Goal: Information Seeking & Learning: Learn about a topic

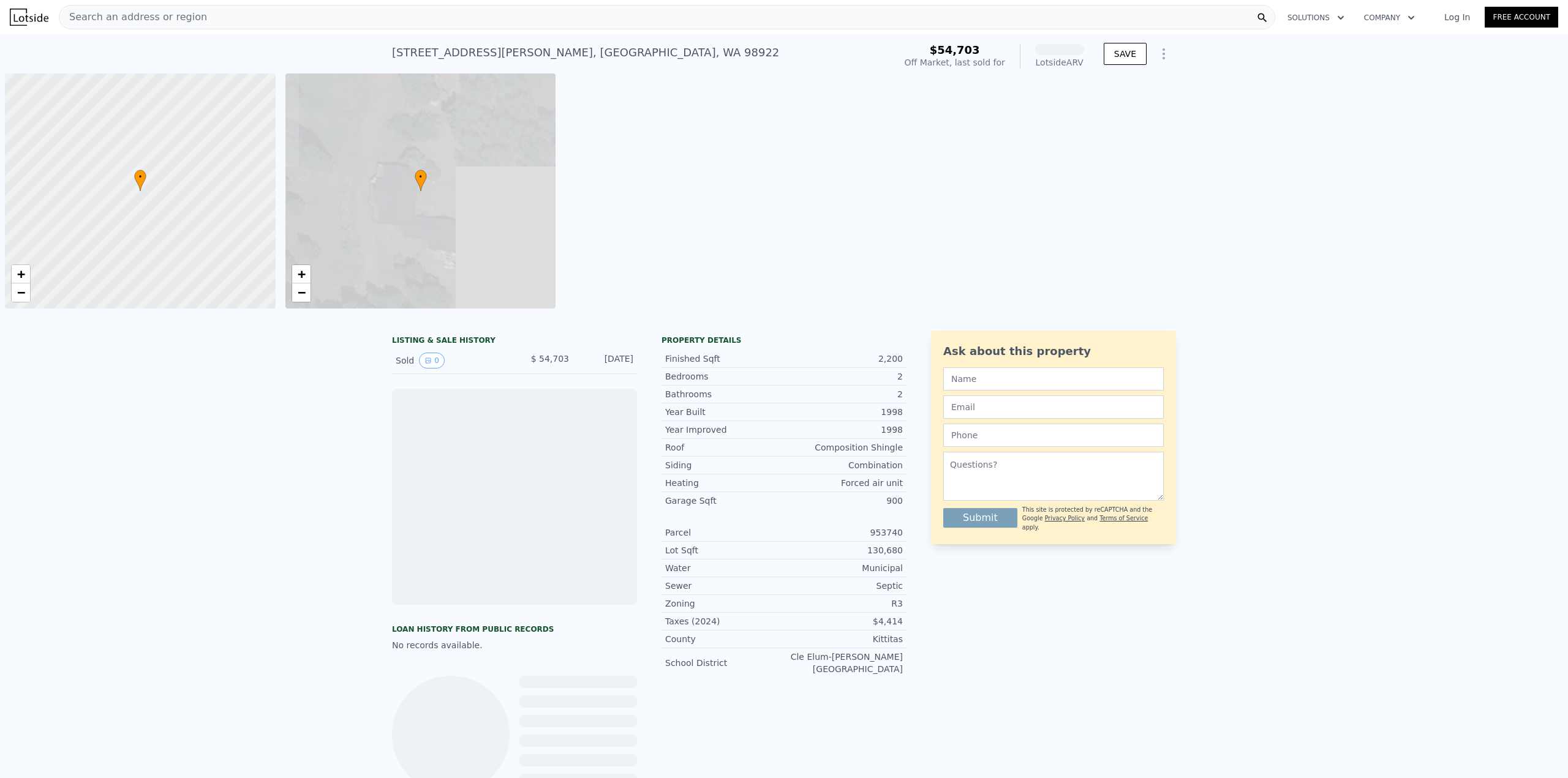
scroll to position [0, 5]
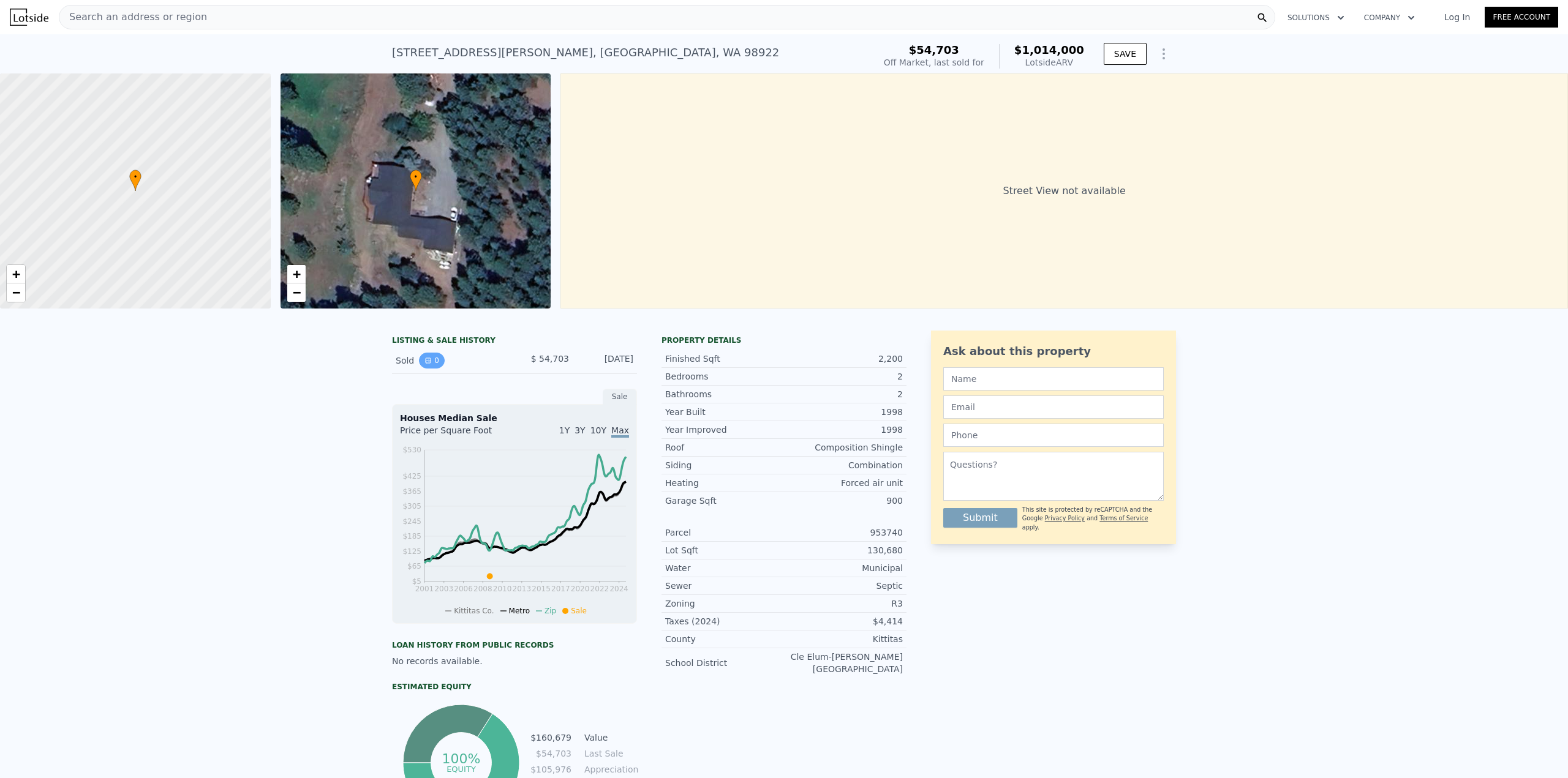
click at [424, 364] on icon "View historical data" at bounding box center [427, 361] width 8 height 8
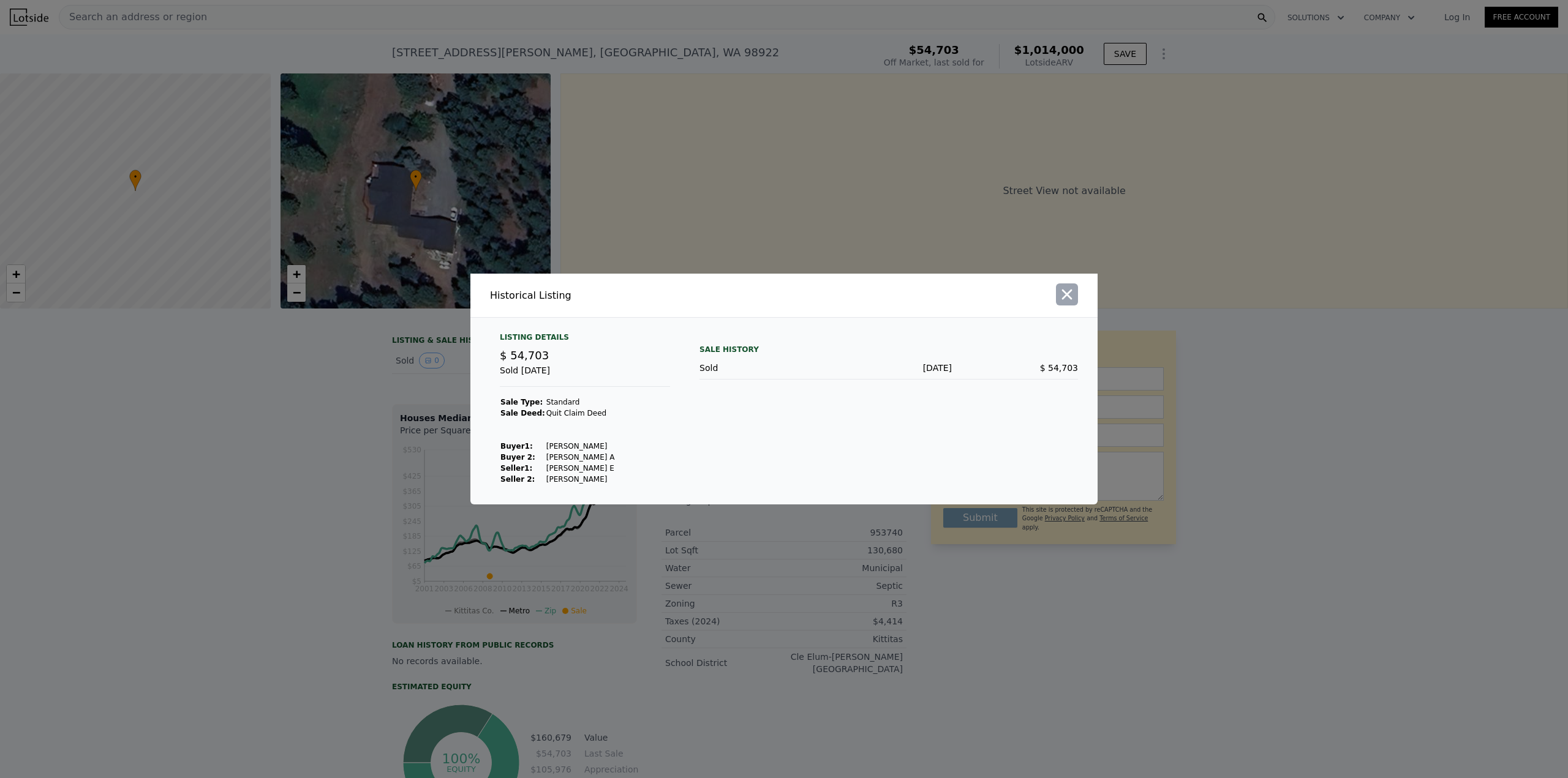
click at [1070, 295] on icon "button" at bounding box center [1067, 295] width 17 height 17
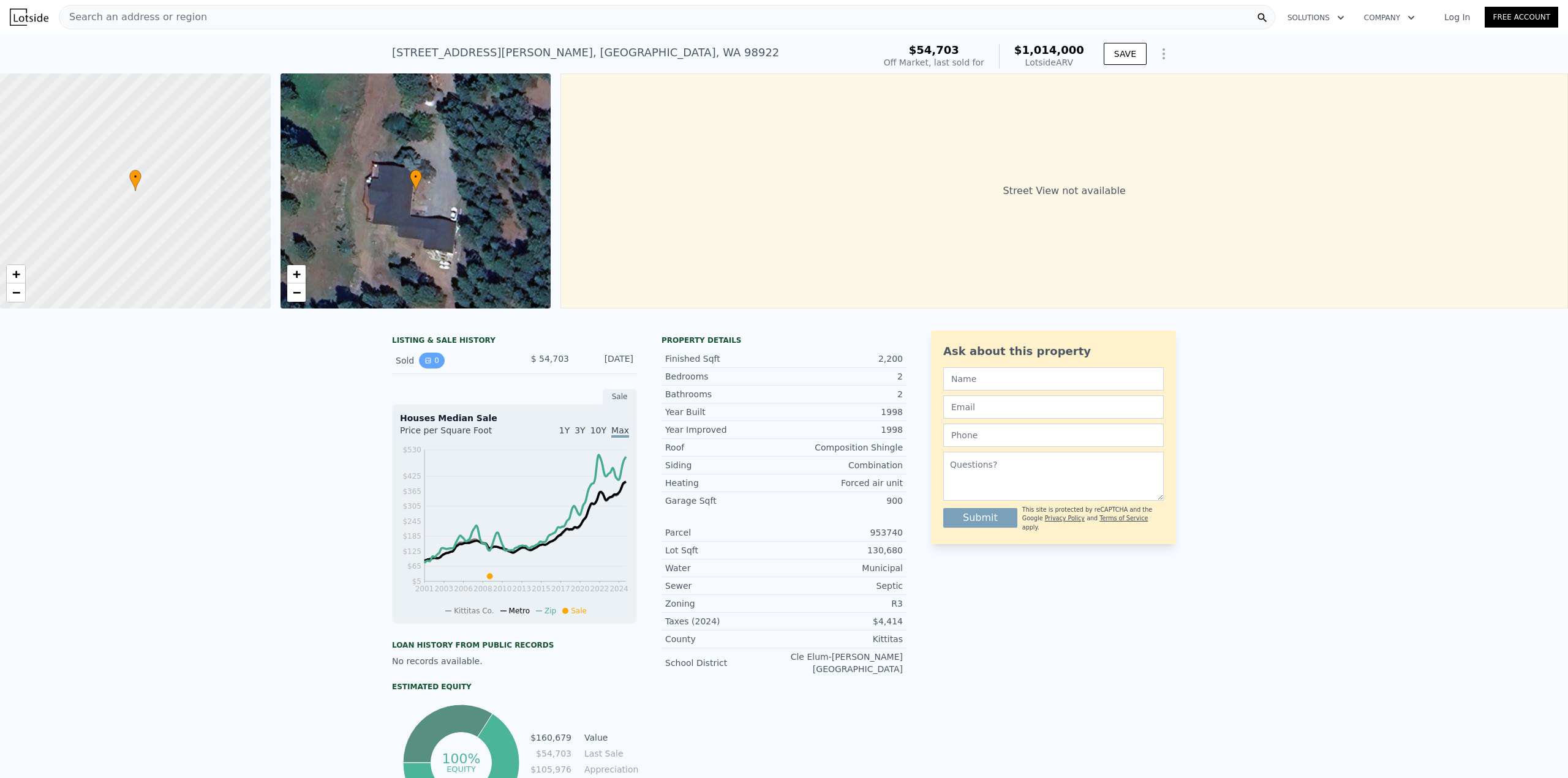
click at [424, 364] on icon "View historical data" at bounding box center [427, 361] width 8 height 8
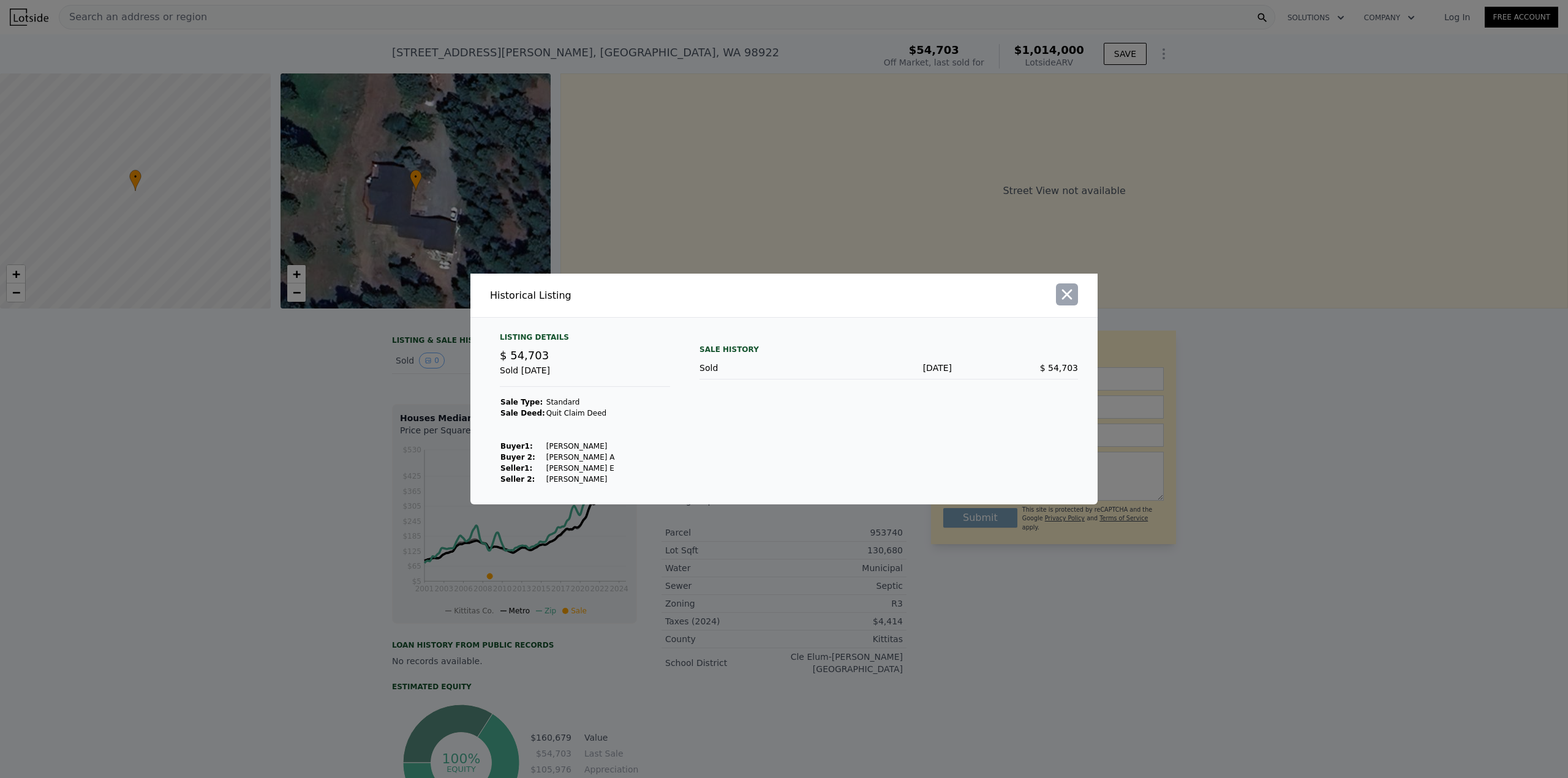
click at [1069, 295] on icon "button" at bounding box center [1067, 295] width 17 height 17
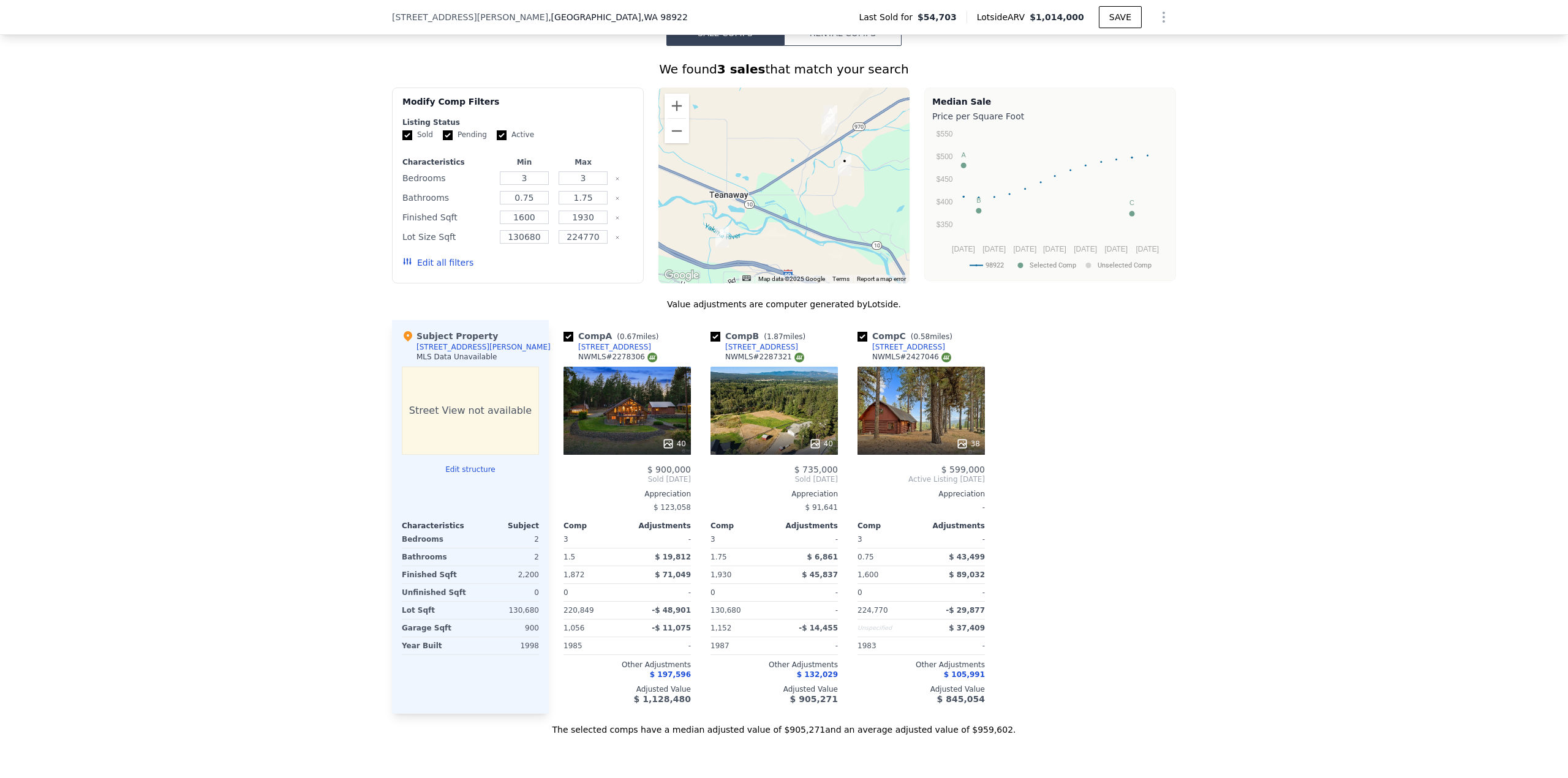
scroll to position [914, 0]
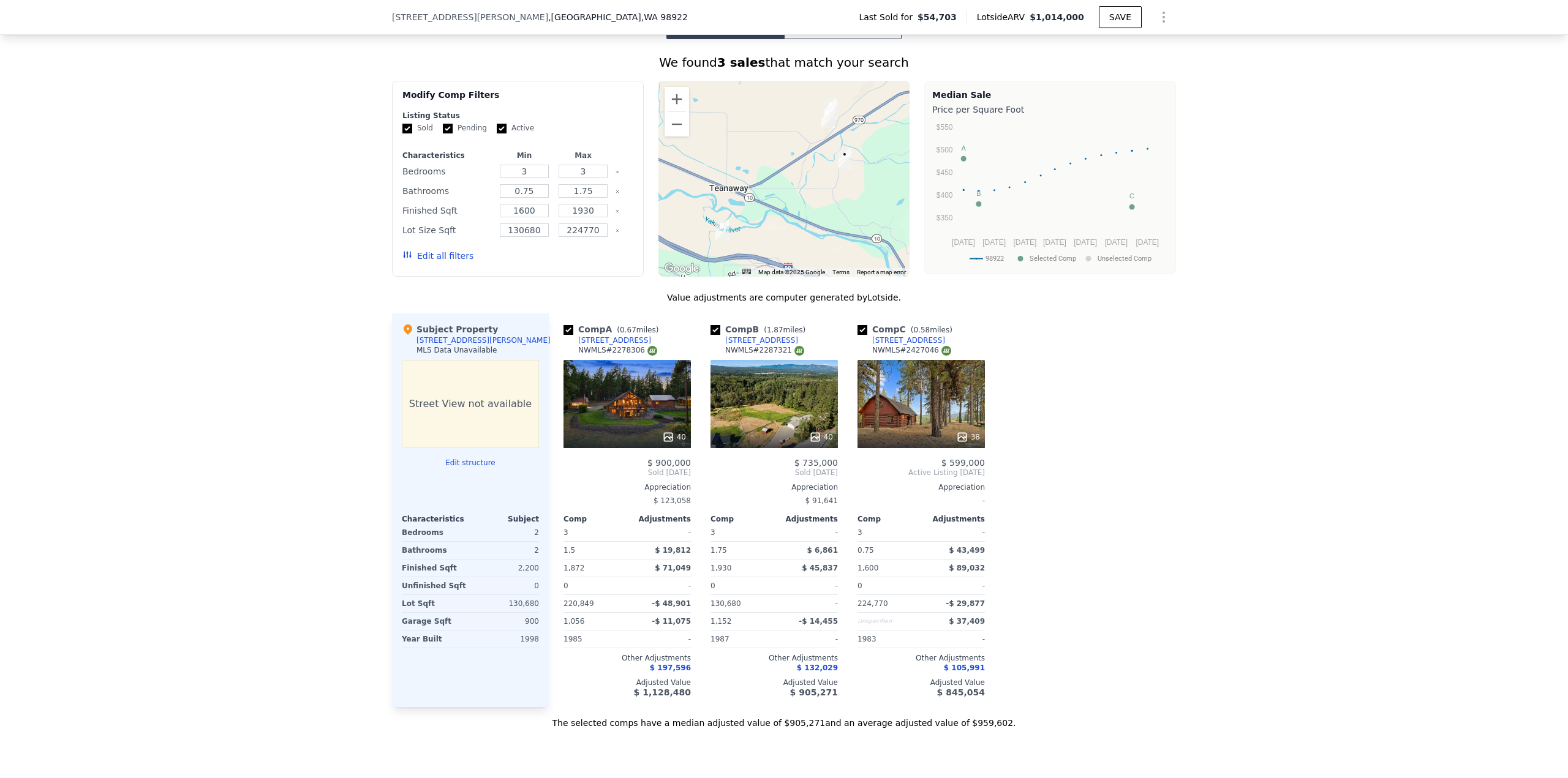
click at [634, 407] on div "40" at bounding box center [627, 404] width 128 height 88
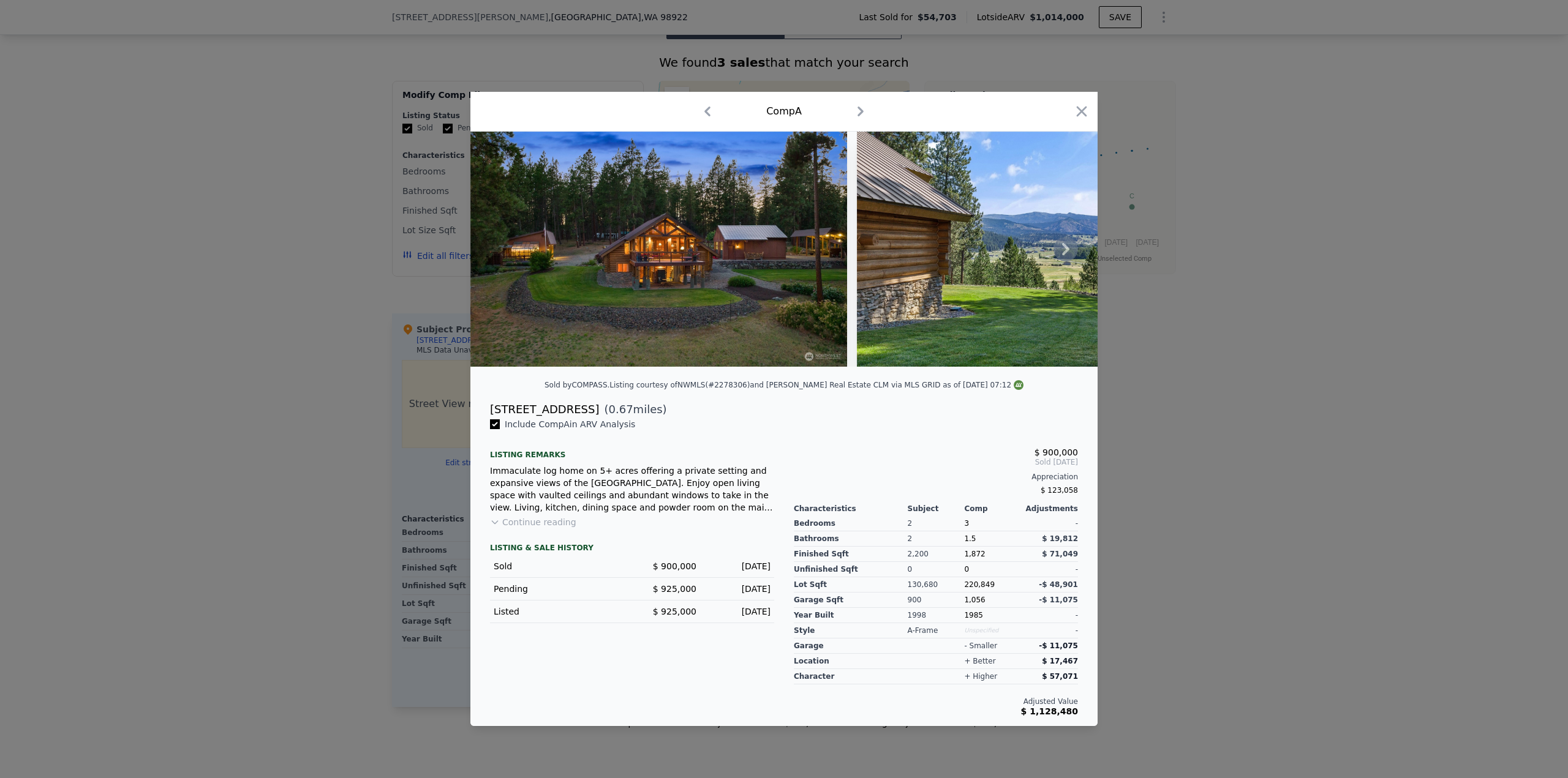
click at [1066, 248] on icon at bounding box center [1065, 249] width 8 height 12
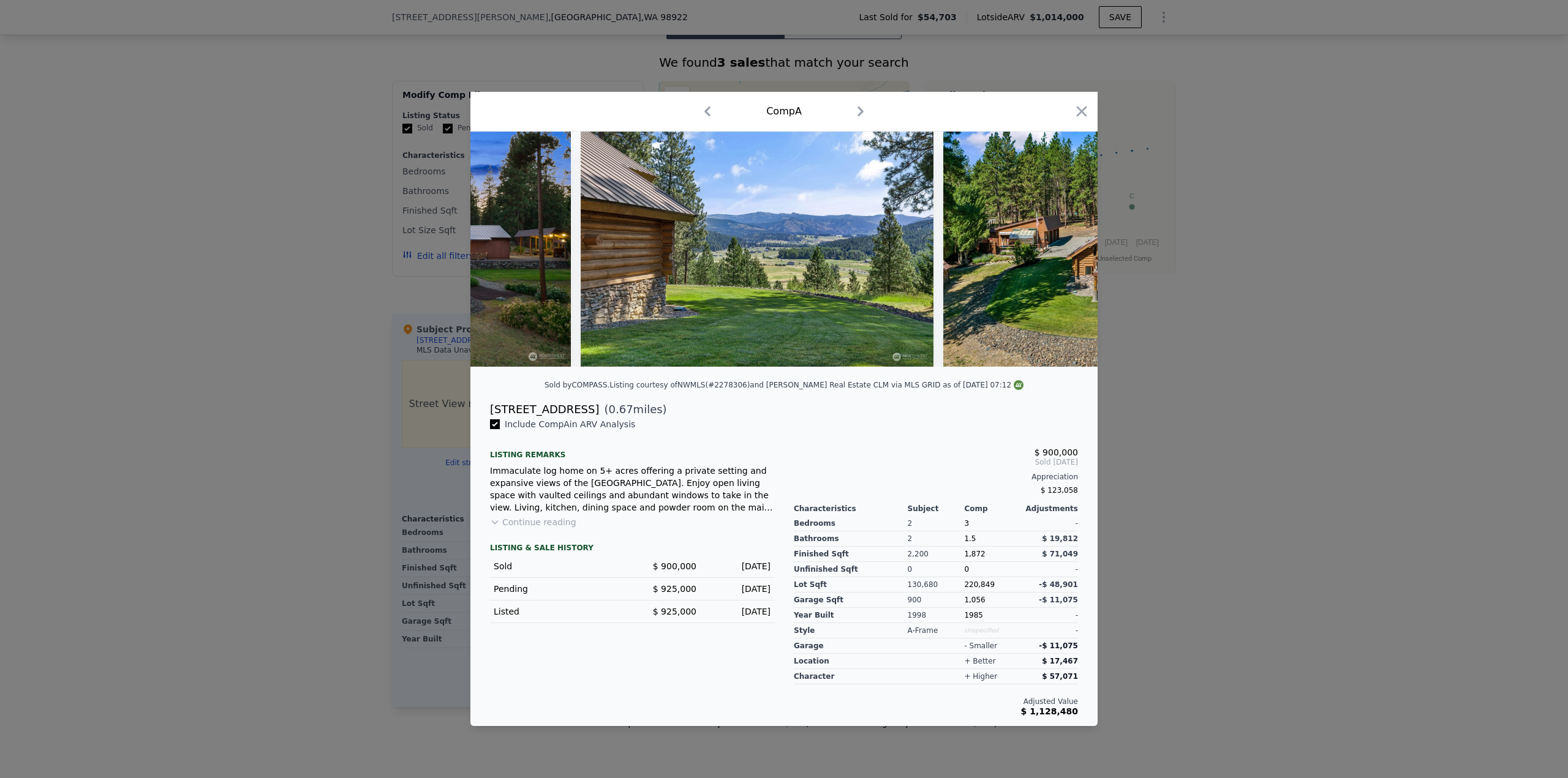
scroll to position [0, 294]
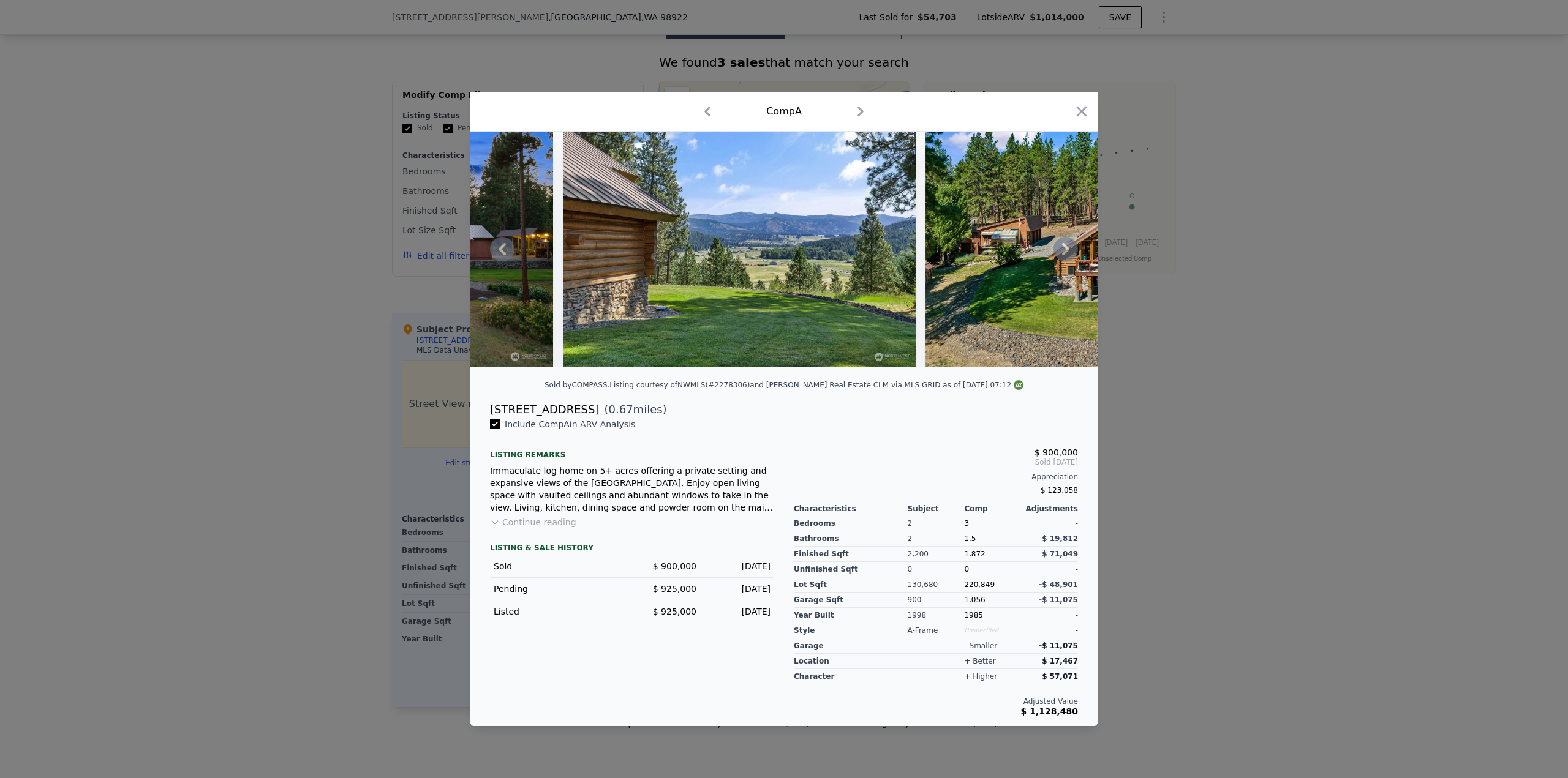
click at [1068, 247] on div at bounding box center [784, 249] width 627 height 235
click at [1070, 251] on icon at bounding box center [1065, 249] width 24 height 24
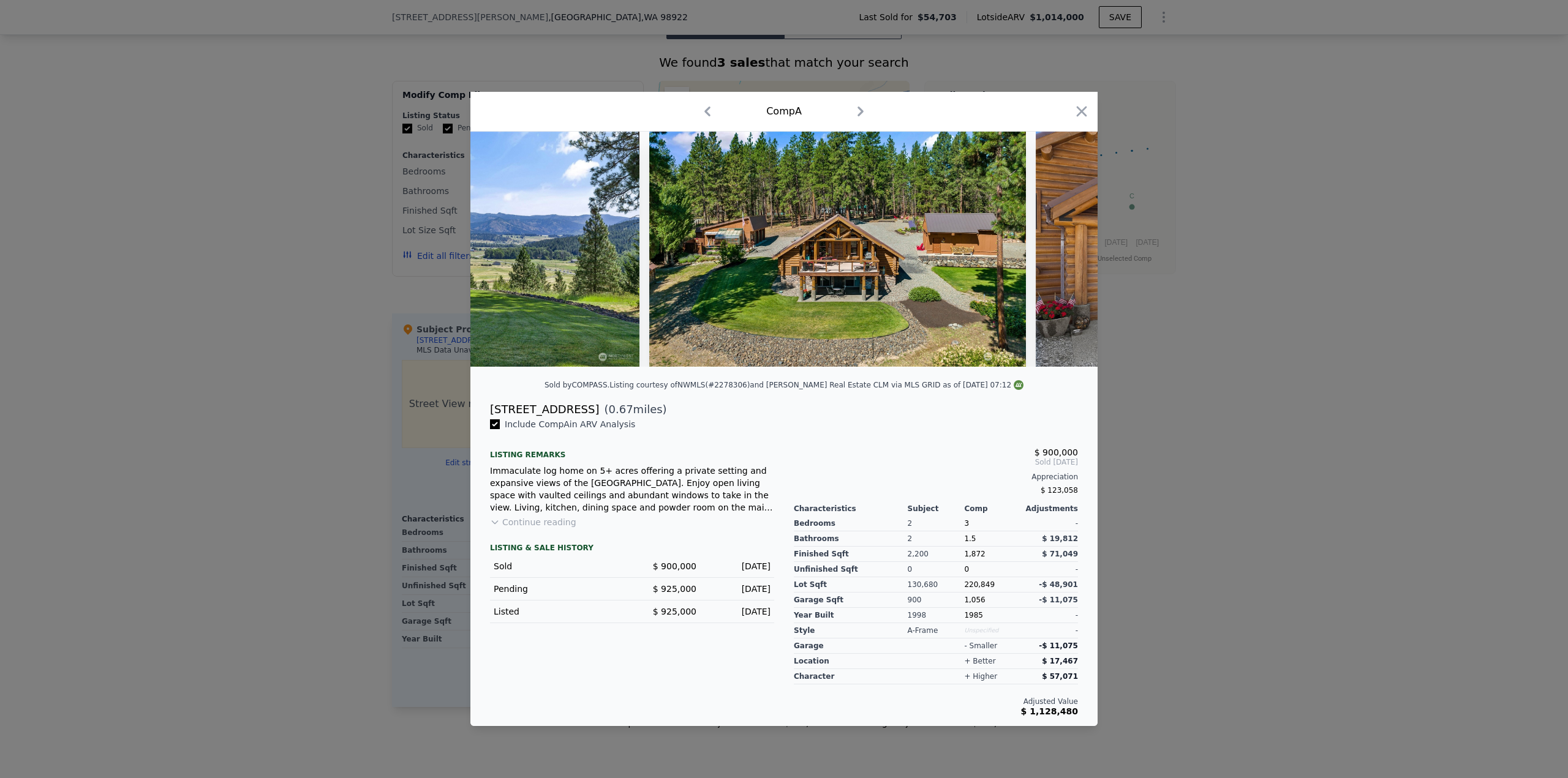
scroll to position [0, 588]
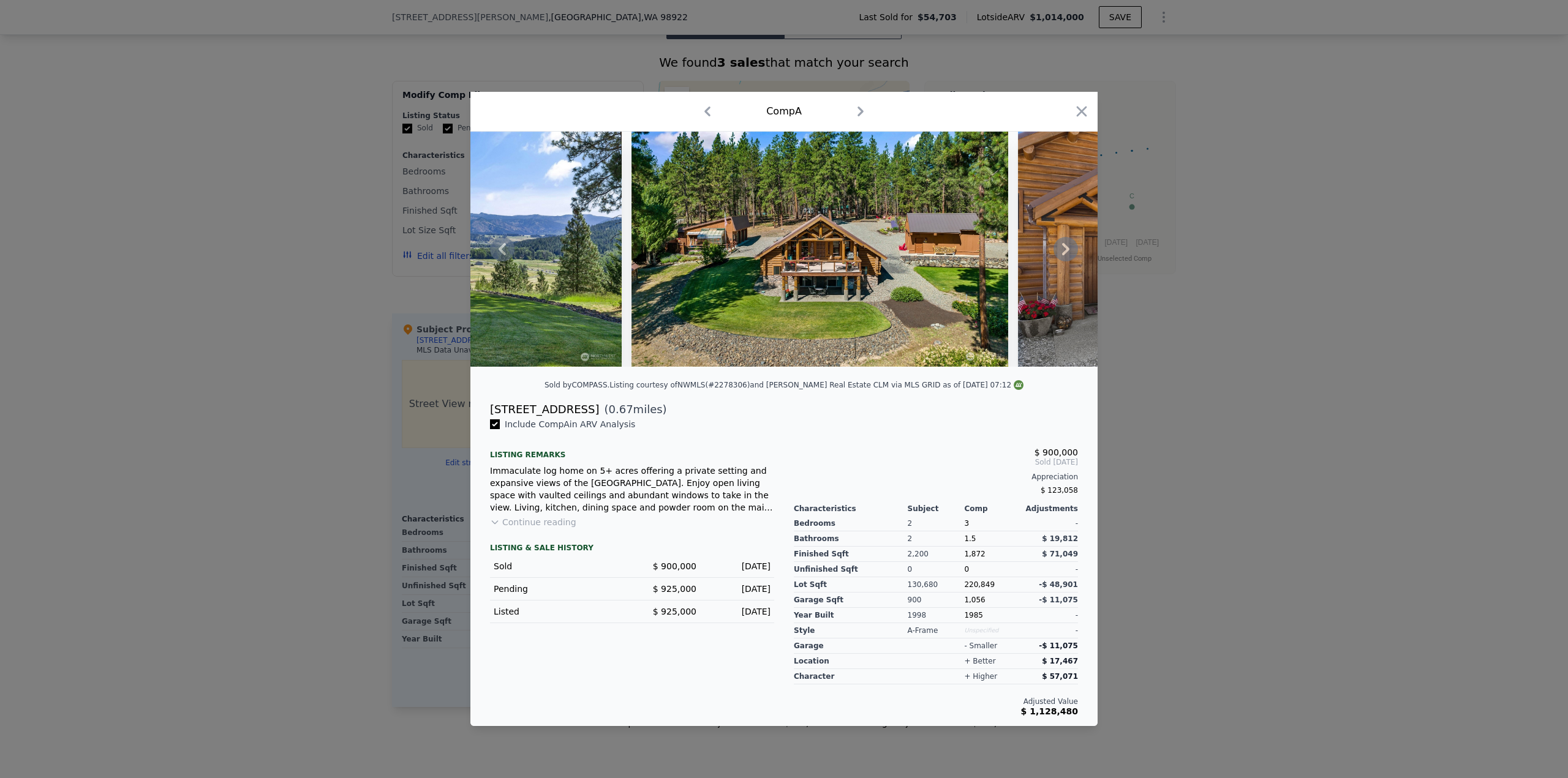
click at [1070, 251] on icon at bounding box center [1065, 249] width 24 height 24
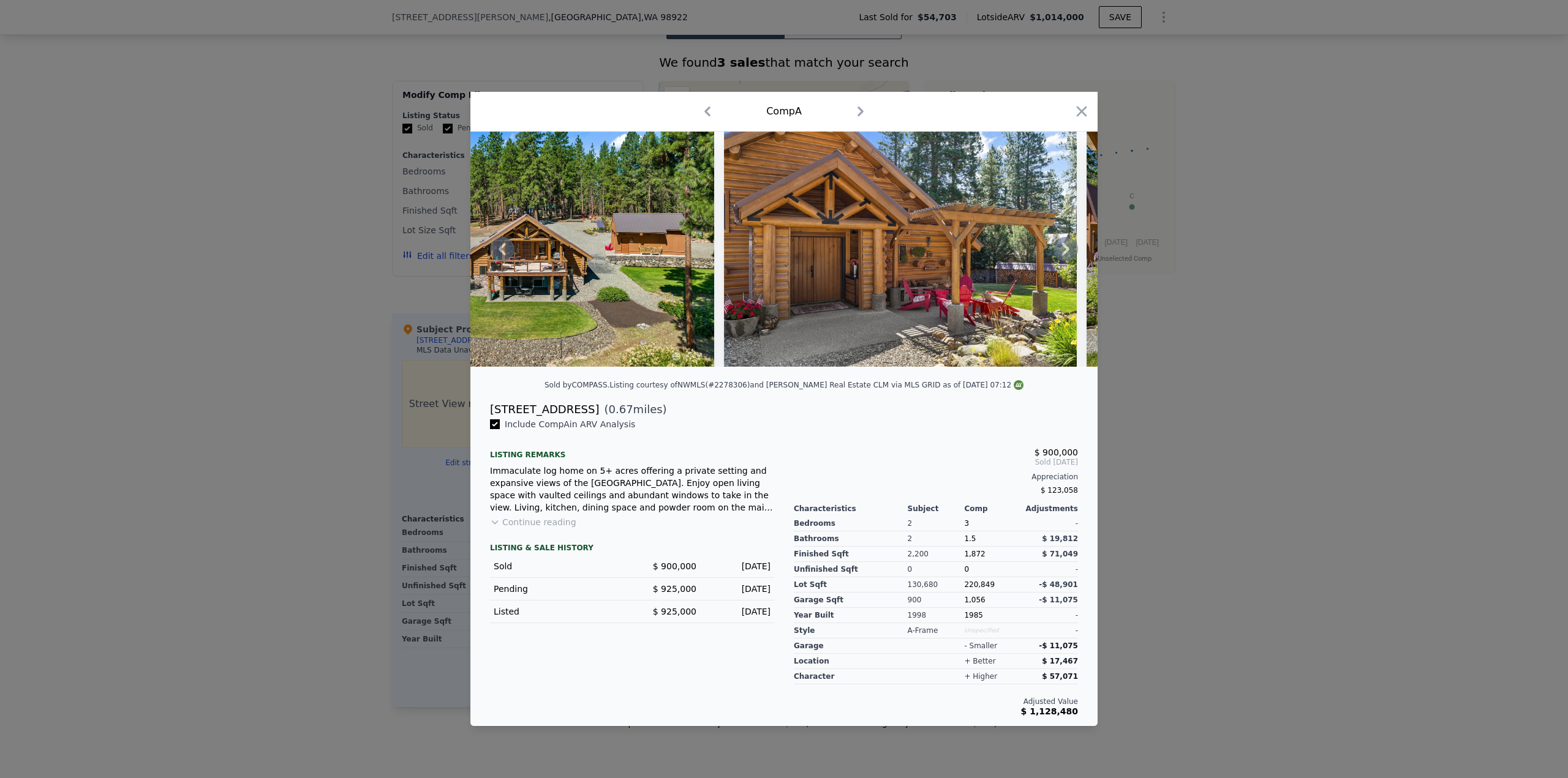
click at [1070, 251] on icon at bounding box center [1065, 249] width 24 height 24
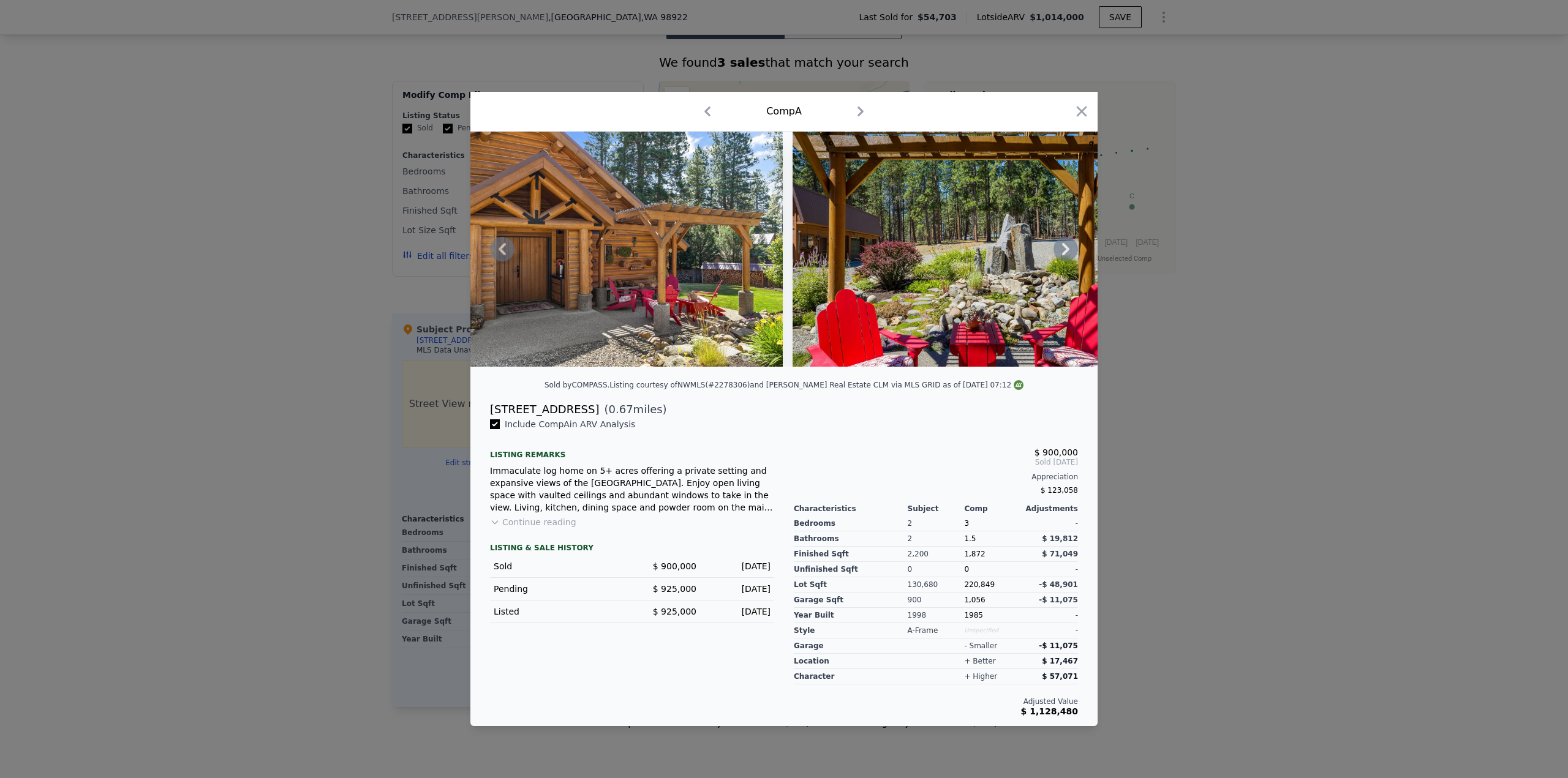
click at [1070, 251] on icon at bounding box center [1065, 249] width 24 height 24
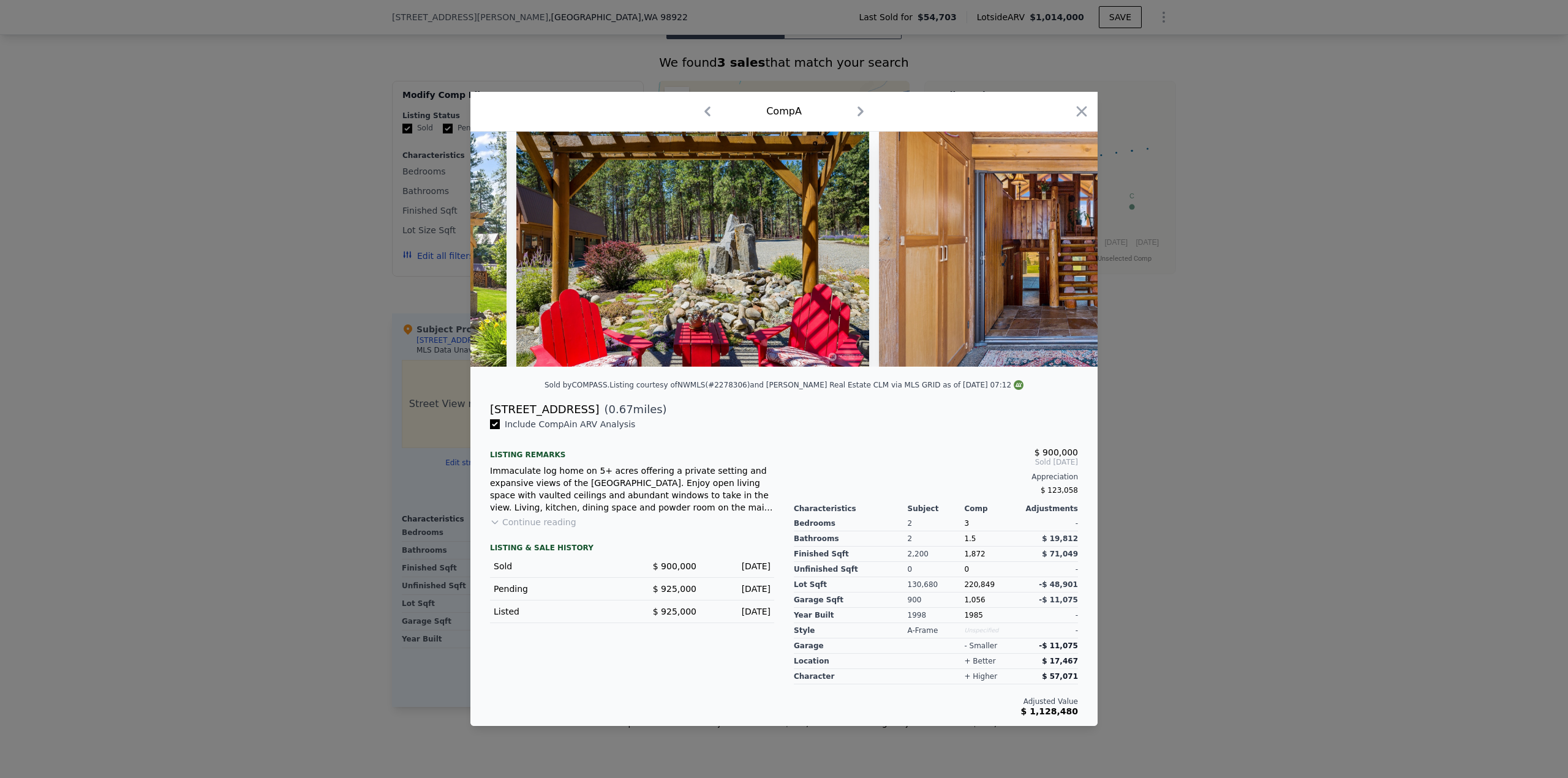
scroll to position [0, 1470]
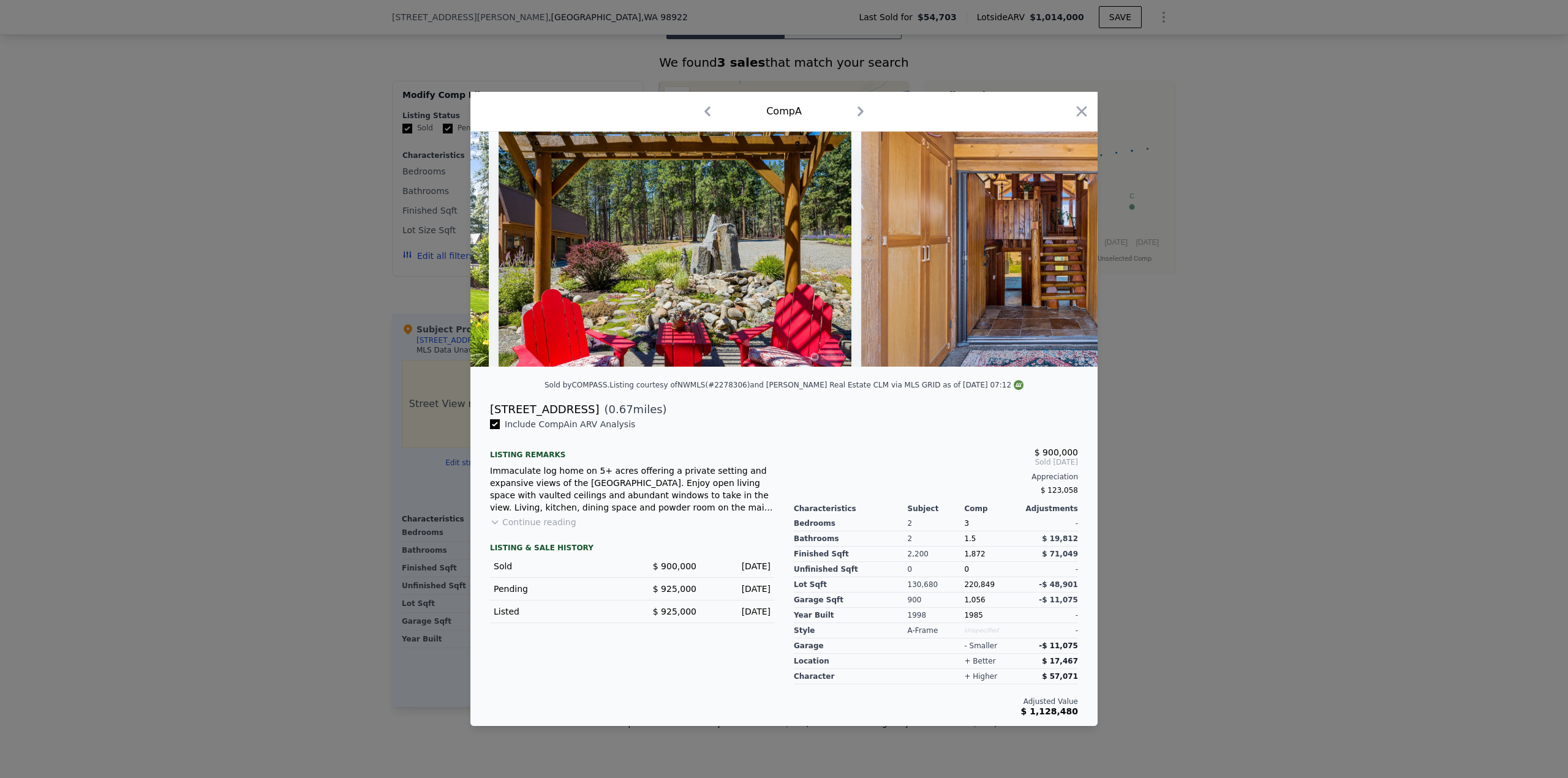
click at [1070, 251] on div at bounding box center [784, 249] width 627 height 235
click at [1070, 251] on icon at bounding box center [1065, 249] width 24 height 24
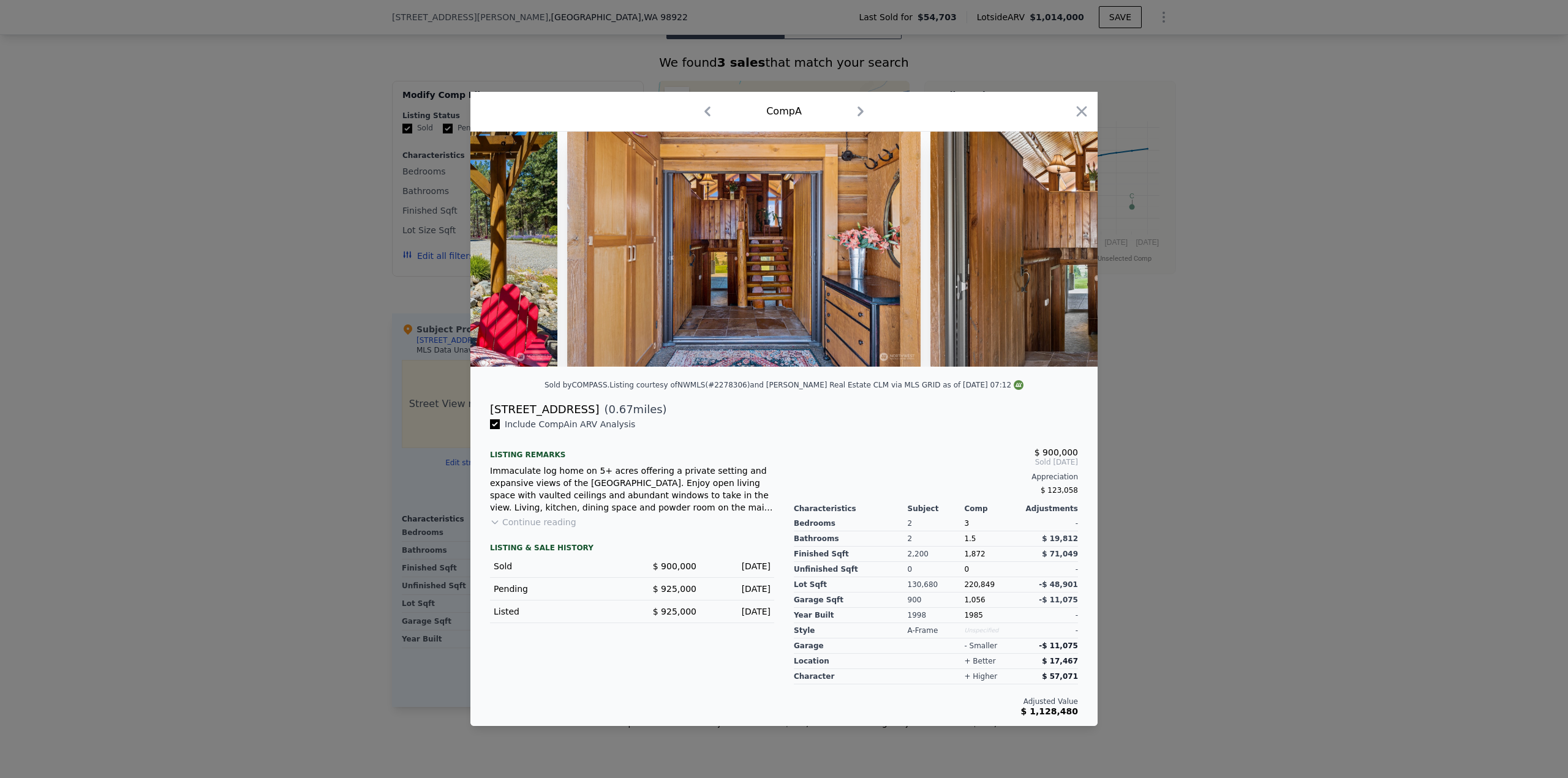
click at [1070, 251] on img at bounding box center [1107, 249] width 353 height 235
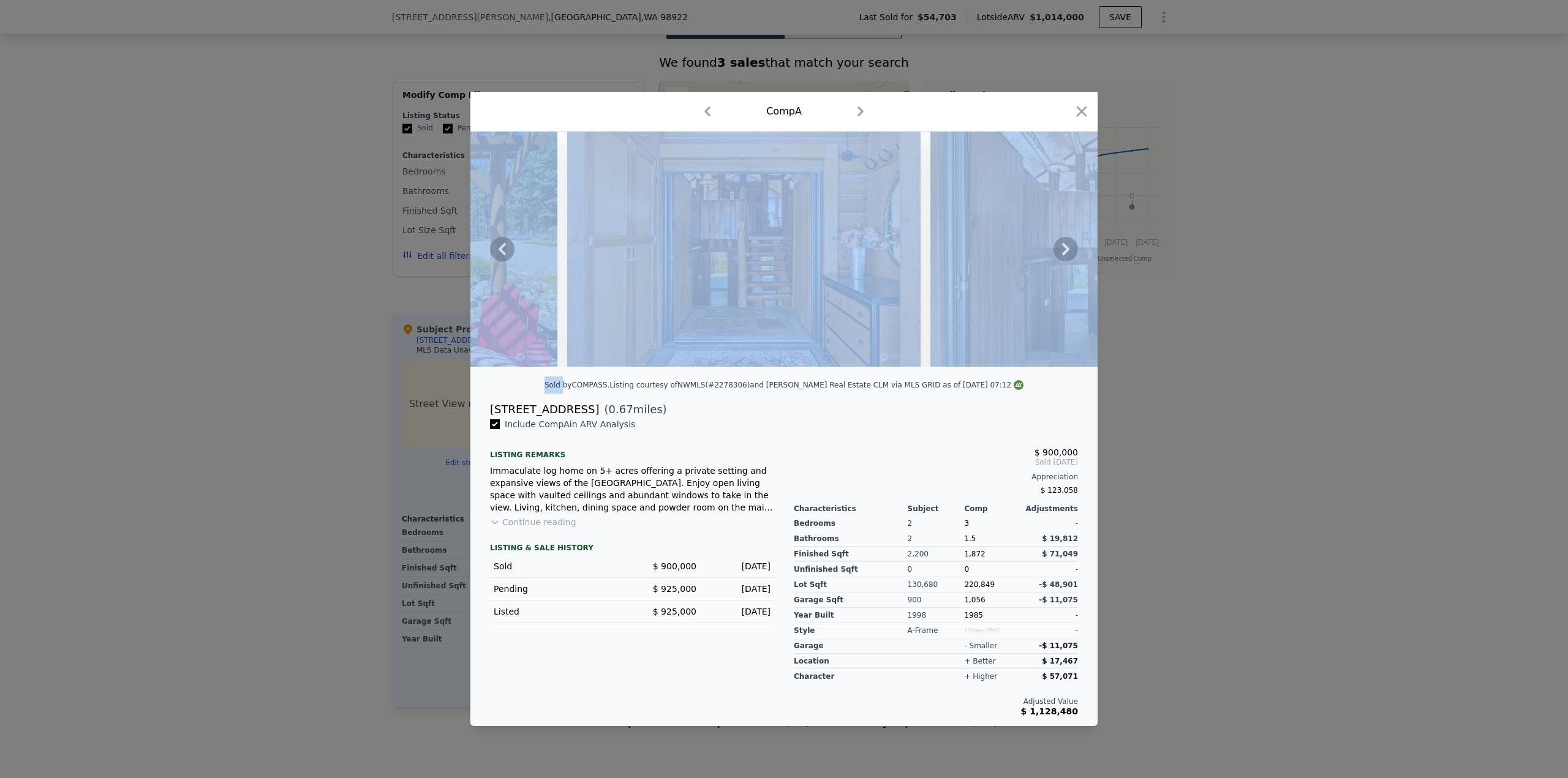
click at [1070, 251] on icon at bounding box center [1065, 249] width 24 height 24
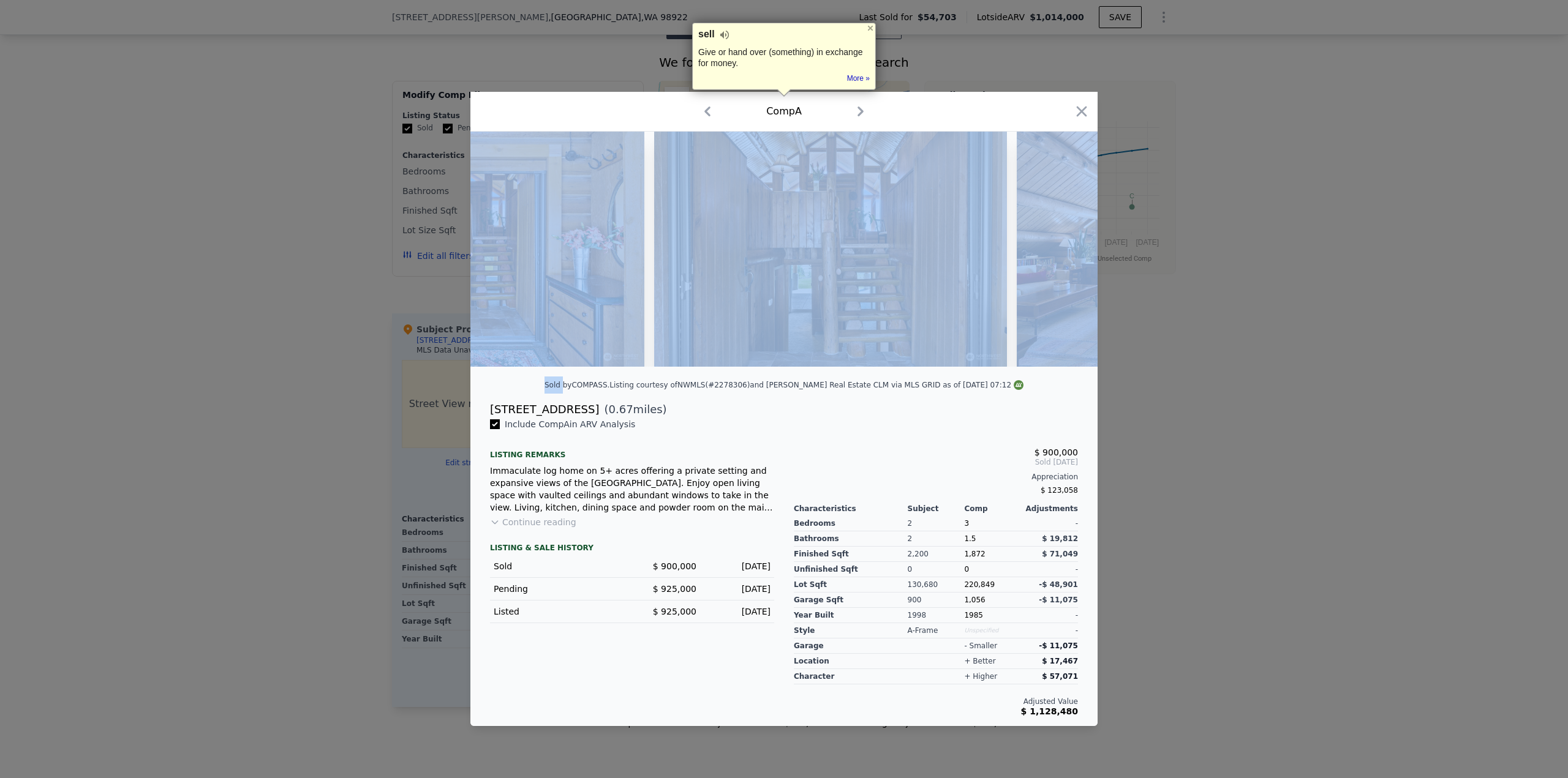
scroll to position [0, 2058]
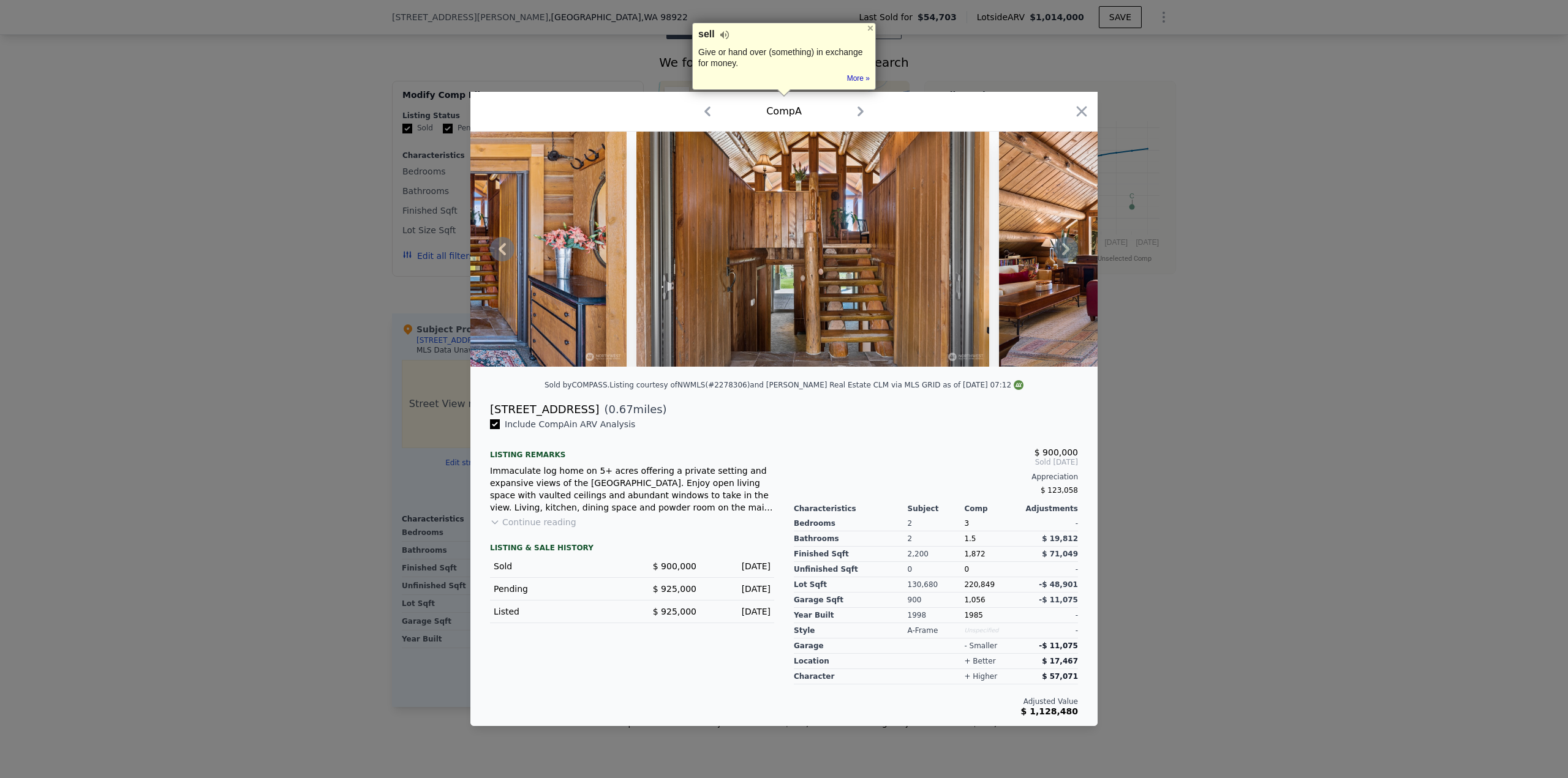
click at [906, 417] on div "[STREET_ADDRESS] ( 0.67 miles)" at bounding box center [783, 410] width 607 height 17
click at [1066, 252] on icon at bounding box center [1065, 249] width 8 height 12
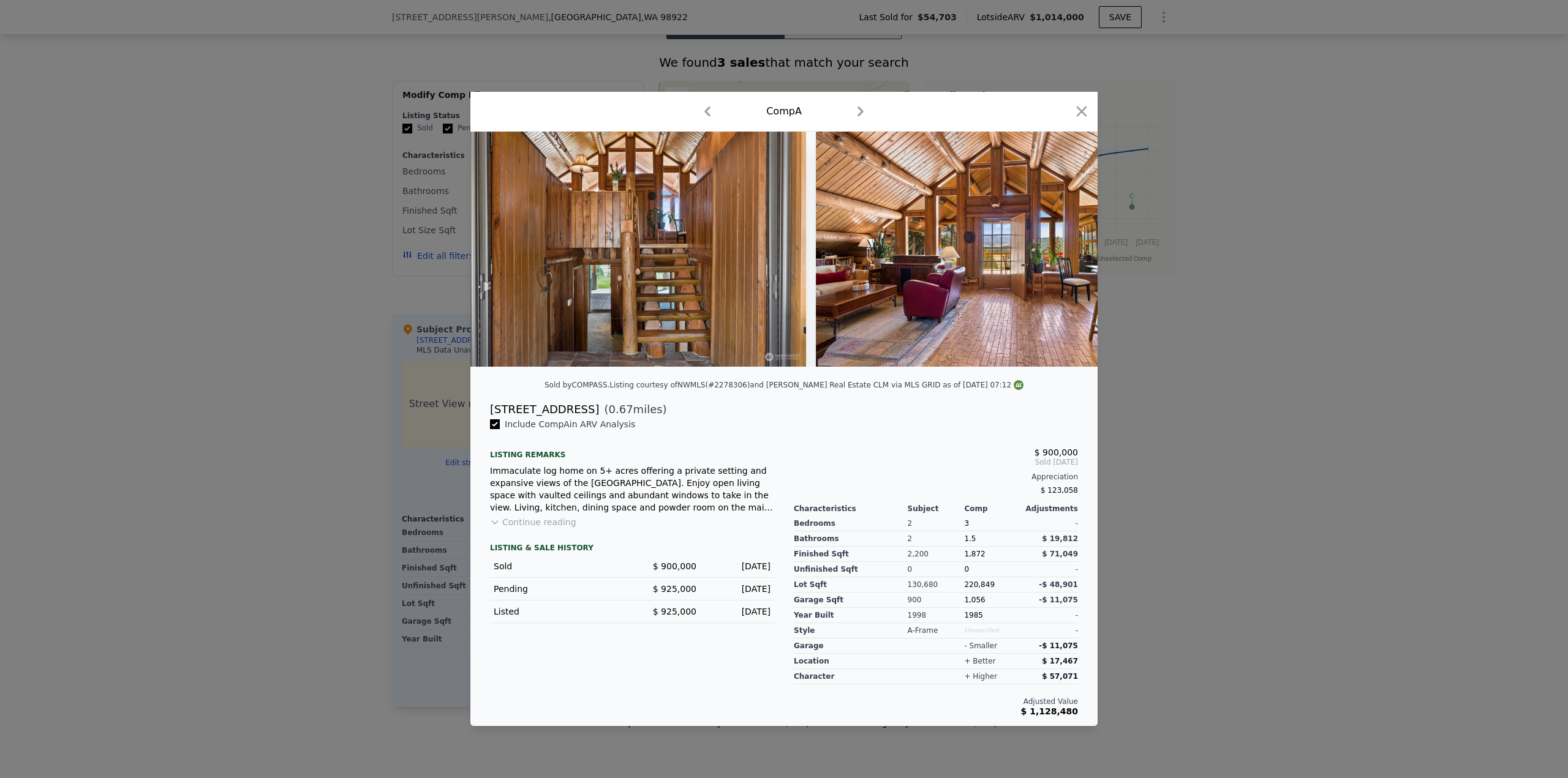
scroll to position [0, 2352]
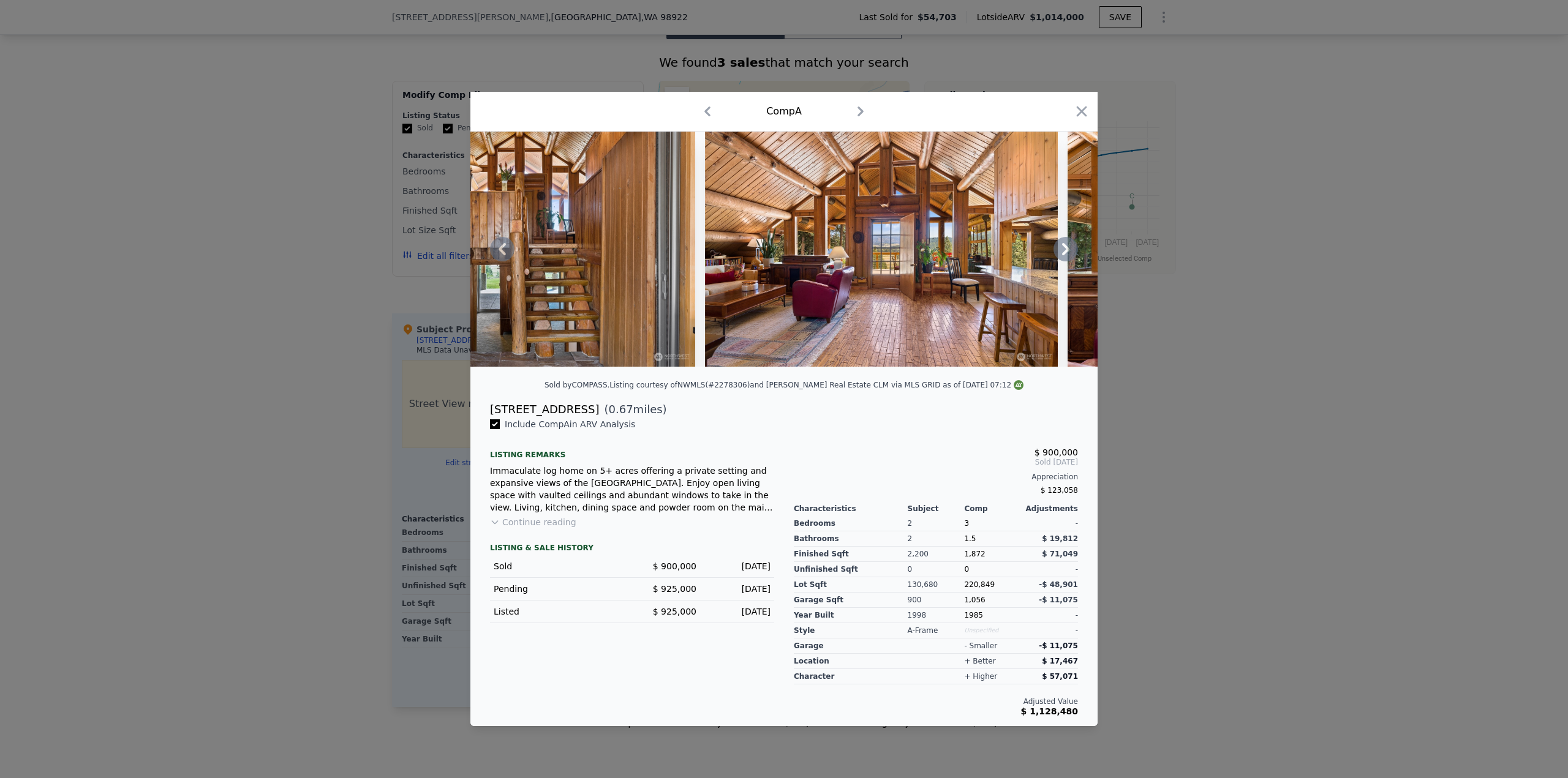
click at [1066, 251] on icon at bounding box center [1065, 249] width 8 height 12
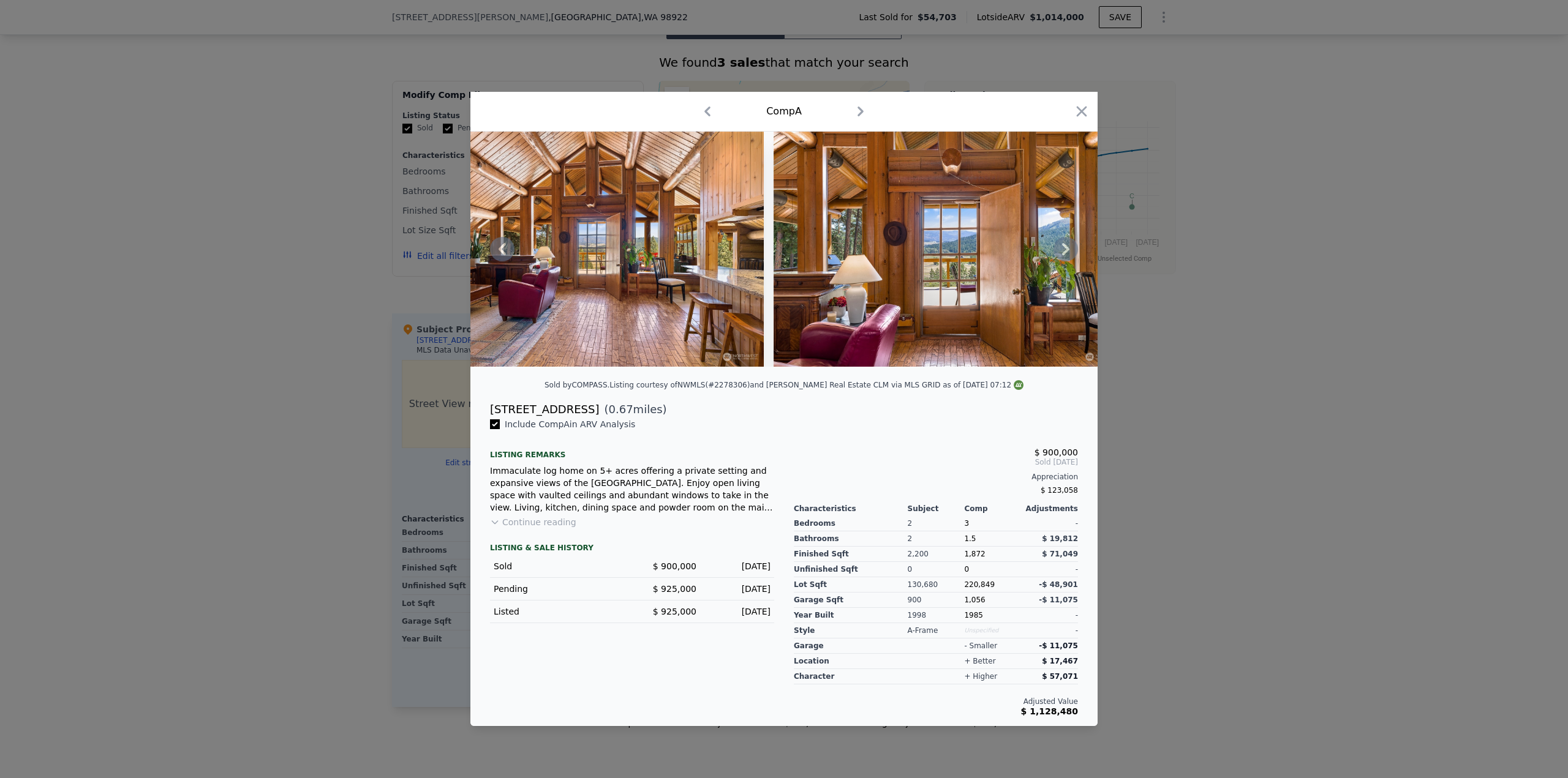
click at [1066, 251] on icon at bounding box center [1065, 249] width 8 height 12
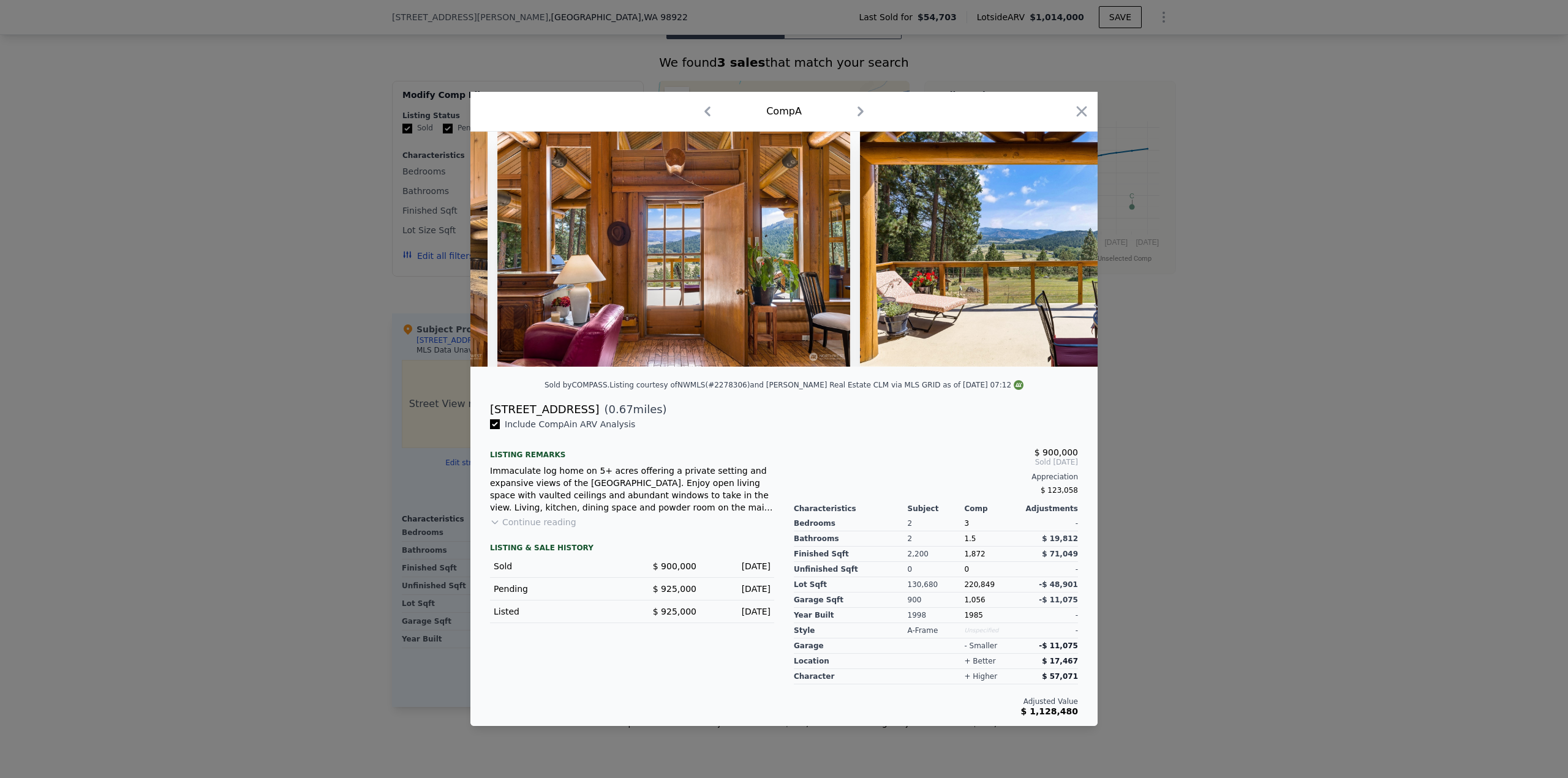
scroll to position [0, 2940]
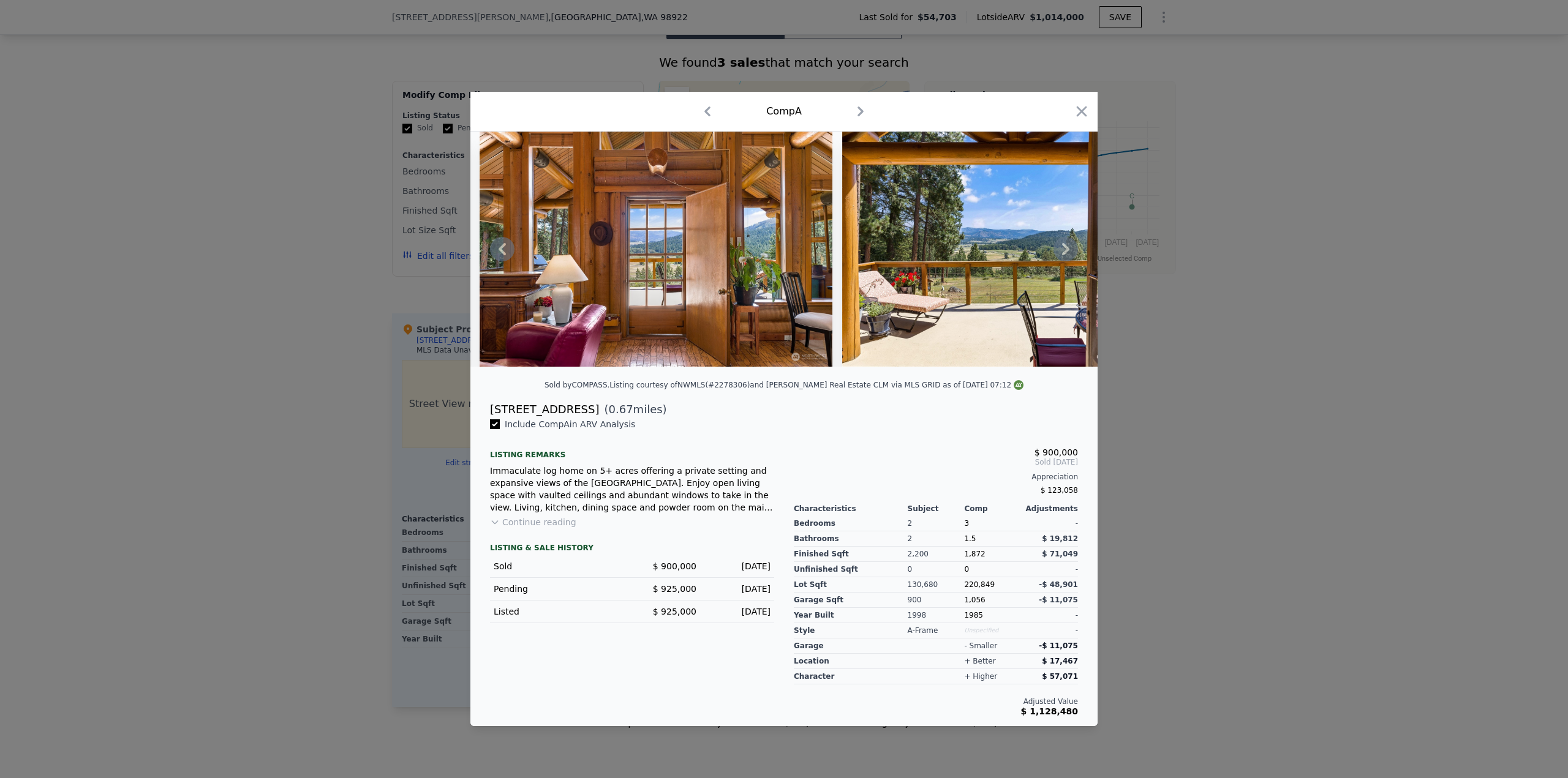
click at [1066, 251] on icon at bounding box center [1065, 249] width 8 height 12
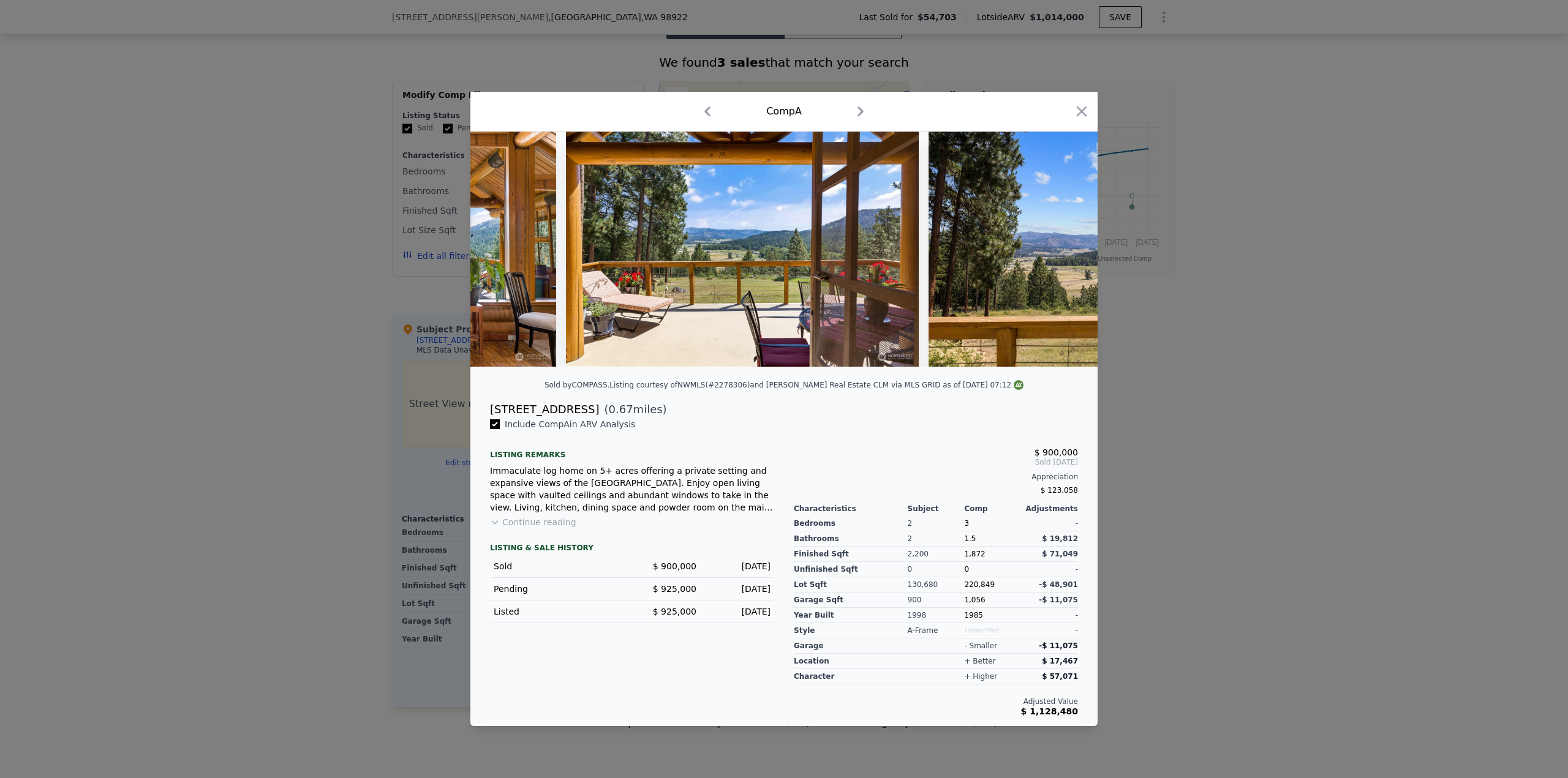
scroll to position [0, 3234]
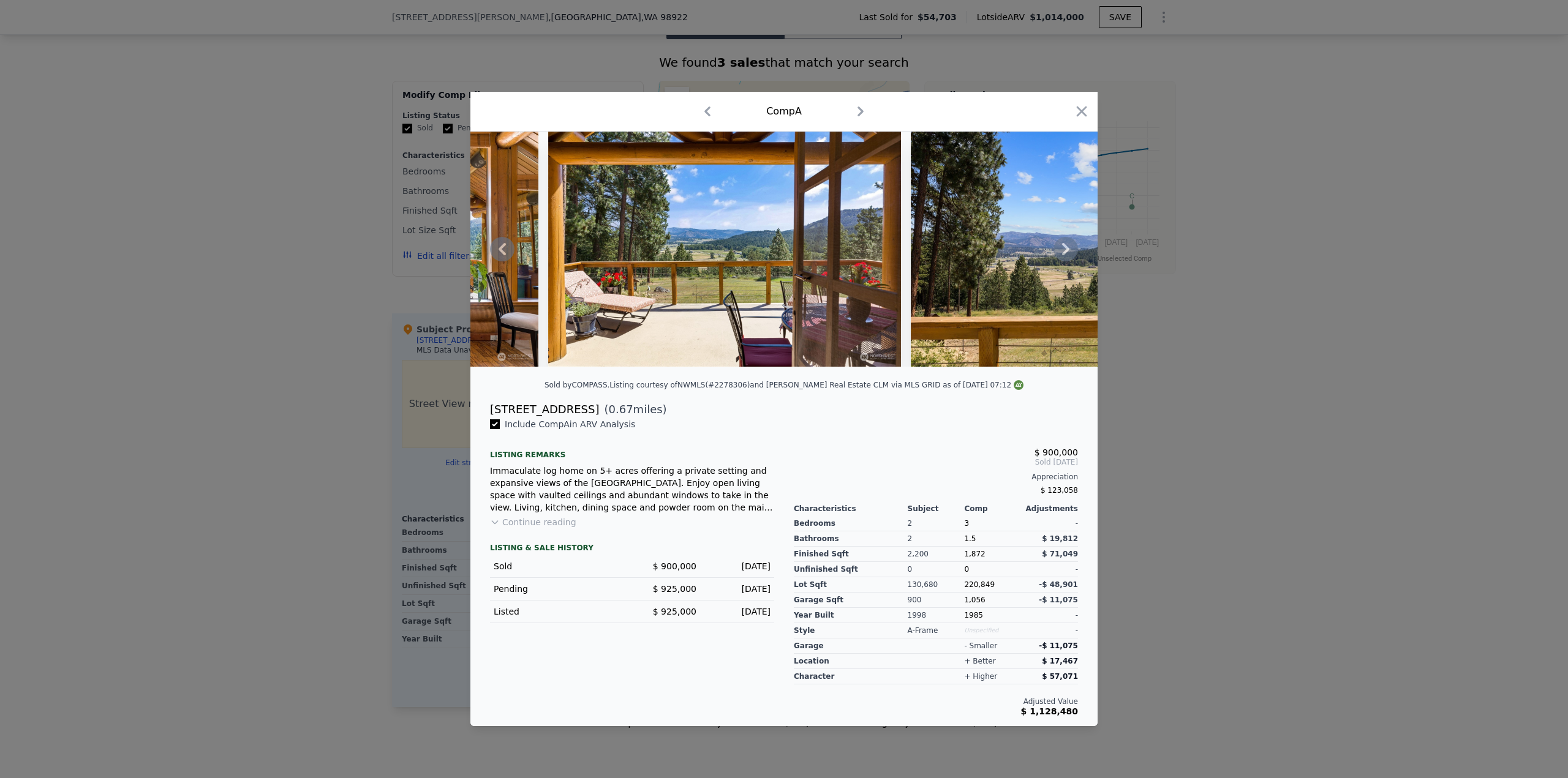
click at [1066, 251] on icon at bounding box center [1065, 249] width 8 height 12
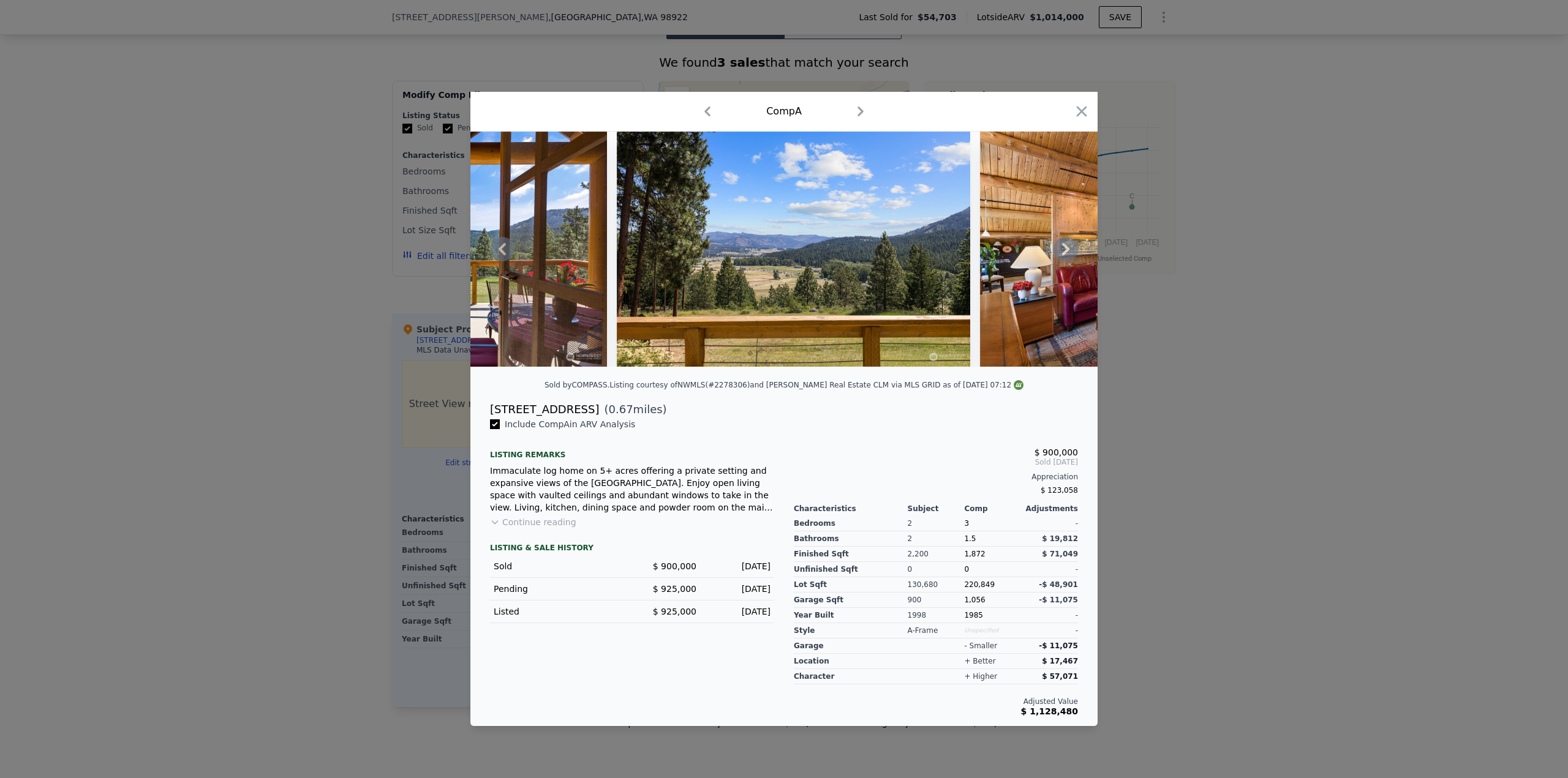
click at [1066, 251] on icon at bounding box center [1065, 249] width 8 height 12
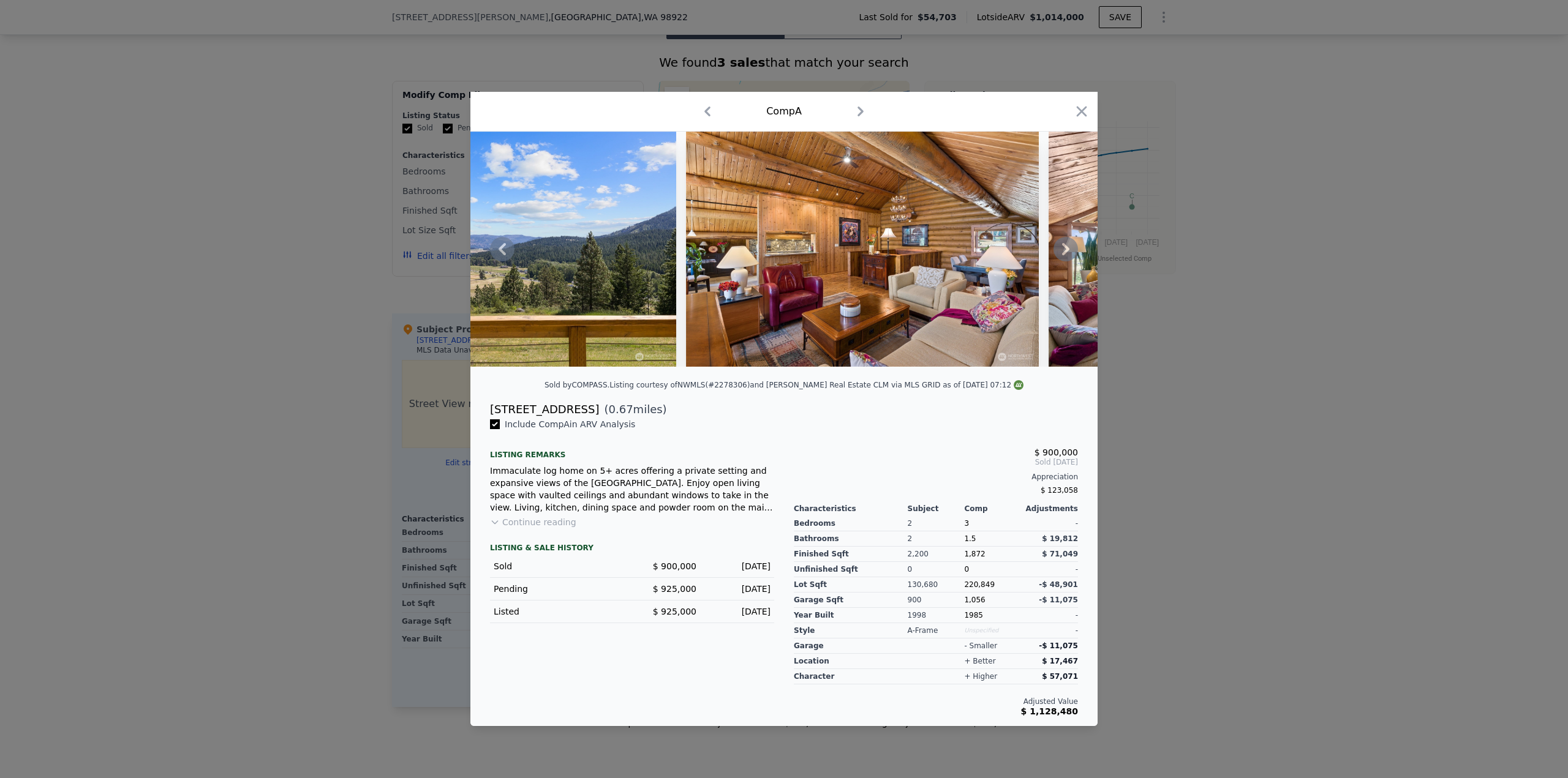
click at [1066, 251] on icon at bounding box center [1065, 249] width 8 height 12
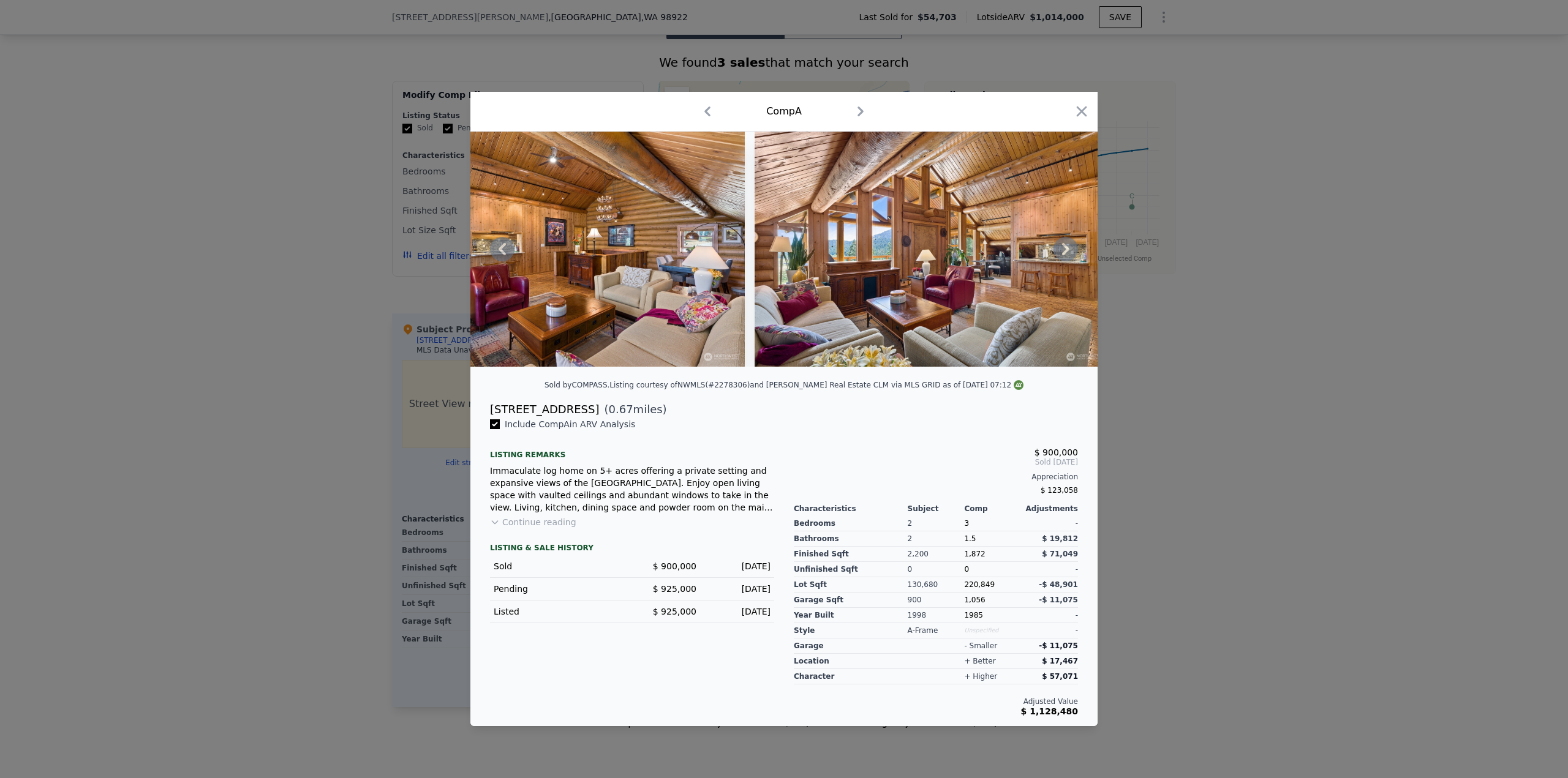
click at [1066, 251] on icon at bounding box center [1065, 249] width 8 height 12
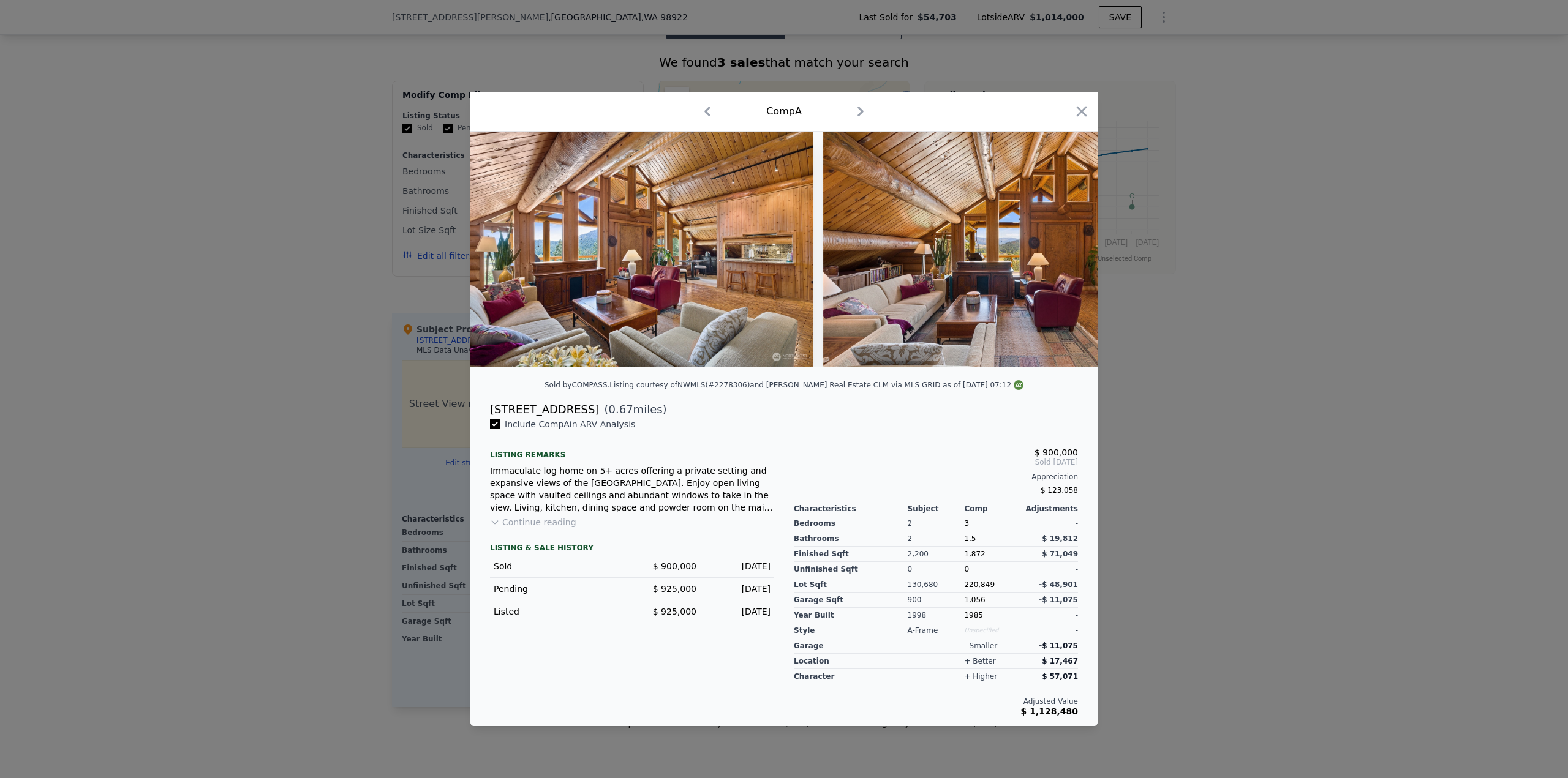
click at [1066, 251] on img at bounding box center [999, 249] width 353 height 235
click at [1066, 251] on icon at bounding box center [1065, 249] width 8 height 12
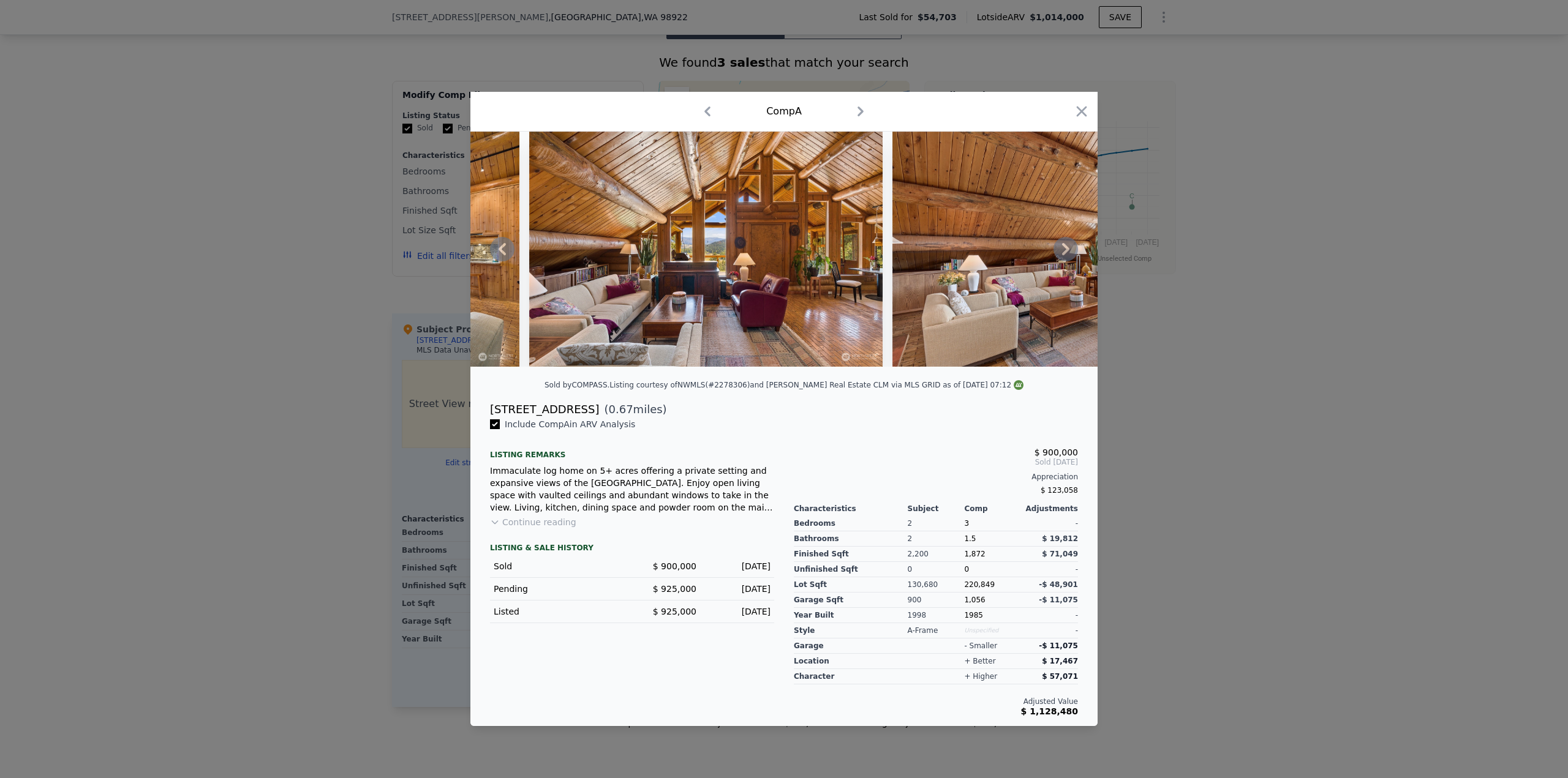
click at [1066, 251] on icon at bounding box center [1065, 249] width 8 height 12
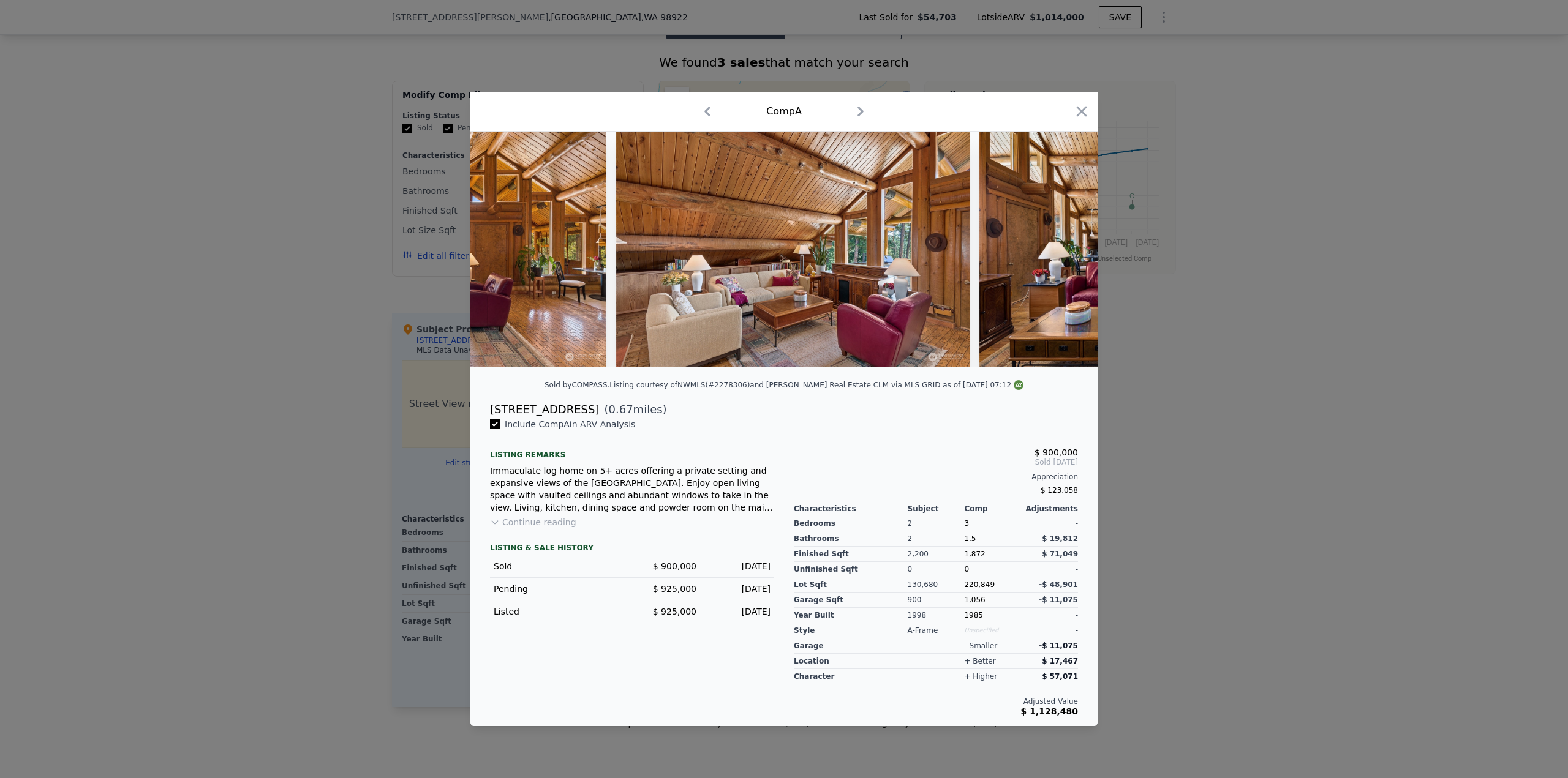
scroll to position [0, 4998]
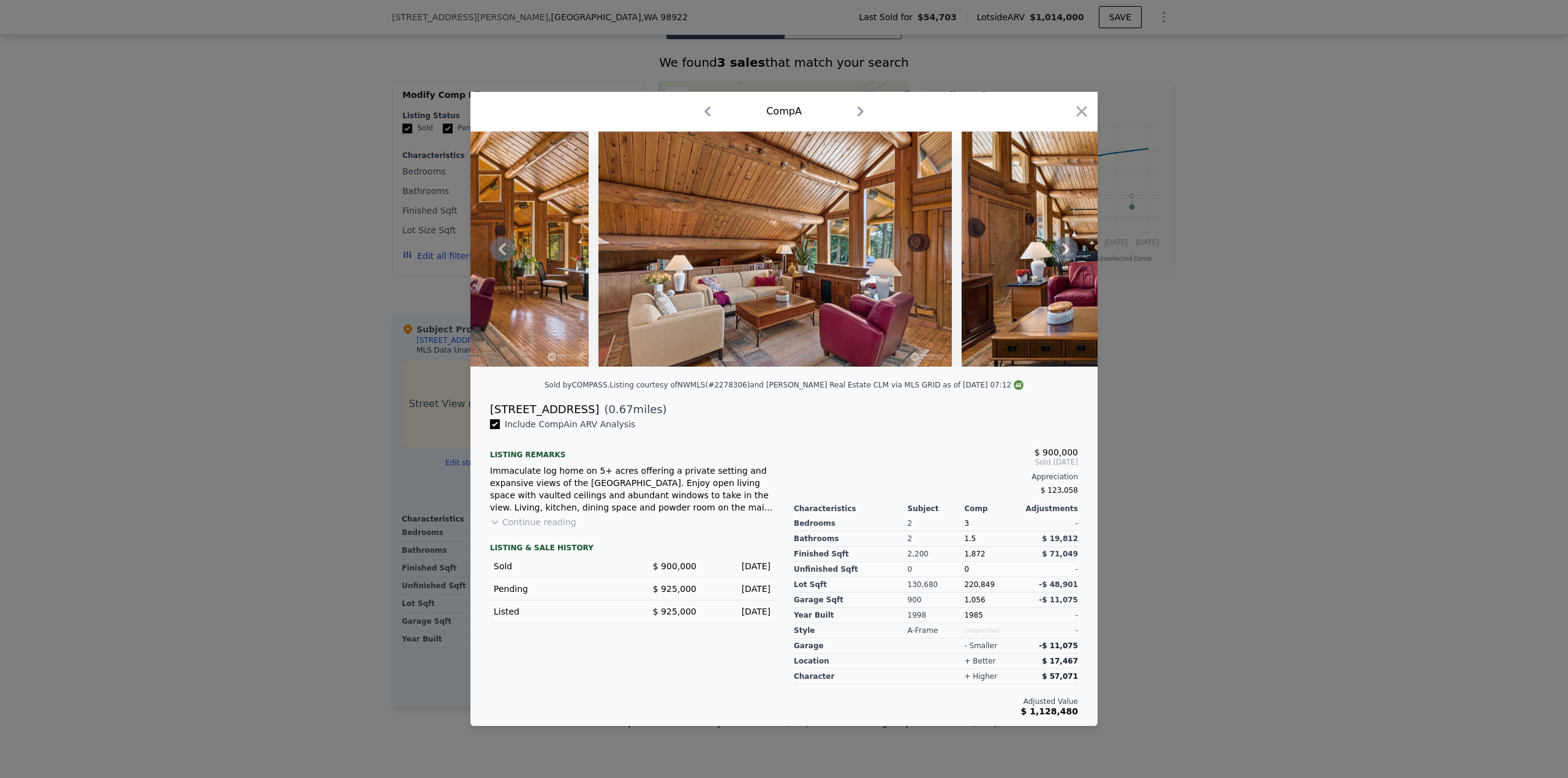
click at [1066, 251] on icon at bounding box center [1065, 249] width 8 height 12
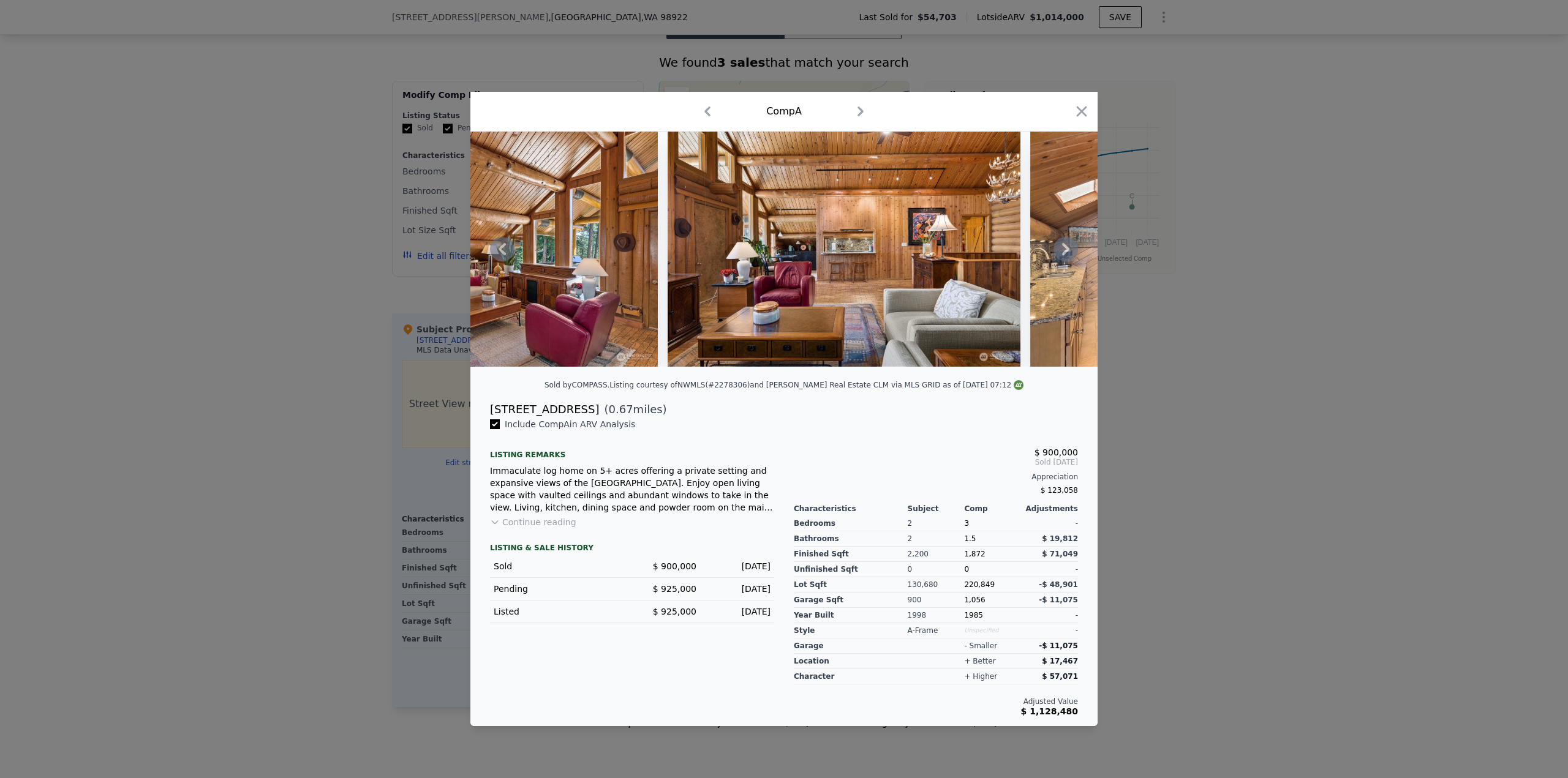
click at [1066, 251] on icon at bounding box center [1065, 249] width 8 height 12
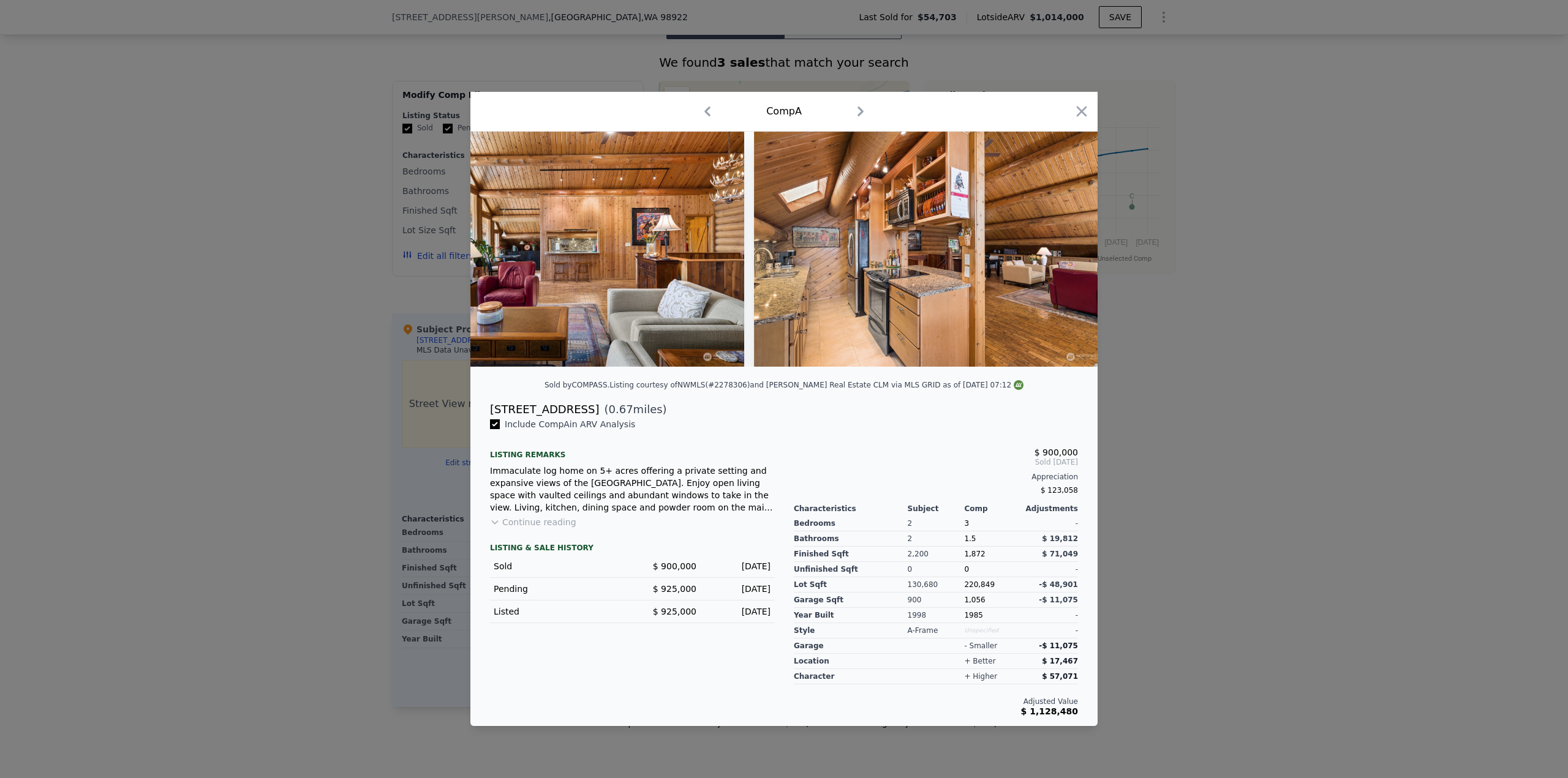
scroll to position [0, 5586]
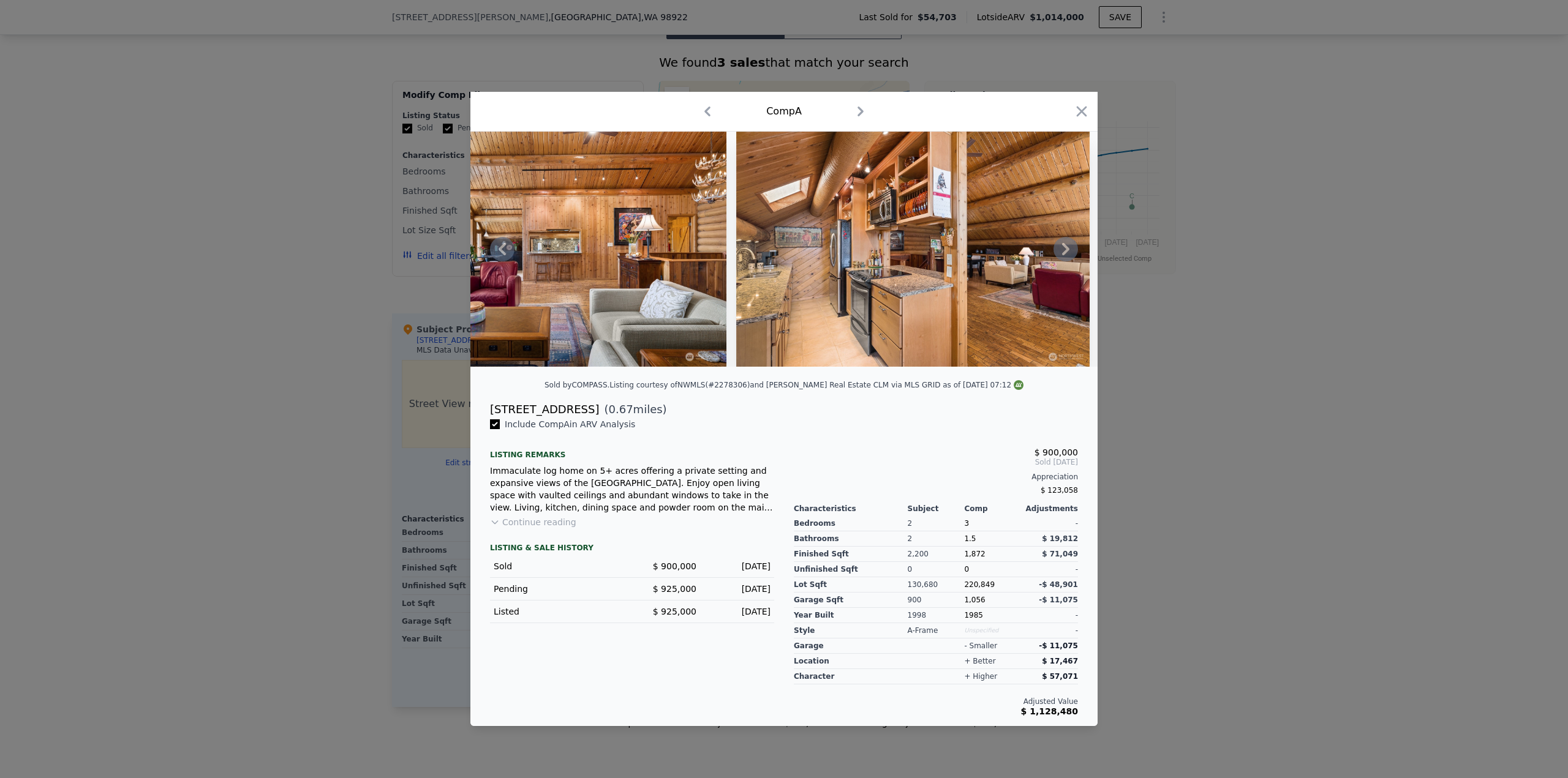
click at [1066, 251] on icon at bounding box center [1065, 249] width 8 height 12
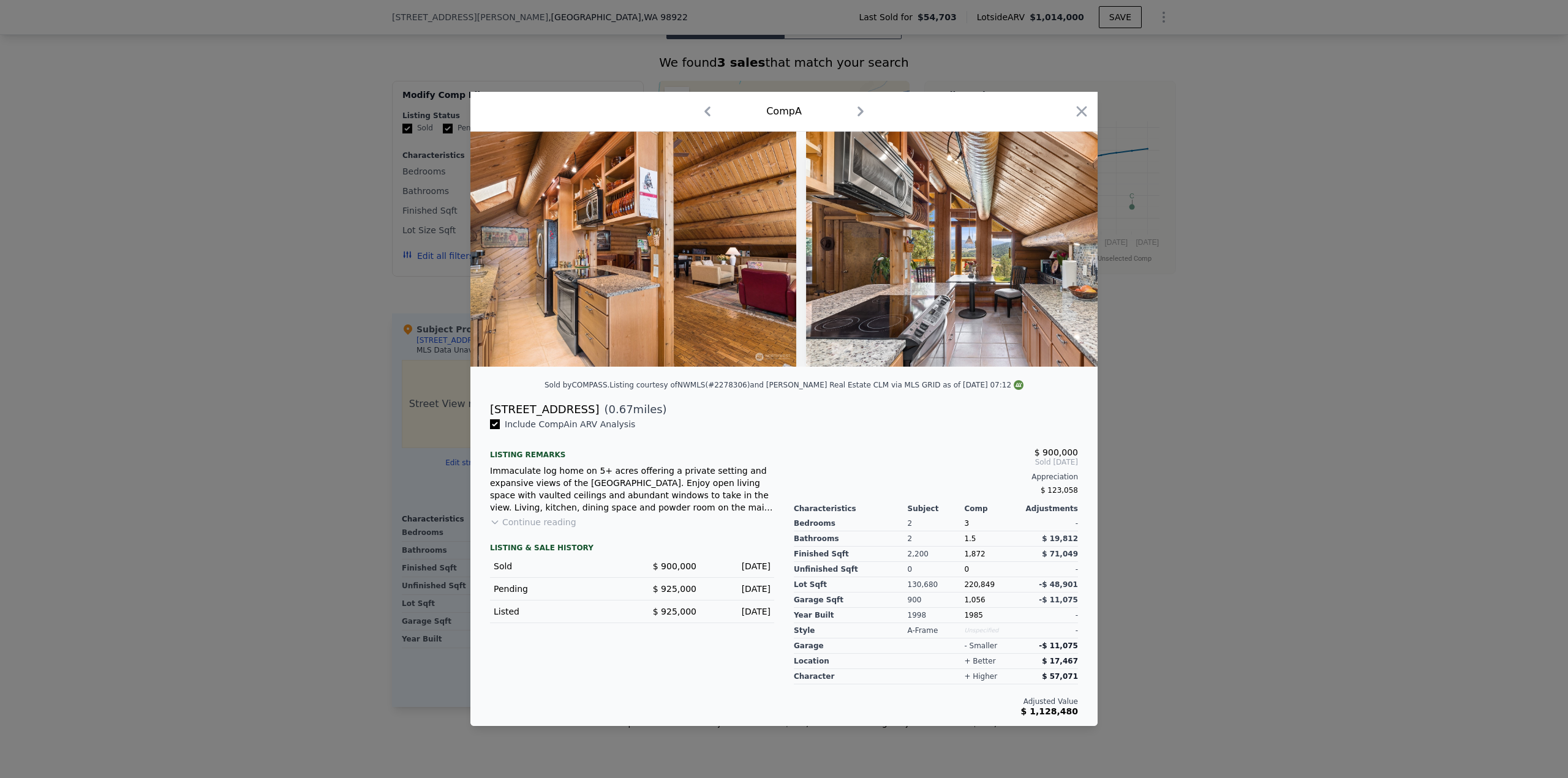
scroll to position [0, 5880]
click at [1068, 249] on icon at bounding box center [1065, 249] width 8 height 12
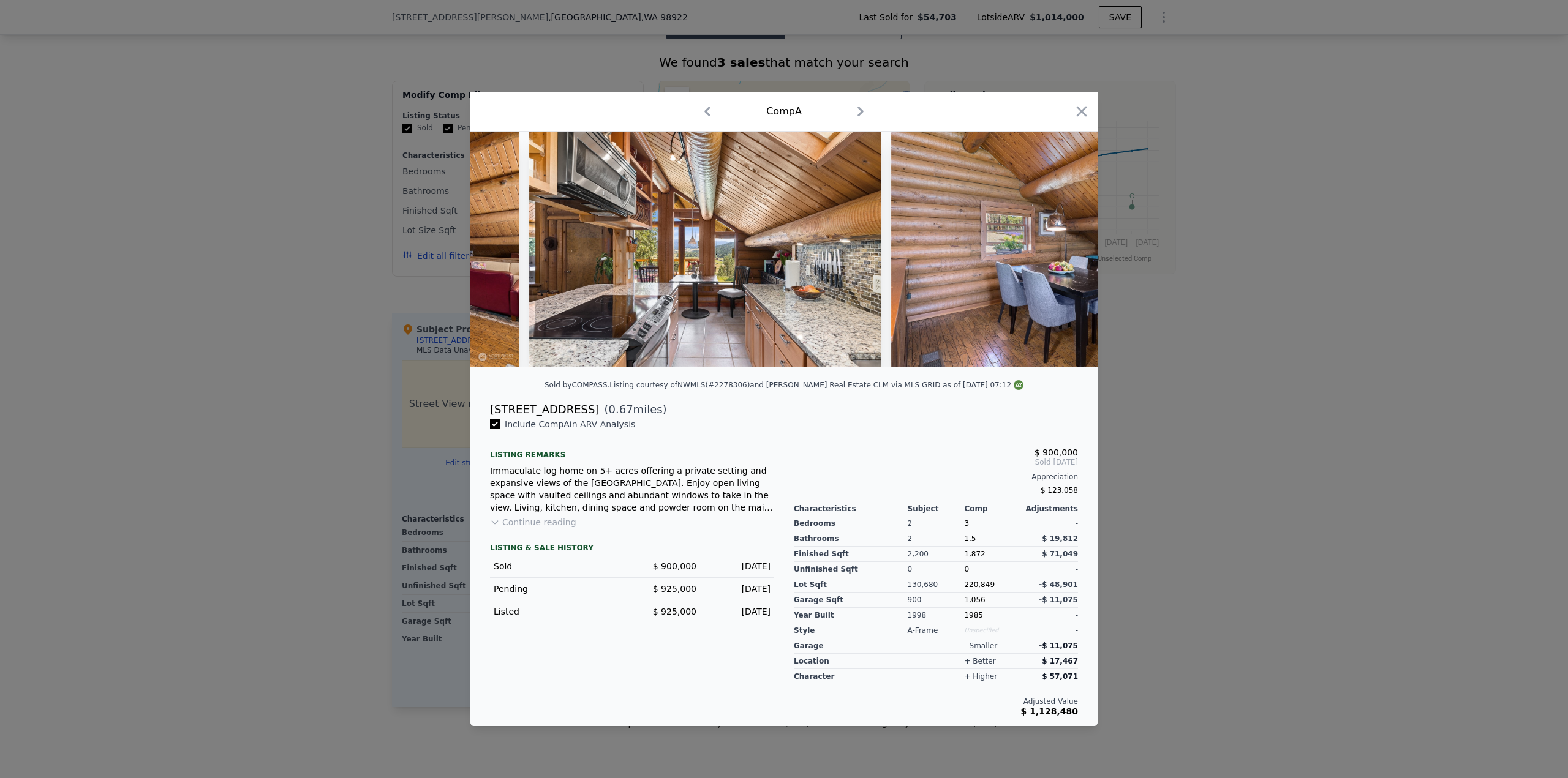
scroll to position [0, 6174]
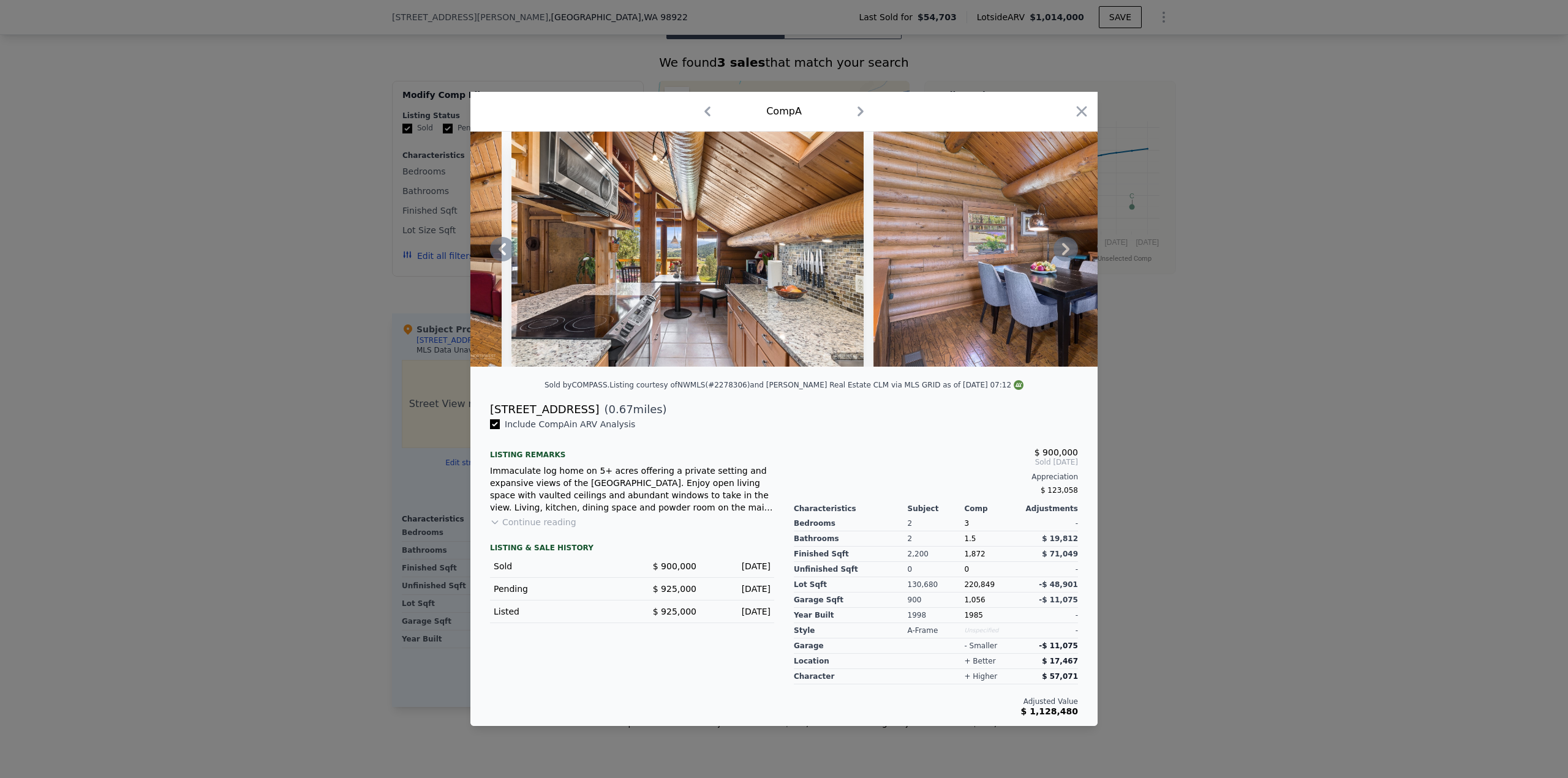
click at [1068, 249] on icon at bounding box center [1065, 249] width 8 height 12
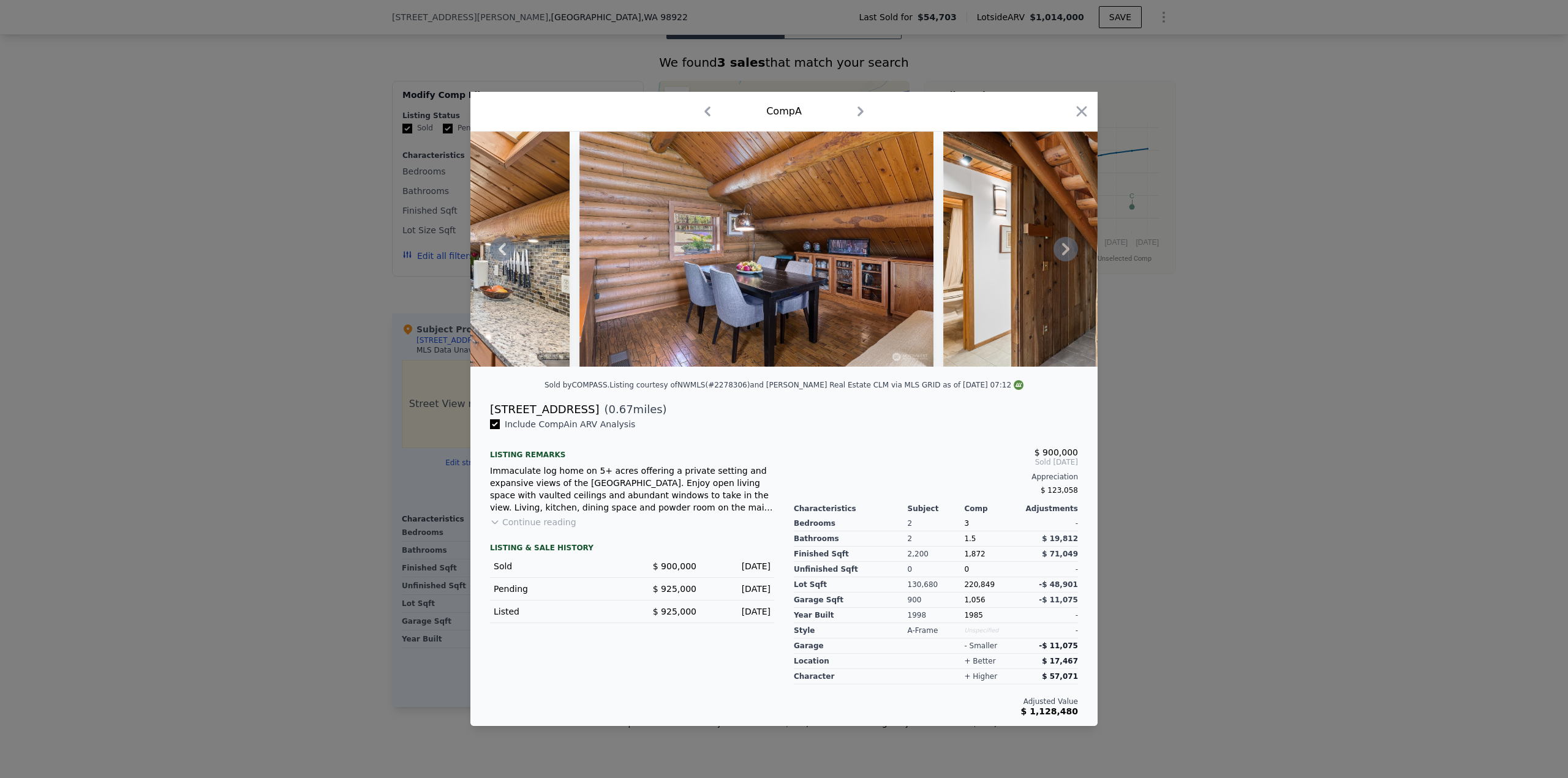
click at [1068, 249] on icon at bounding box center [1065, 249] width 8 height 12
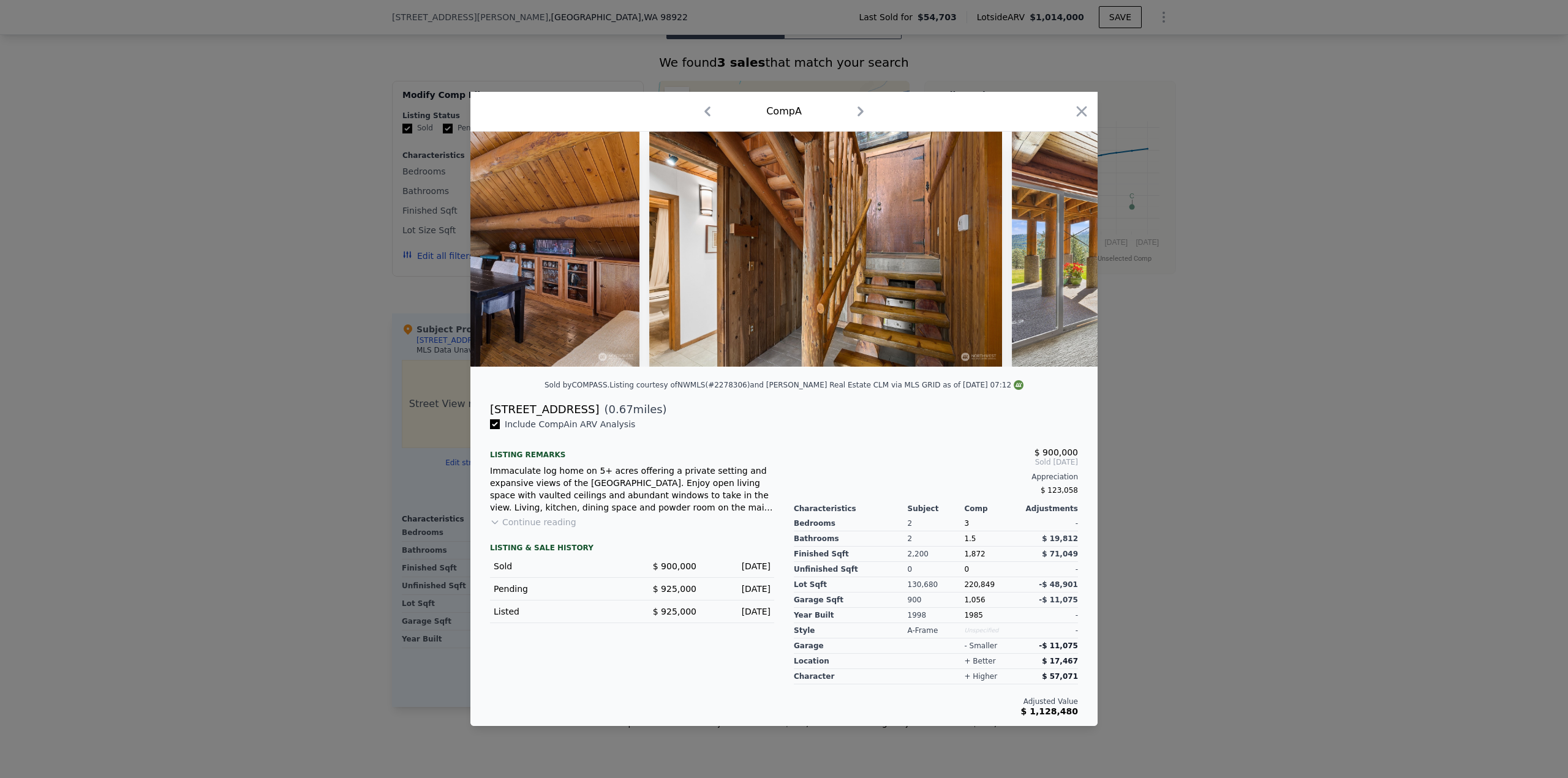
click at [1068, 249] on div at bounding box center [784, 249] width 627 height 235
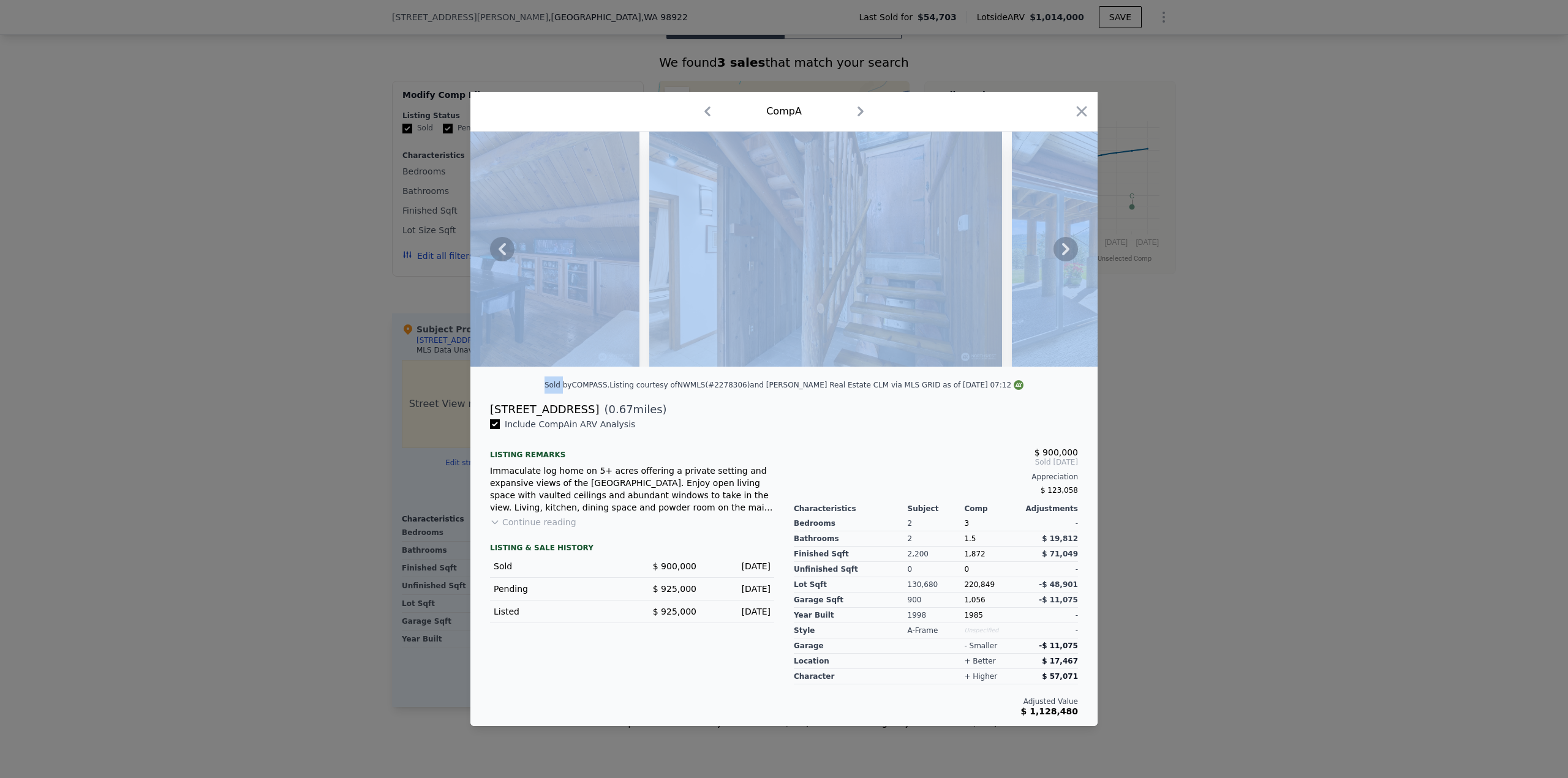
click at [1068, 249] on icon at bounding box center [1065, 249] width 8 height 12
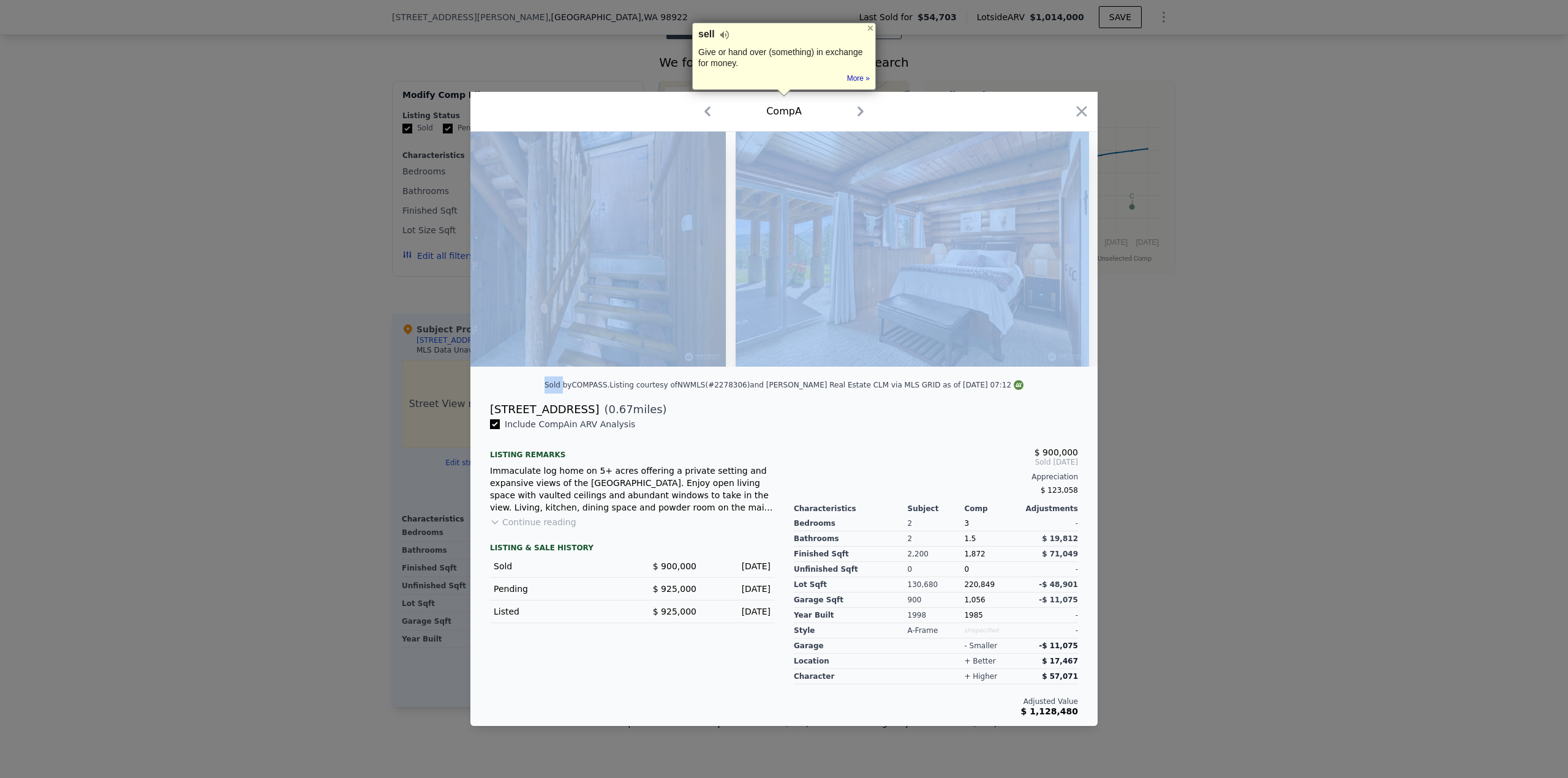
scroll to position [0, 7056]
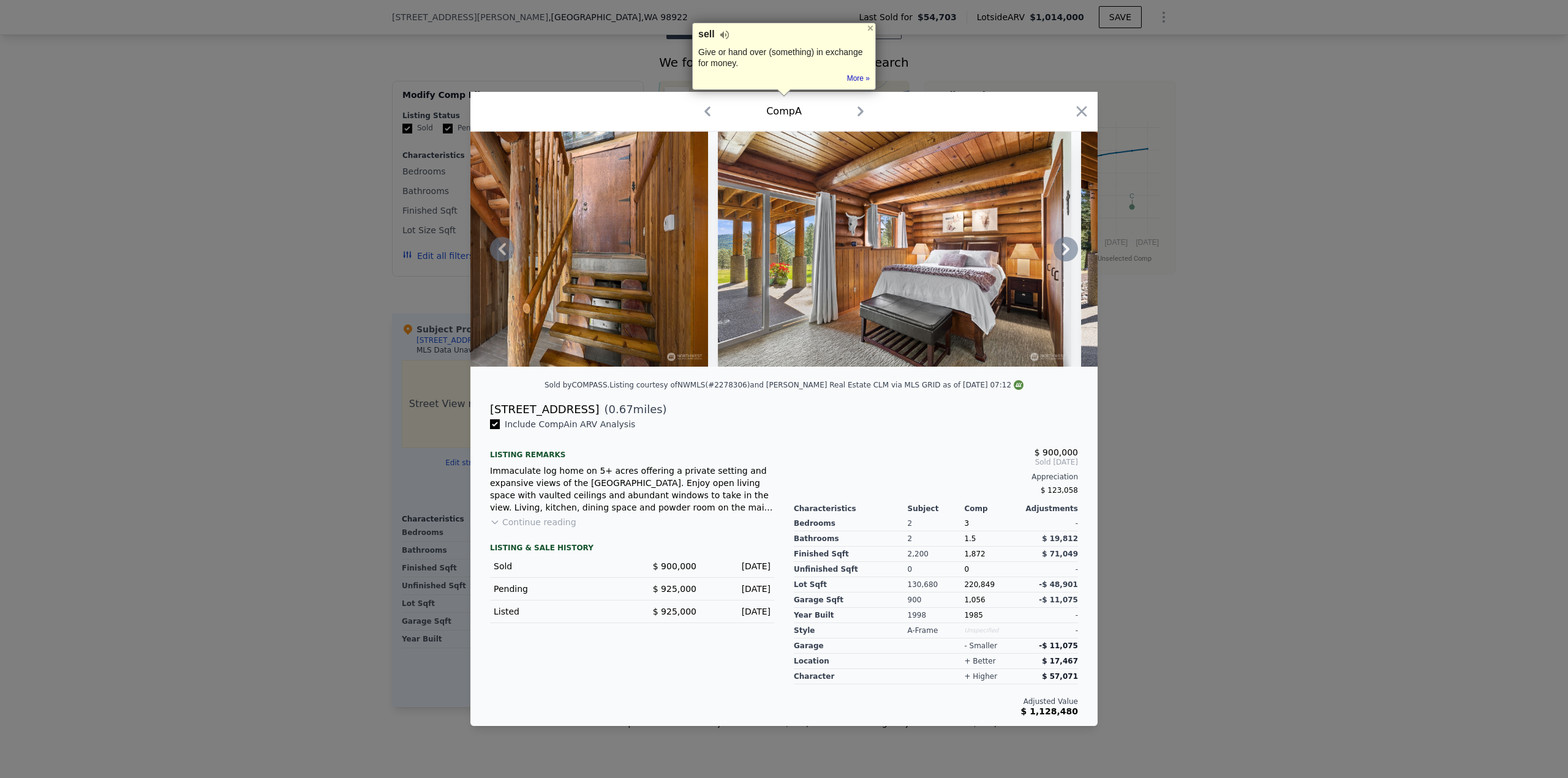
click at [943, 430] on div "$ 900,000 Sold [DATE] Appreciation $ 123,058 Characteristics Subject Comp Adjus…" at bounding box center [936, 567] width 304 height 298
click at [1064, 254] on icon at bounding box center [1065, 249] width 8 height 12
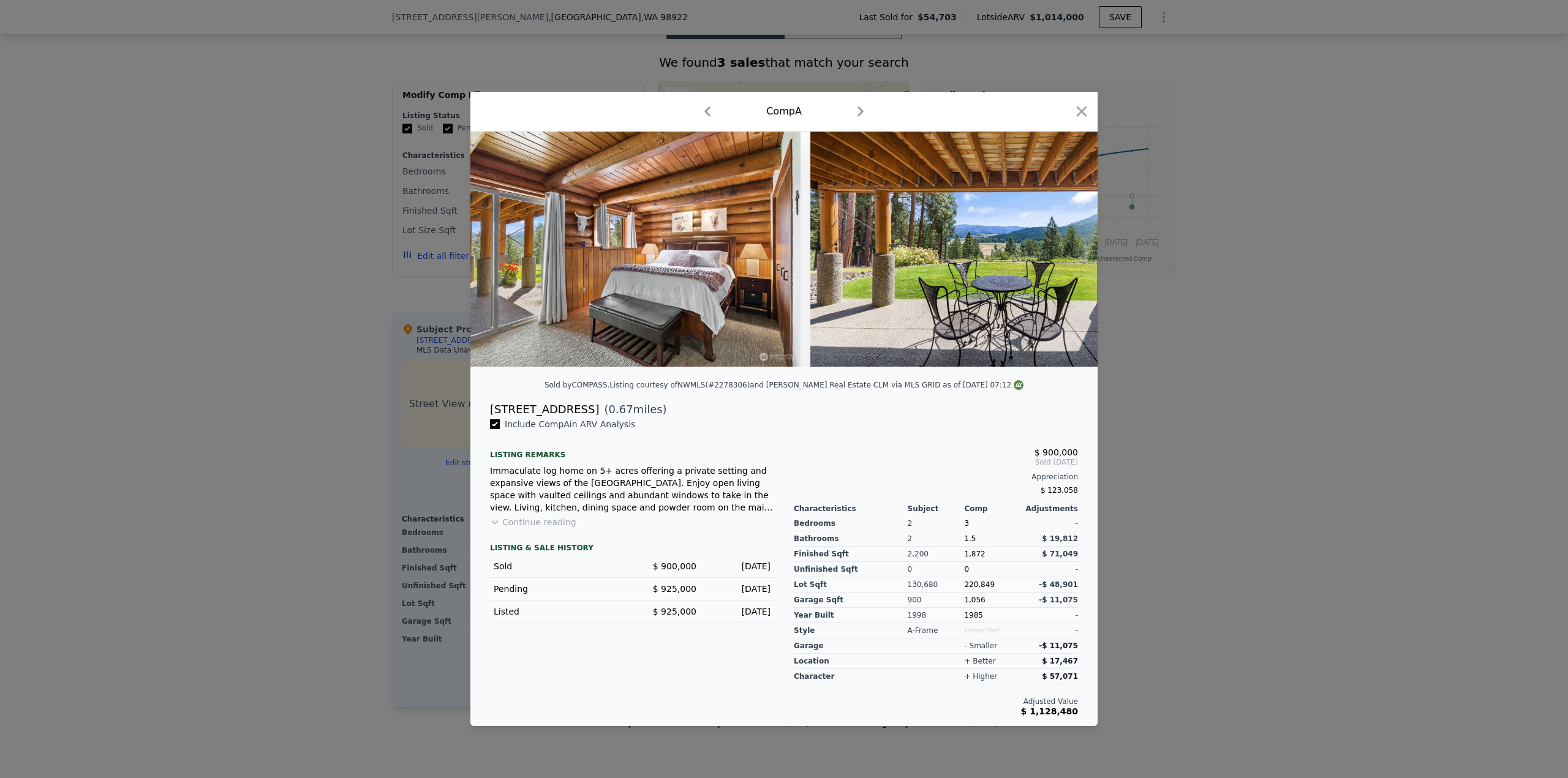
scroll to position [0, 7350]
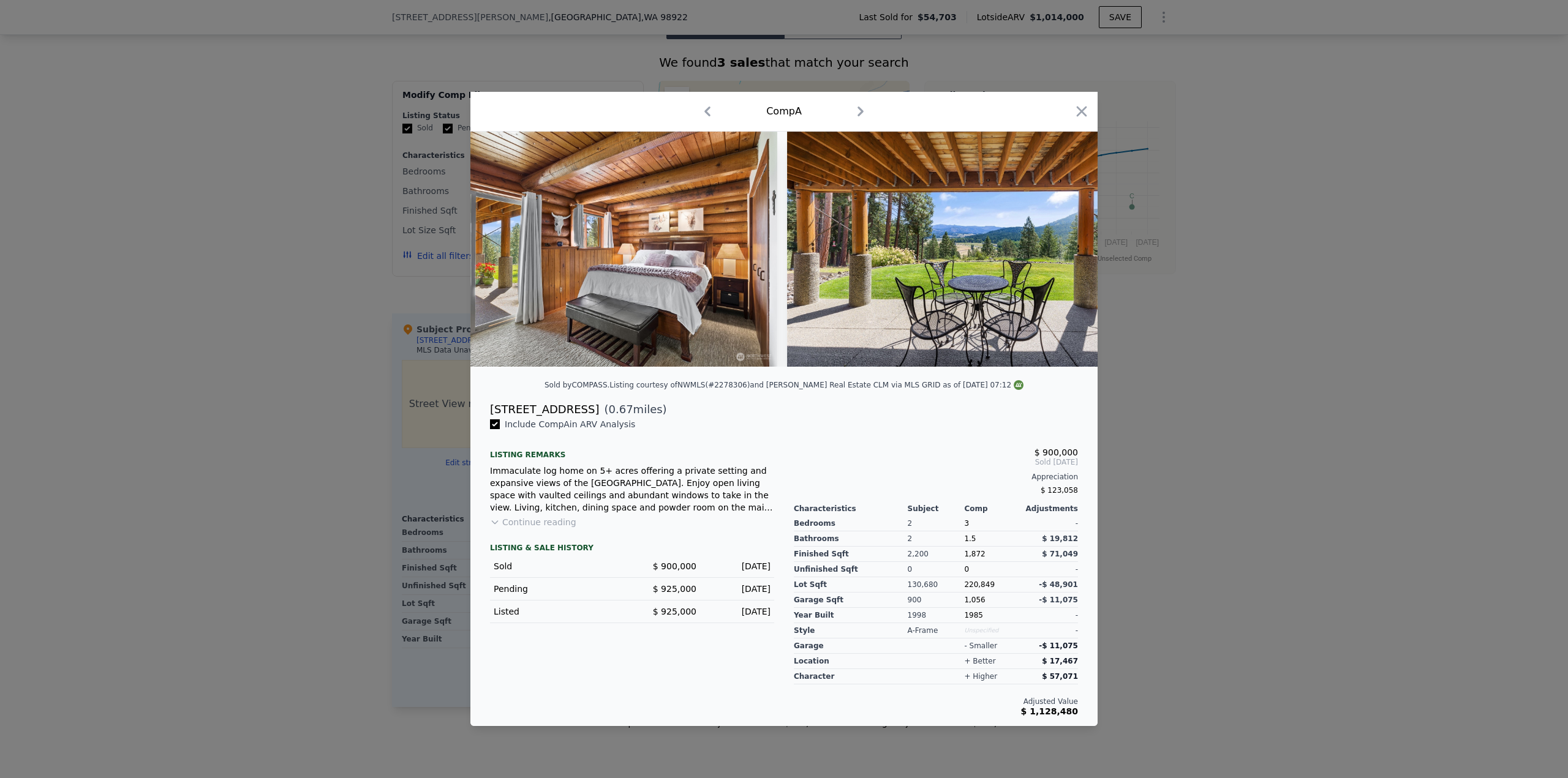
click at [1064, 254] on img at bounding box center [975, 249] width 376 height 235
click at [1066, 252] on icon at bounding box center [1065, 249] width 8 height 12
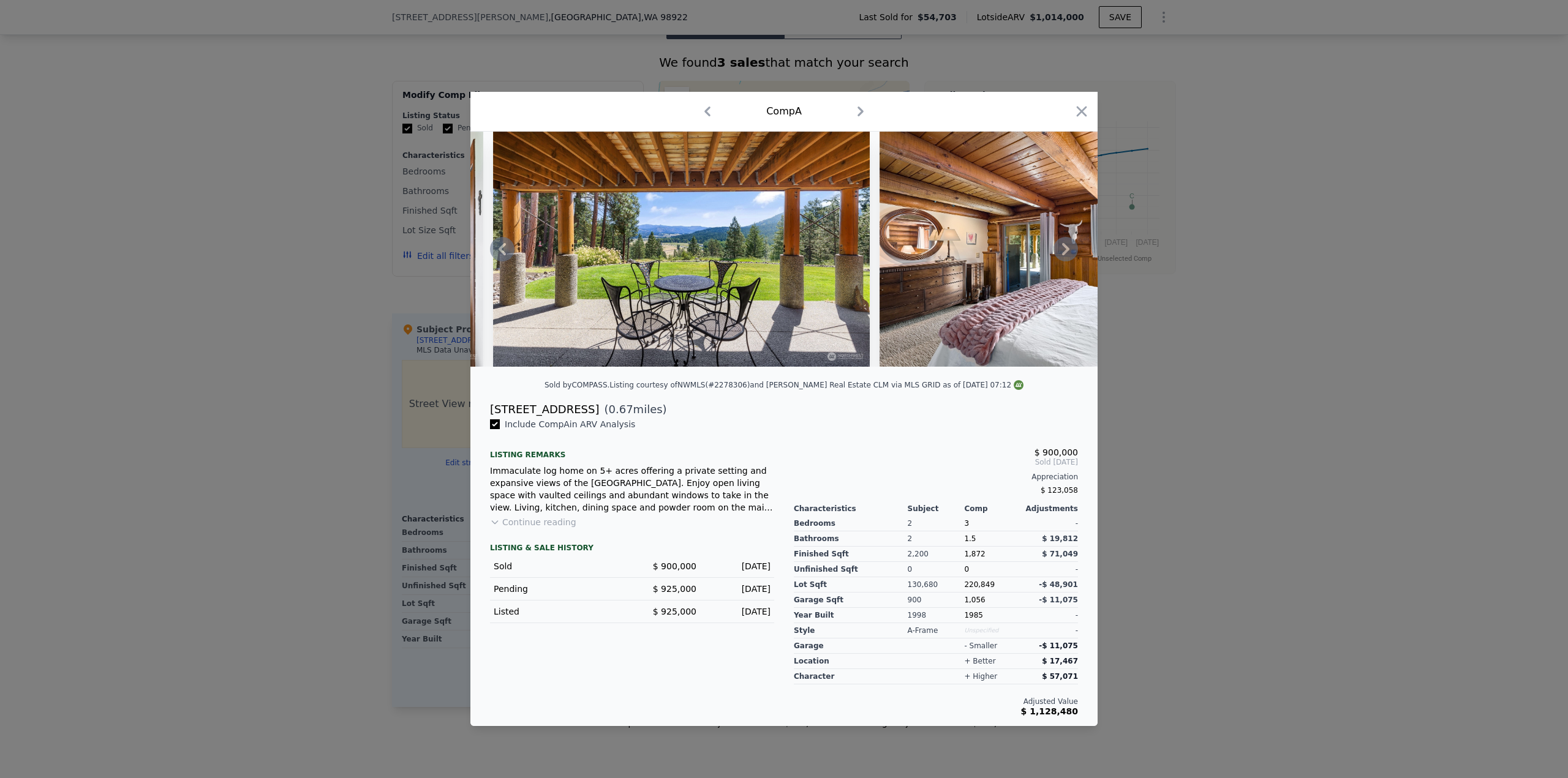
click at [1066, 252] on icon at bounding box center [1065, 249] width 8 height 12
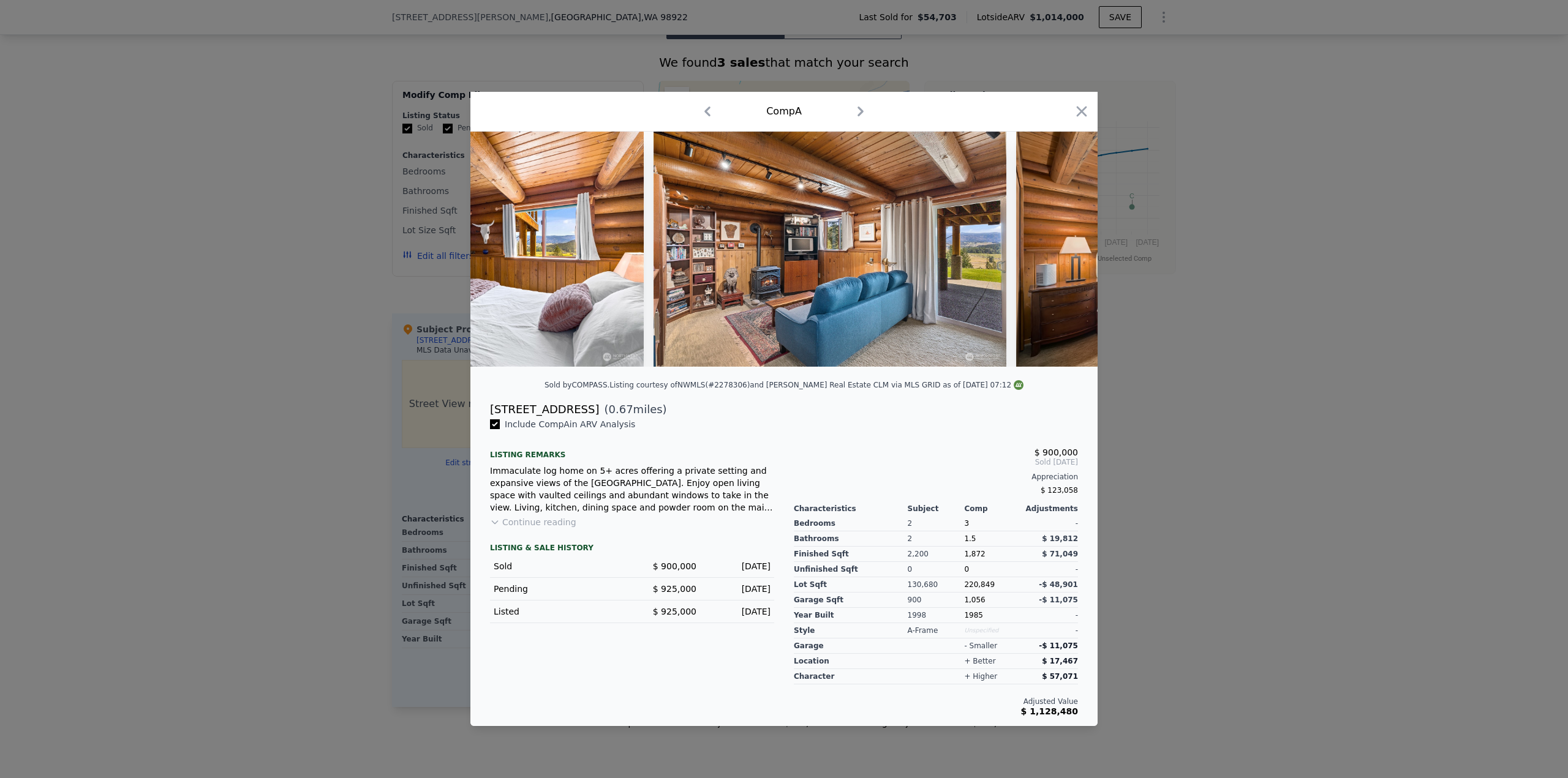
click at [1066, 252] on div at bounding box center [784, 249] width 627 height 235
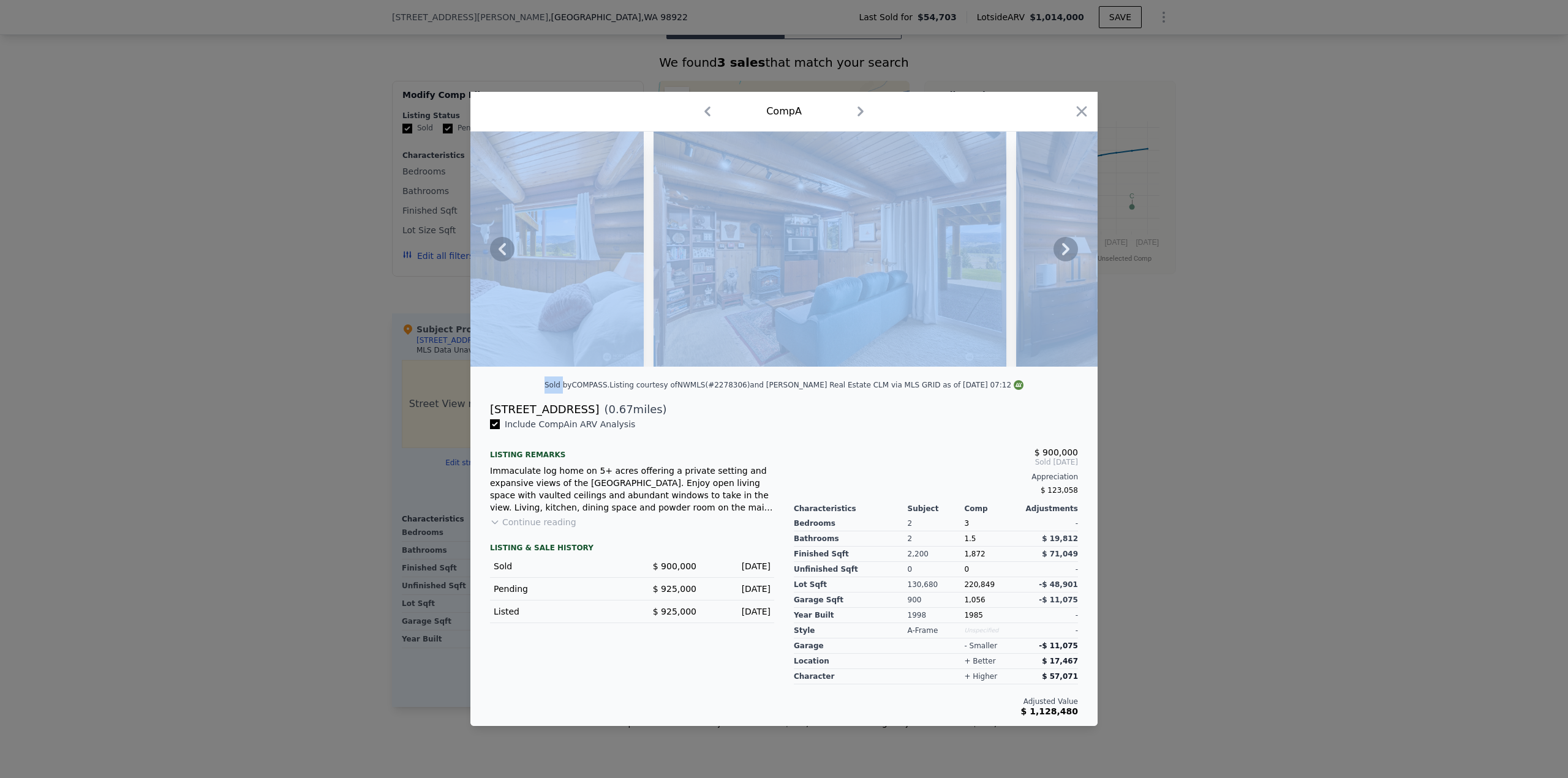
click at [1066, 252] on icon at bounding box center [1065, 249] width 8 height 12
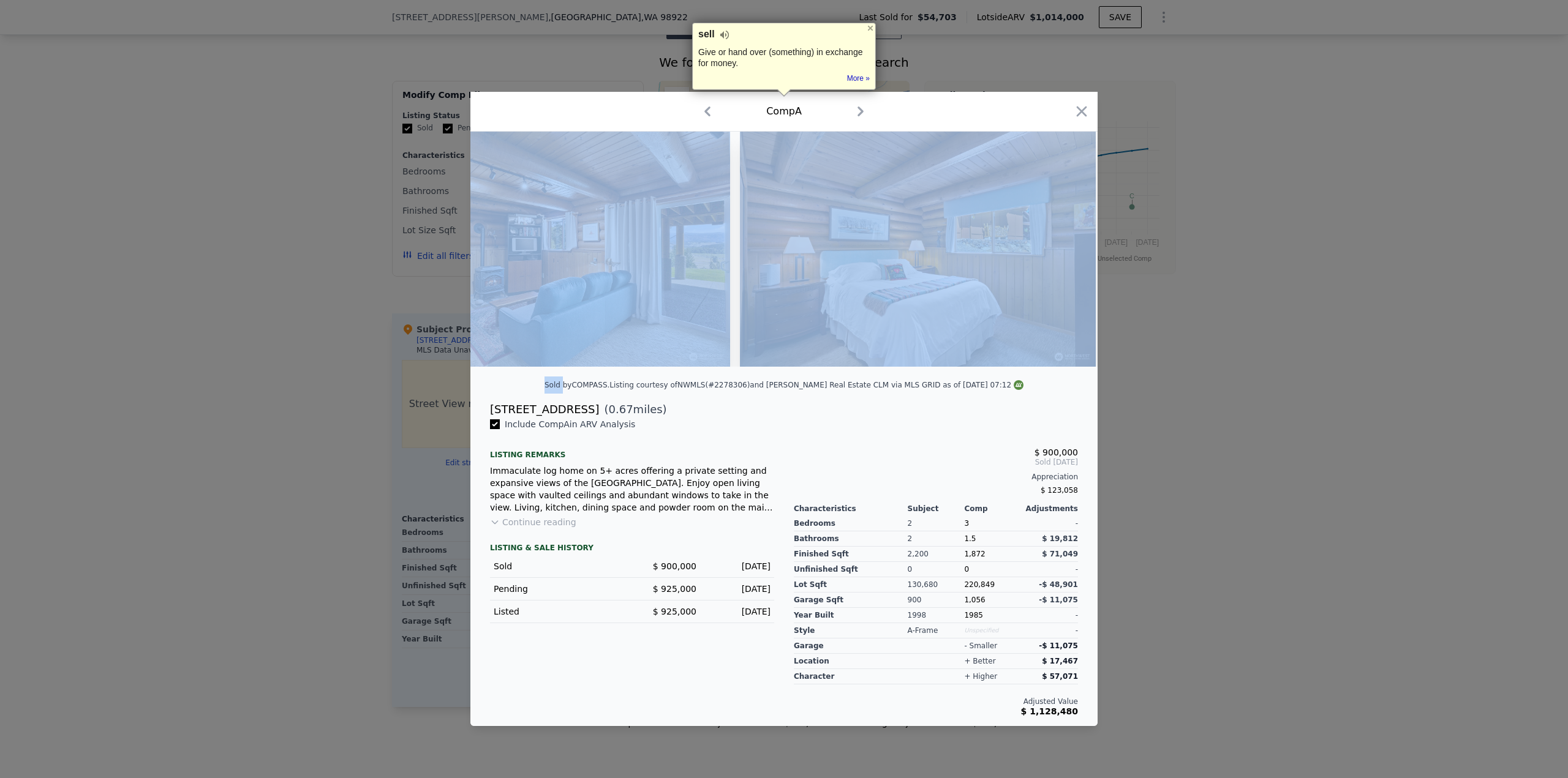
scroll to position [0, 8526]
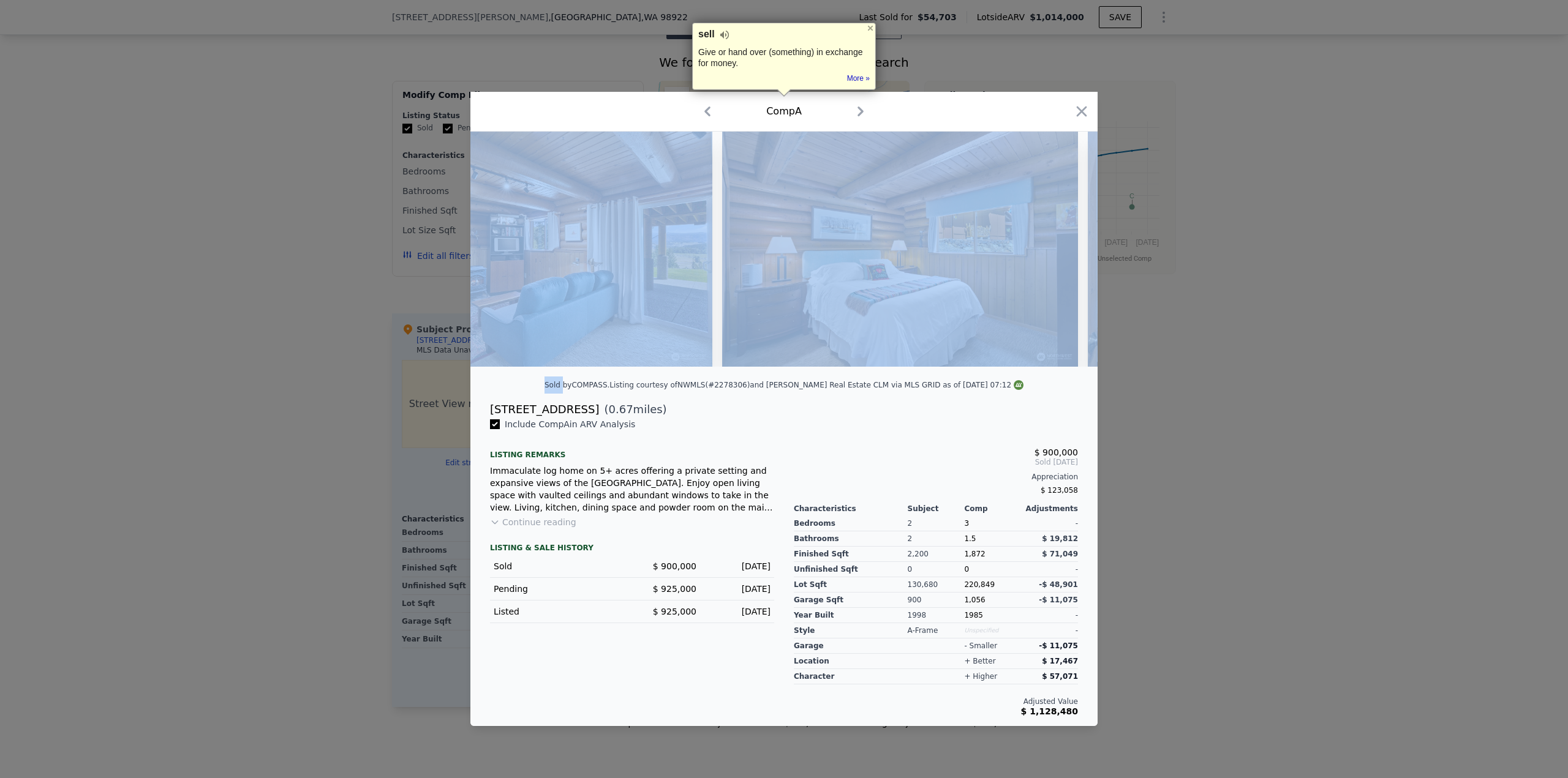
click at [1066, 252] on img at bounding box center [900, 249] width 356 height 235
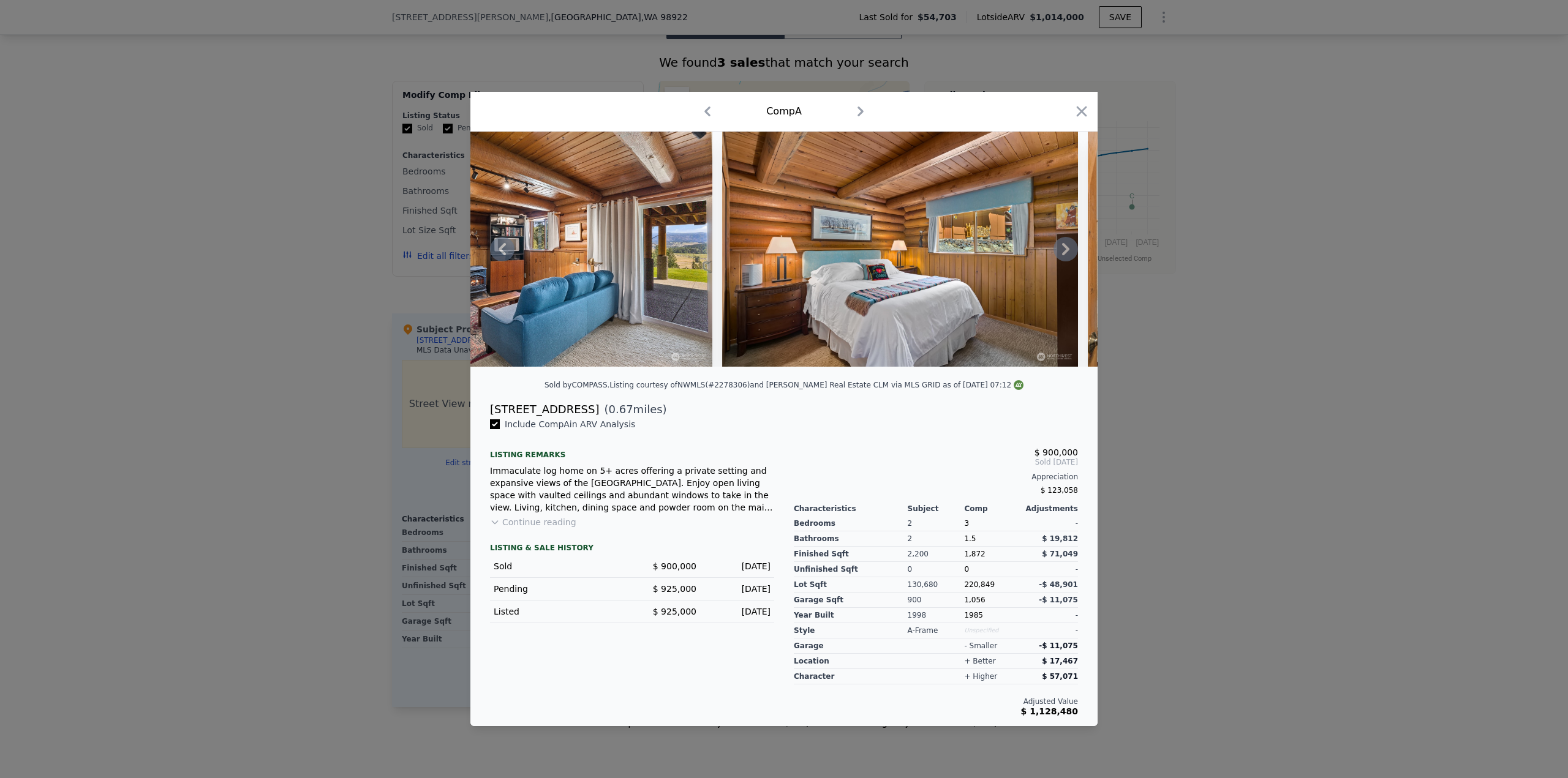
click at [985, 428] on div "$ 900,000 Sold [DATE] Appreciation $ 123,058 Characteristics Subject Comp Adjus…" at bounding box center [936, 567] width 304 height 298
click at [1066, 248] on icon at bounding box center [1065, 249] width 8 height 12
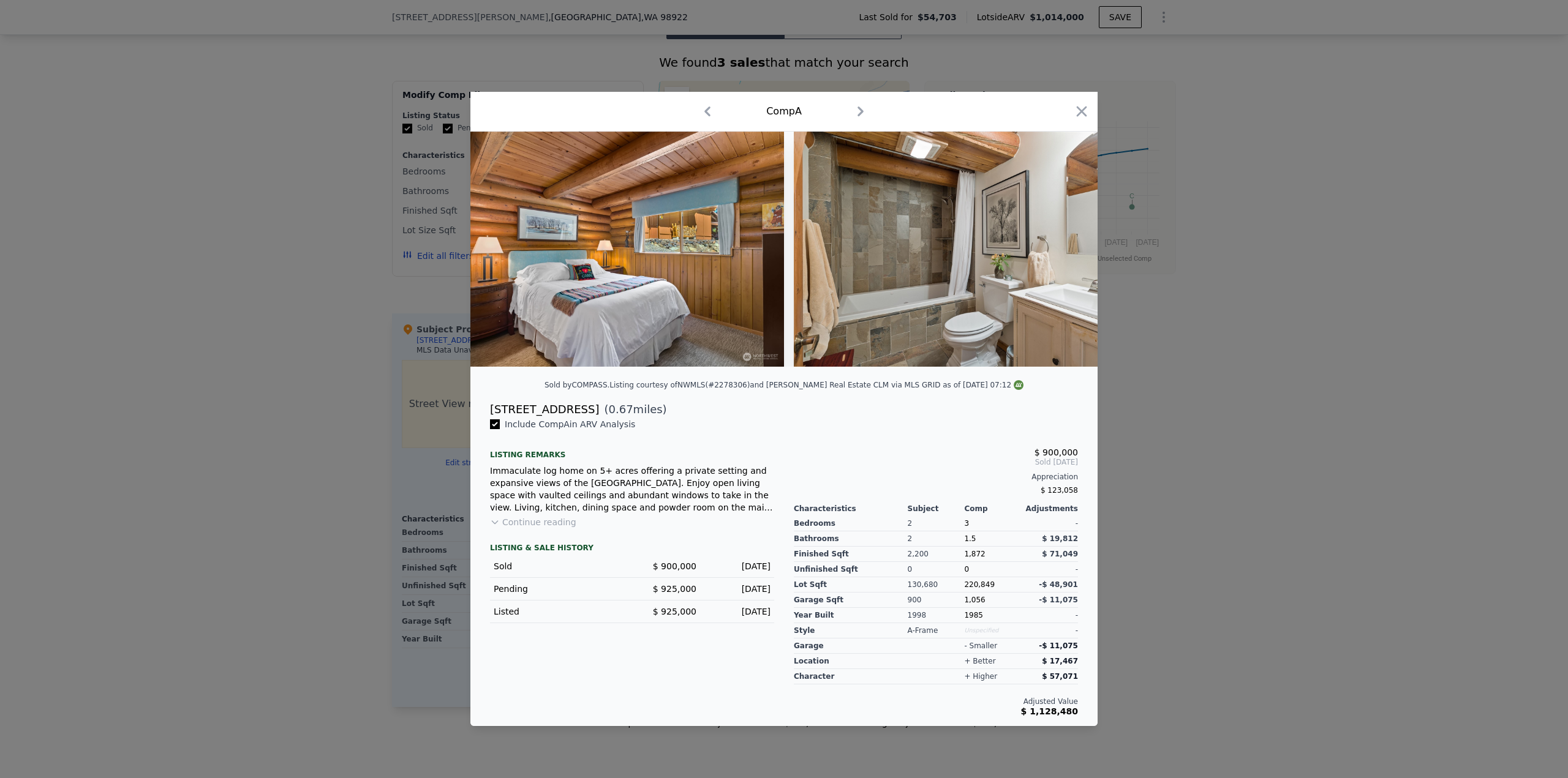
click at [1067, 248] on img at bounding box center [971, 249] width 353 height 235
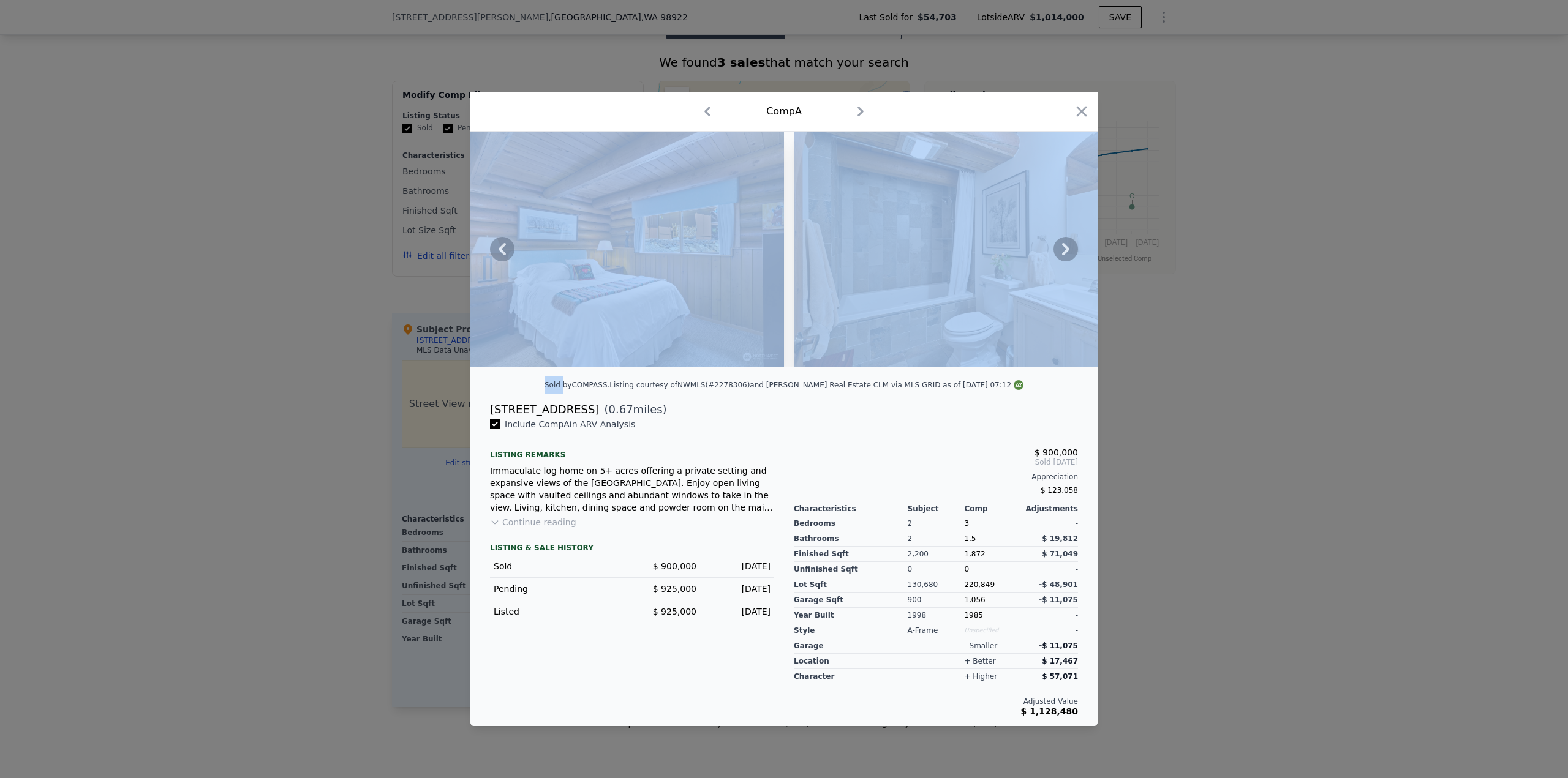
click at [1067, 248] on icon at bounding box center [1065, 249] width 8 height 12
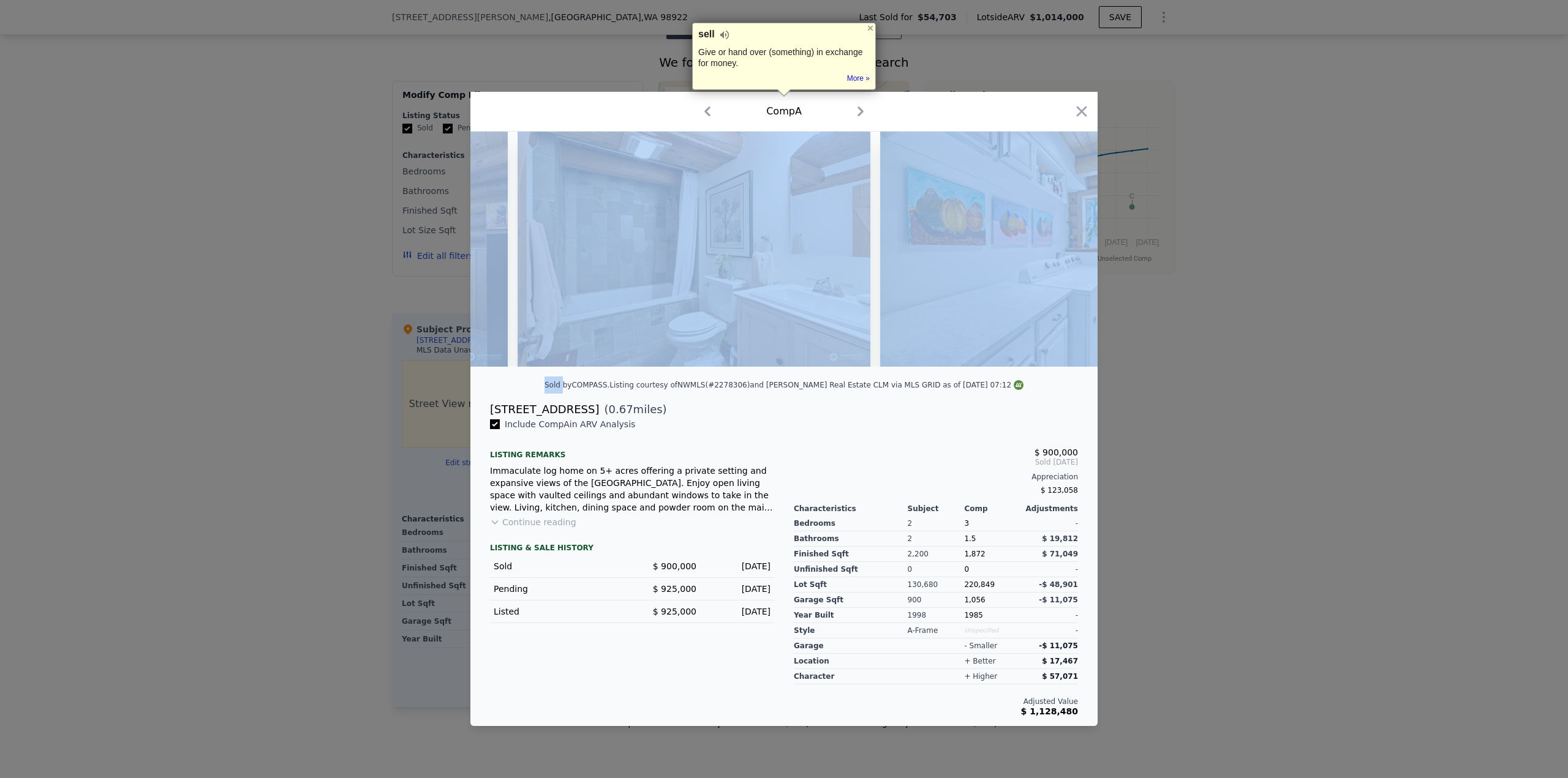
scroll to position [0, 9113]
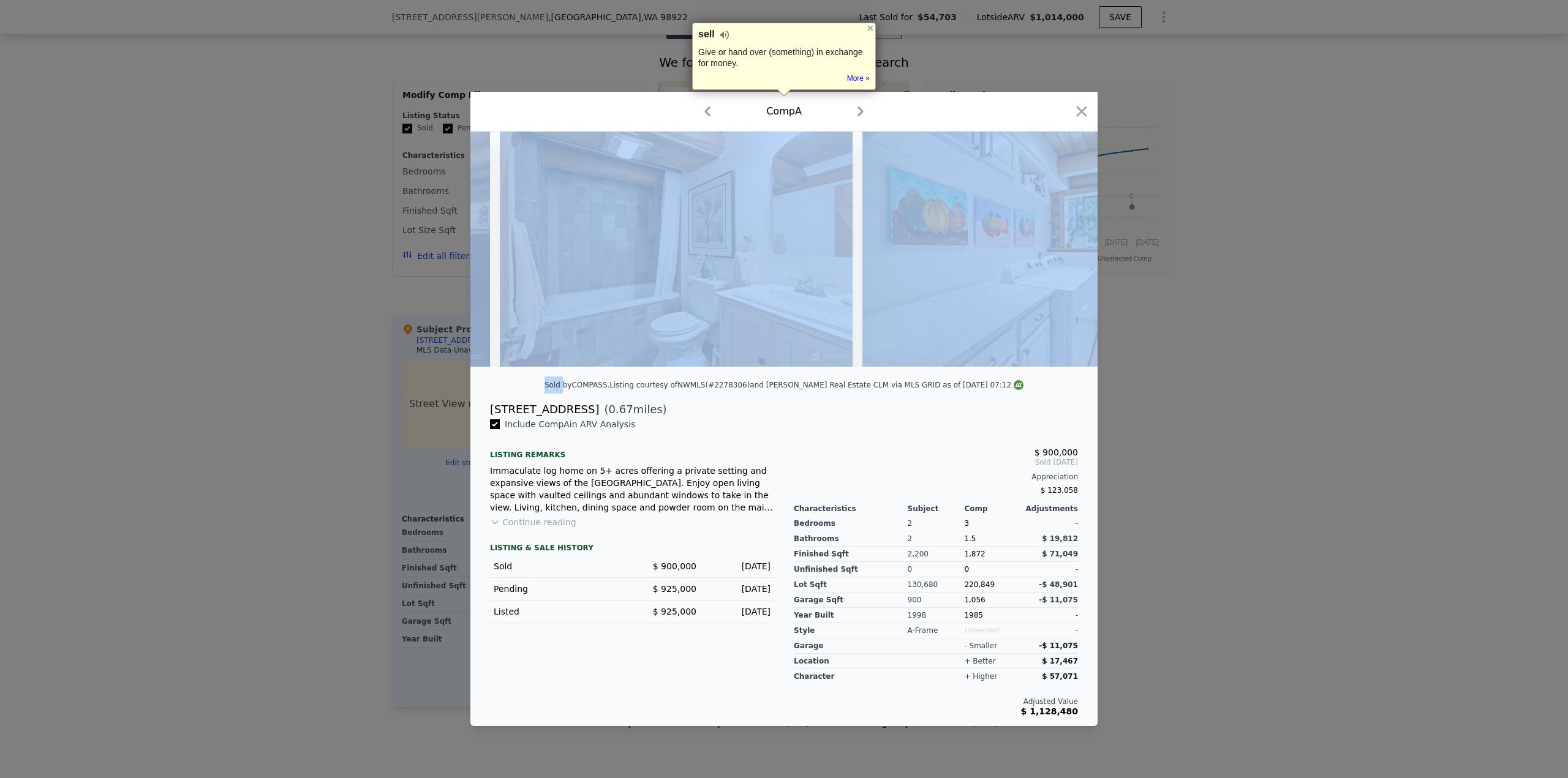
click at [1067, 248] on img at bounding box center [1039, 249] width 353 height 235
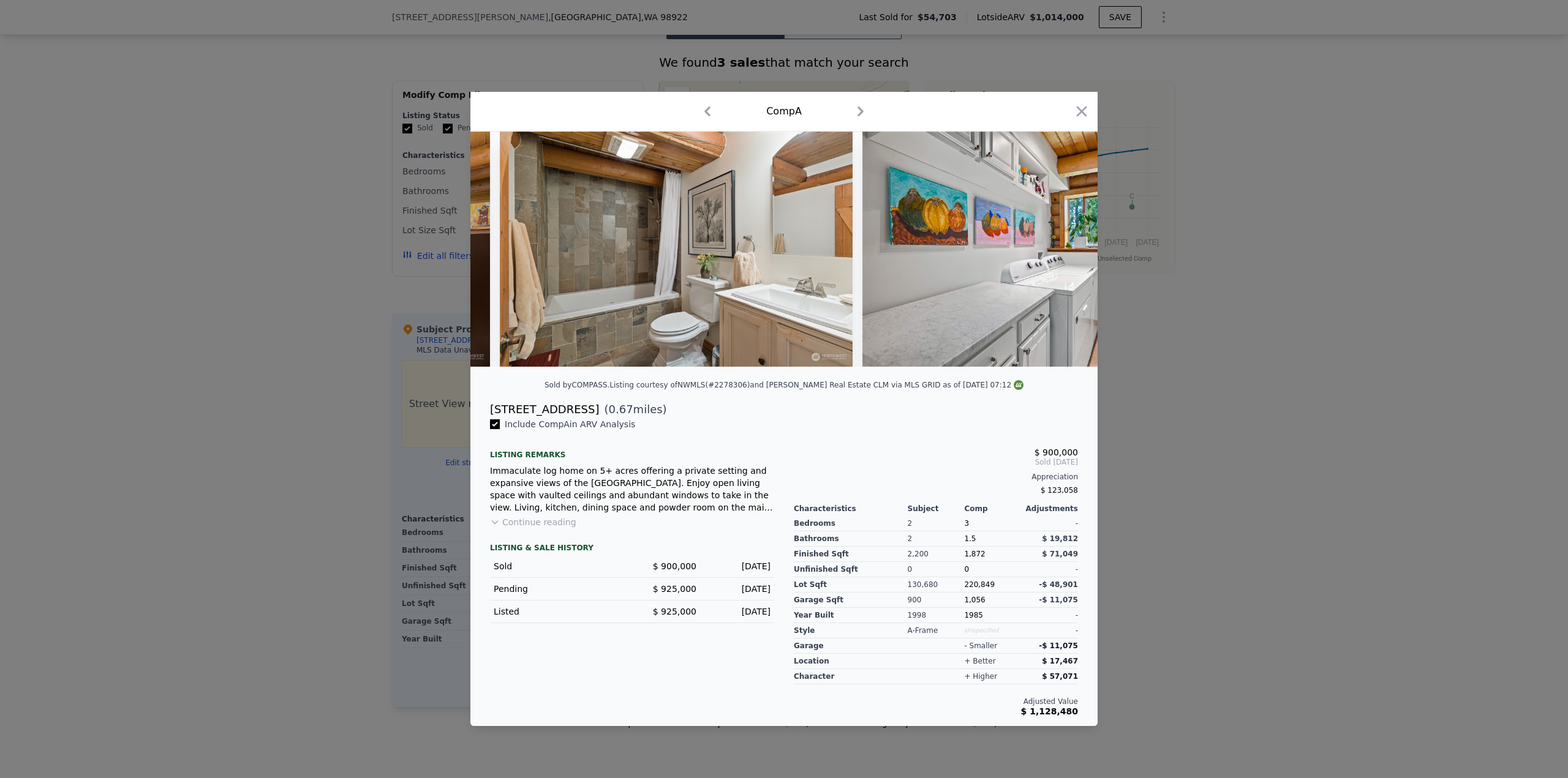
click at [970, 413] on div "[STREET_ADDRESS] ( 0.67 miles)" at bounding box center [783, 410] width 607 height 17
click at [1064, 244] on icon at bounding box center [1065, 249] width 8 height 12
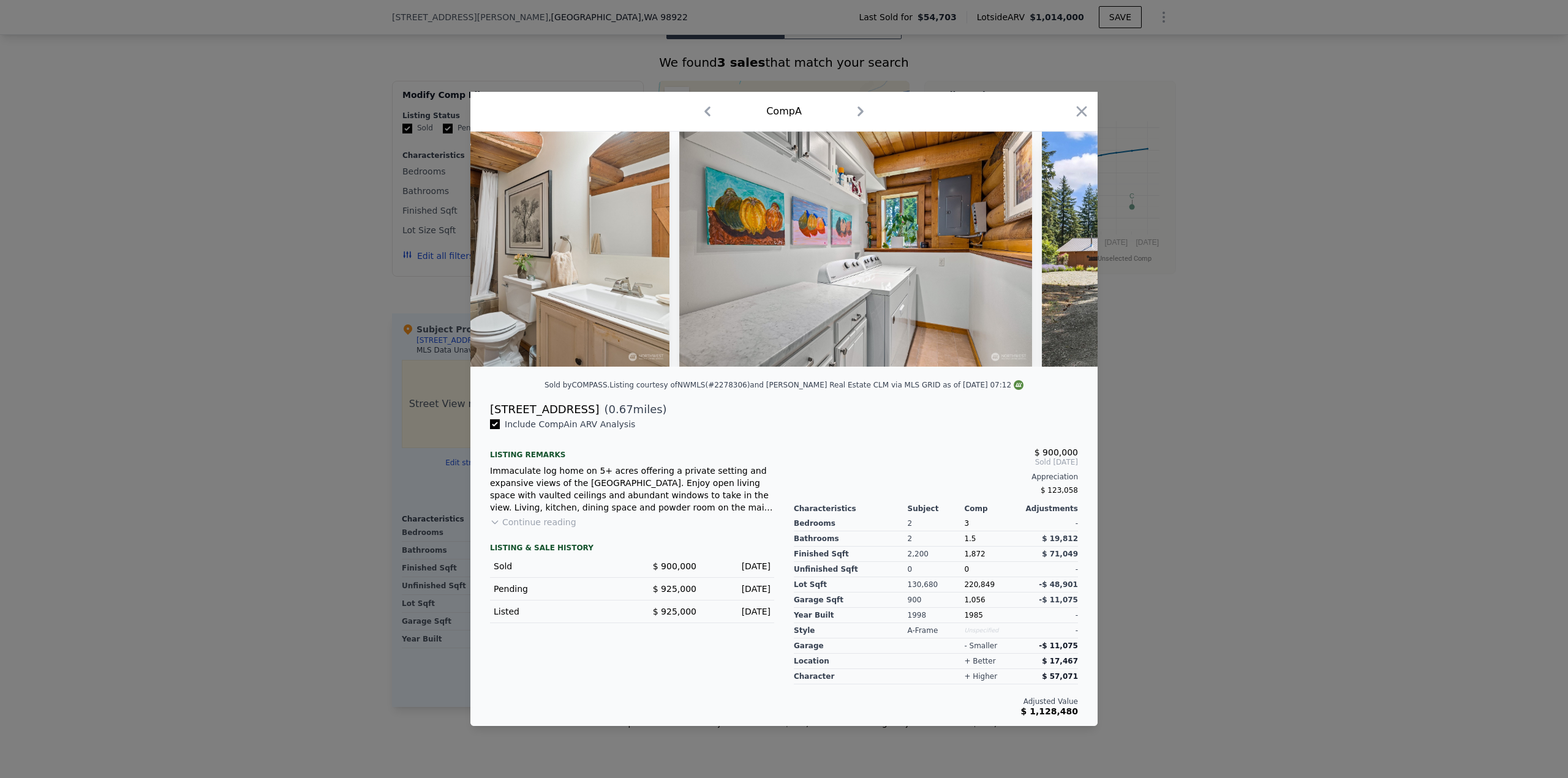
scroll to position [0, 9407]
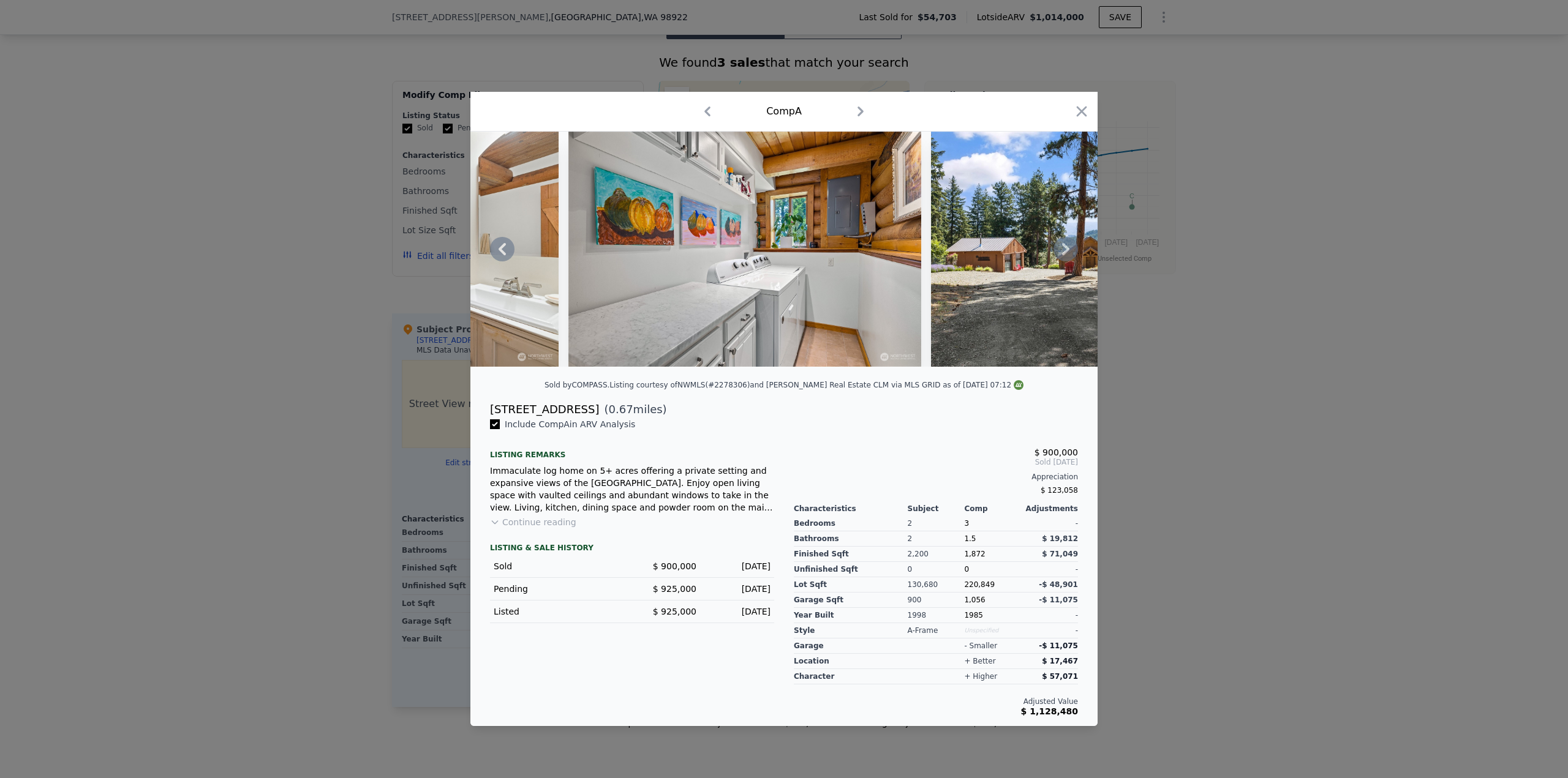
click at [1064, 245] on icon at bounding box center [1065, 249] width 8 height 12
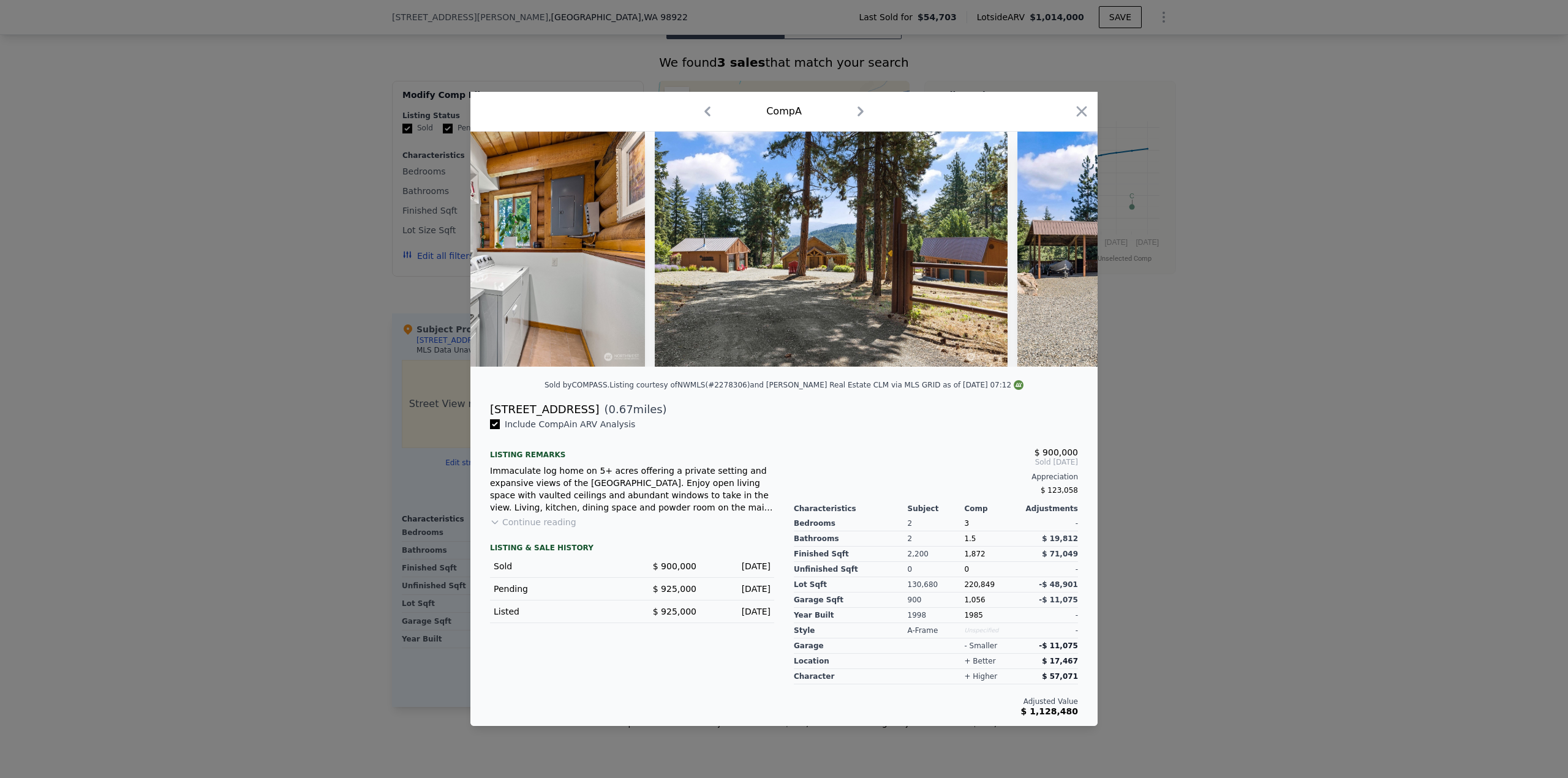
scroll to position [0, 9701]
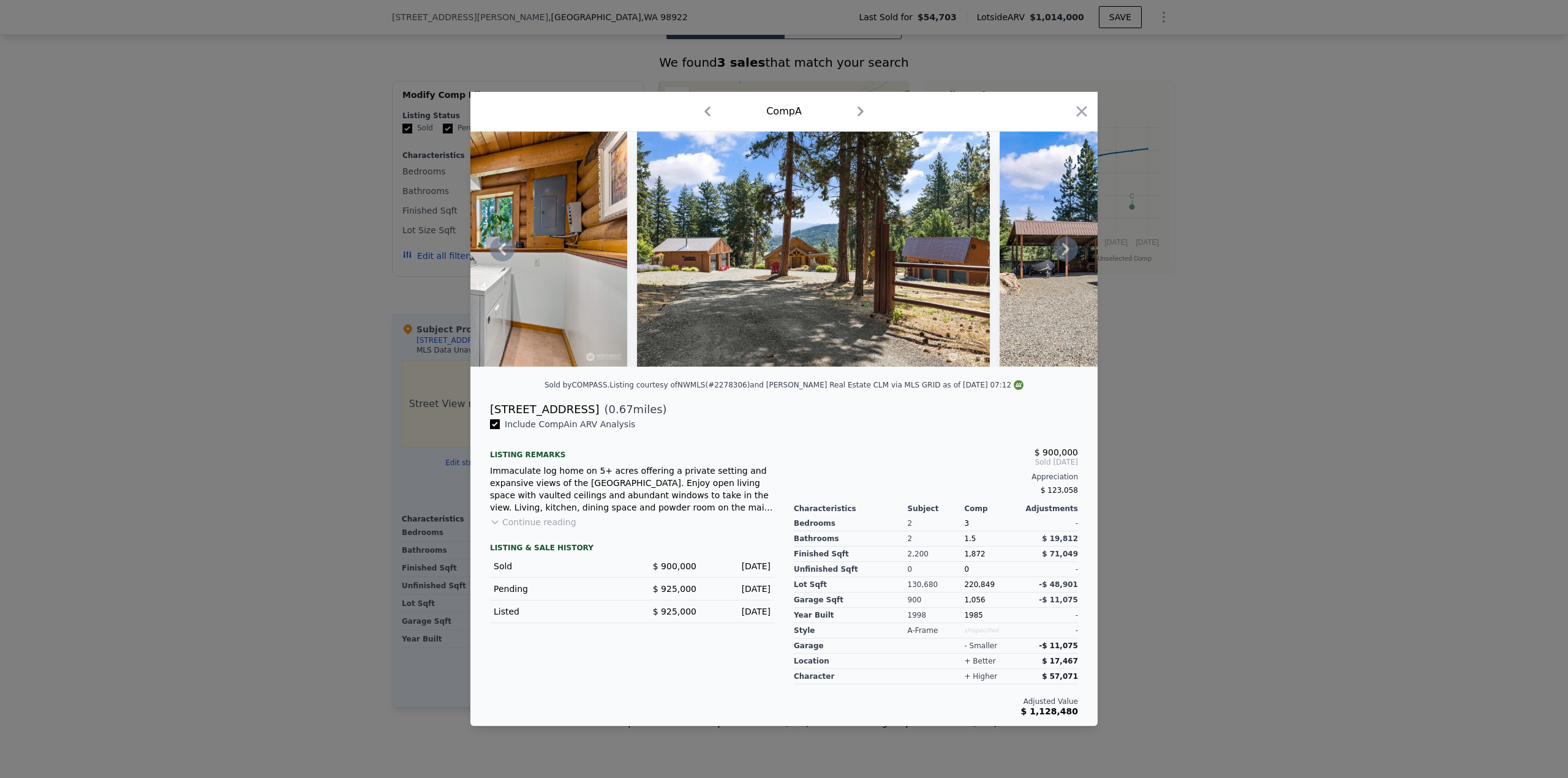
click at [1064, 245] on icon at bounding box center [1065, 249] width 8 height 12
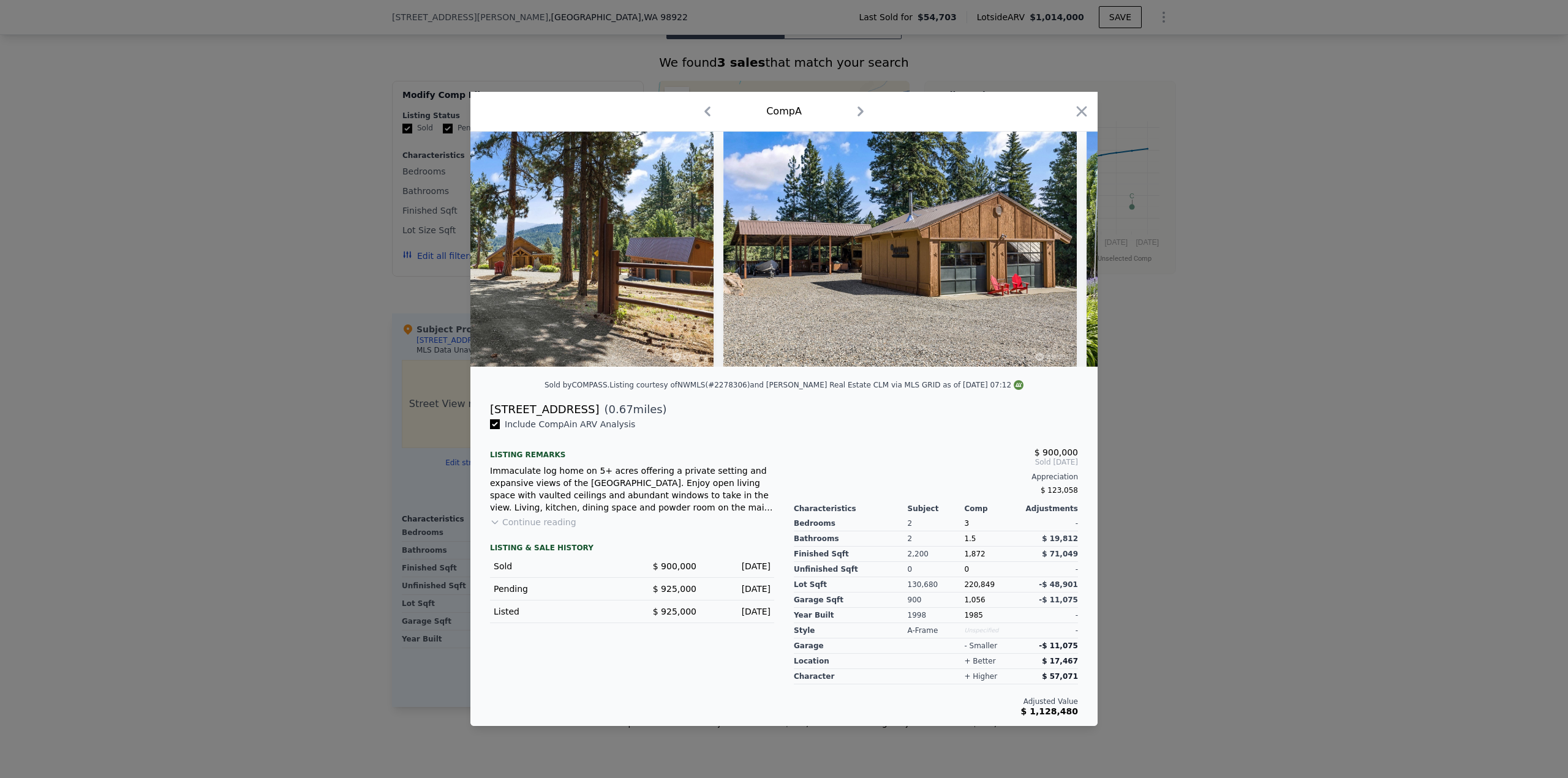
scroll to position [0, 9995]
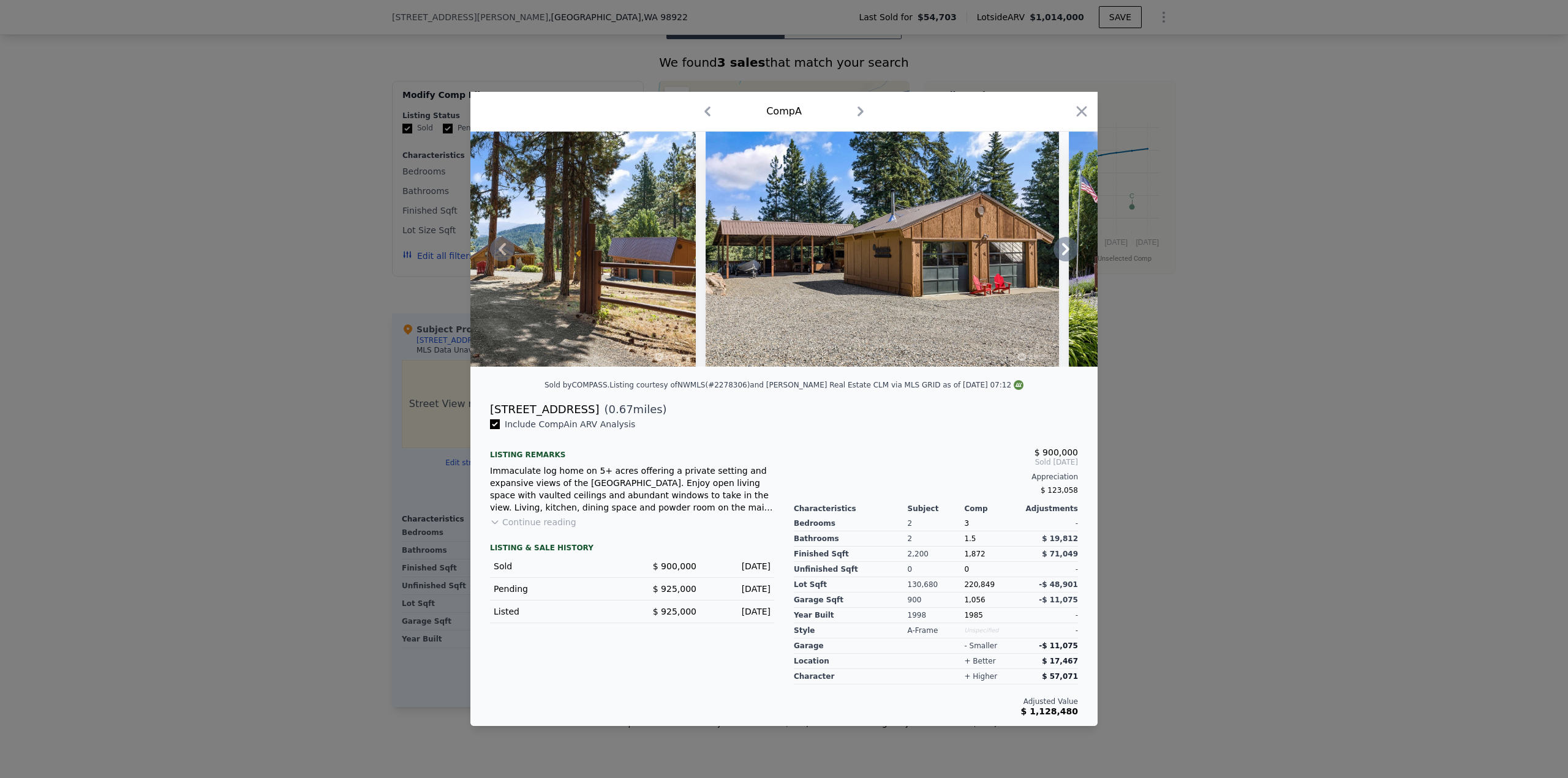
click at [1064, 245] on icon at bounding box center [1065, 249] width 8 height 12
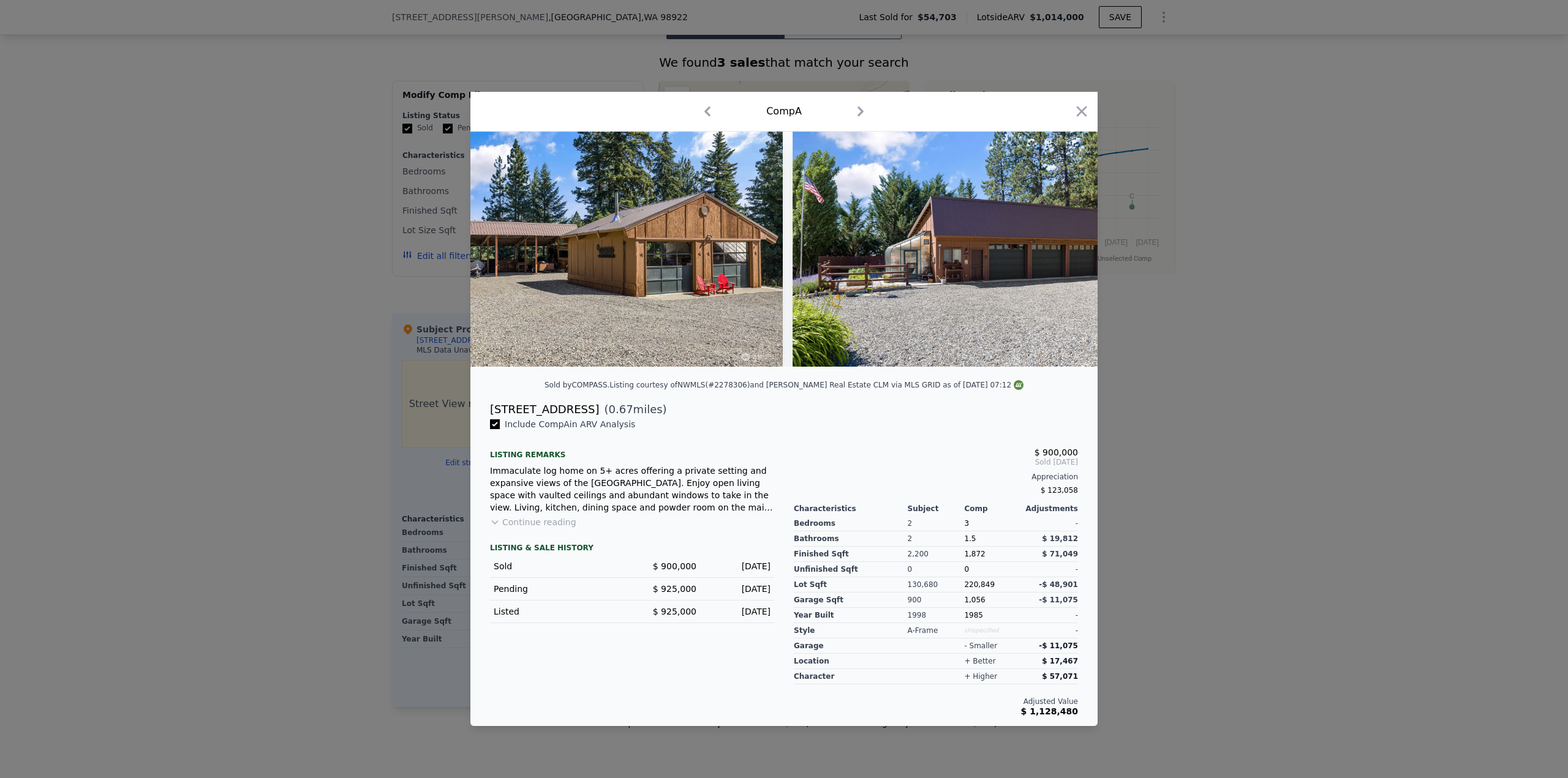
scroll to position [0, 10289]
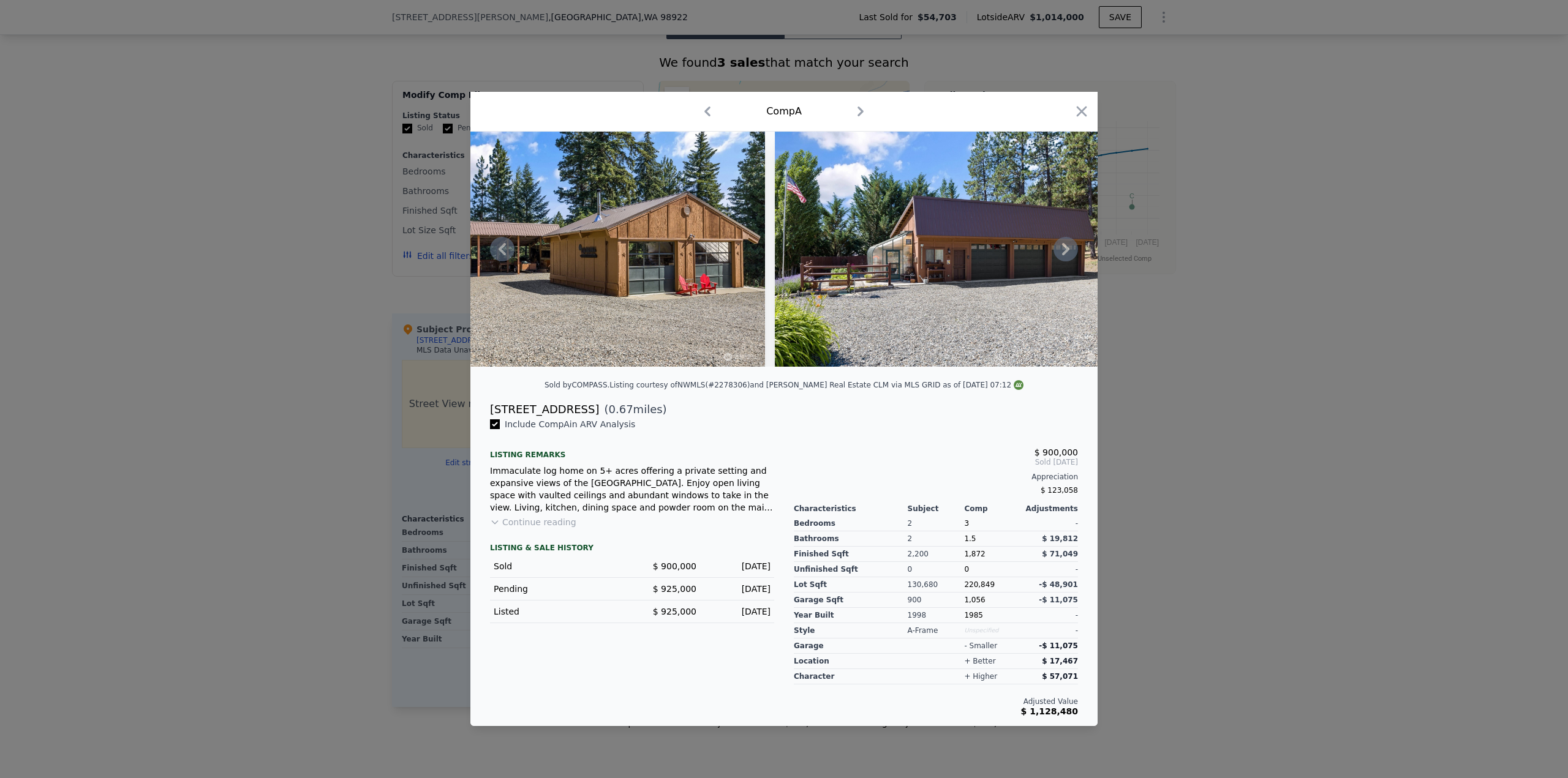
click at [1064, 245] on icon at bounding box center [1065, 249] width 8 height 12
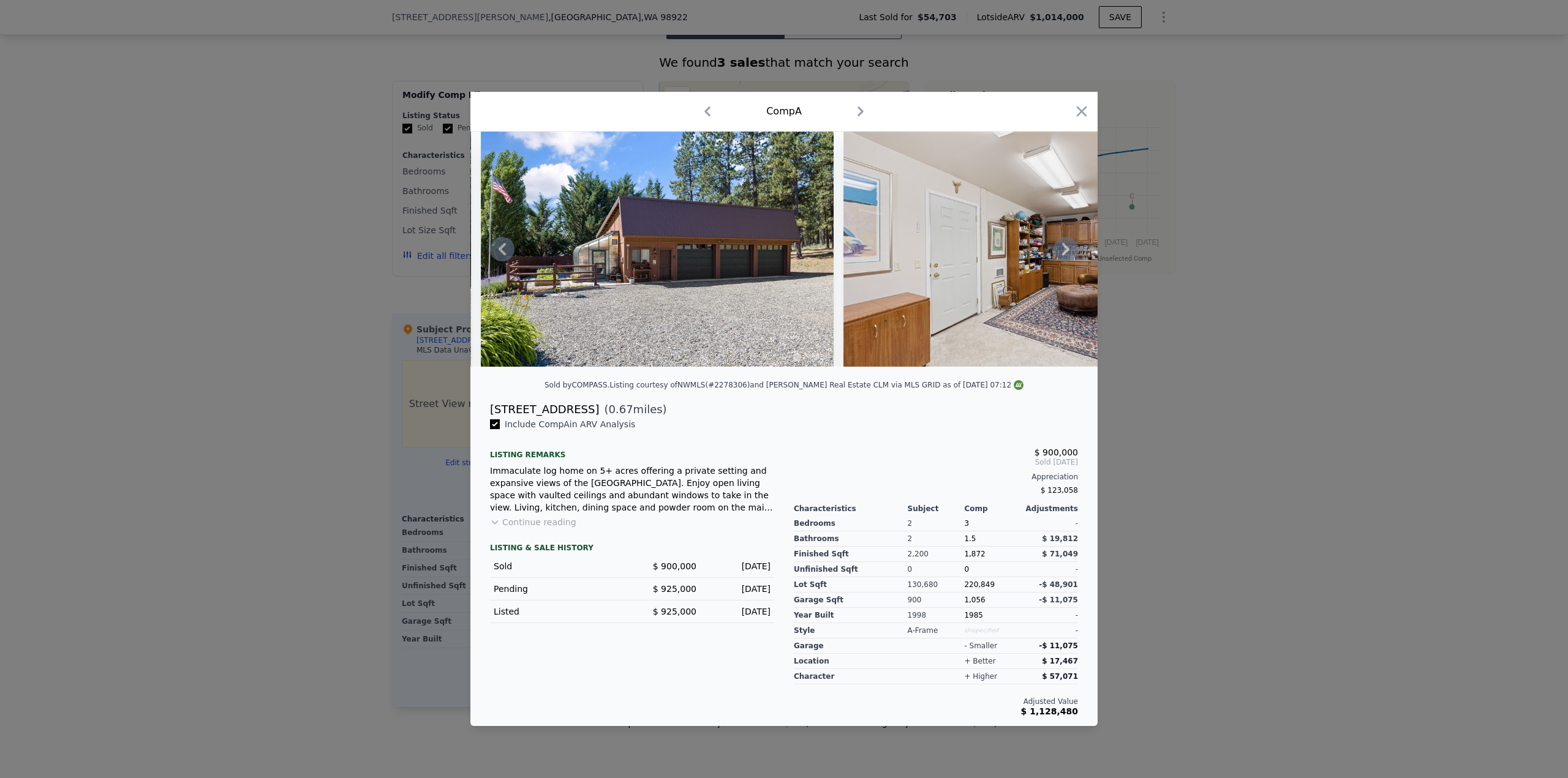
click at [1064, 245] on icon at bounding box center [1065, 249] width 8 height 12
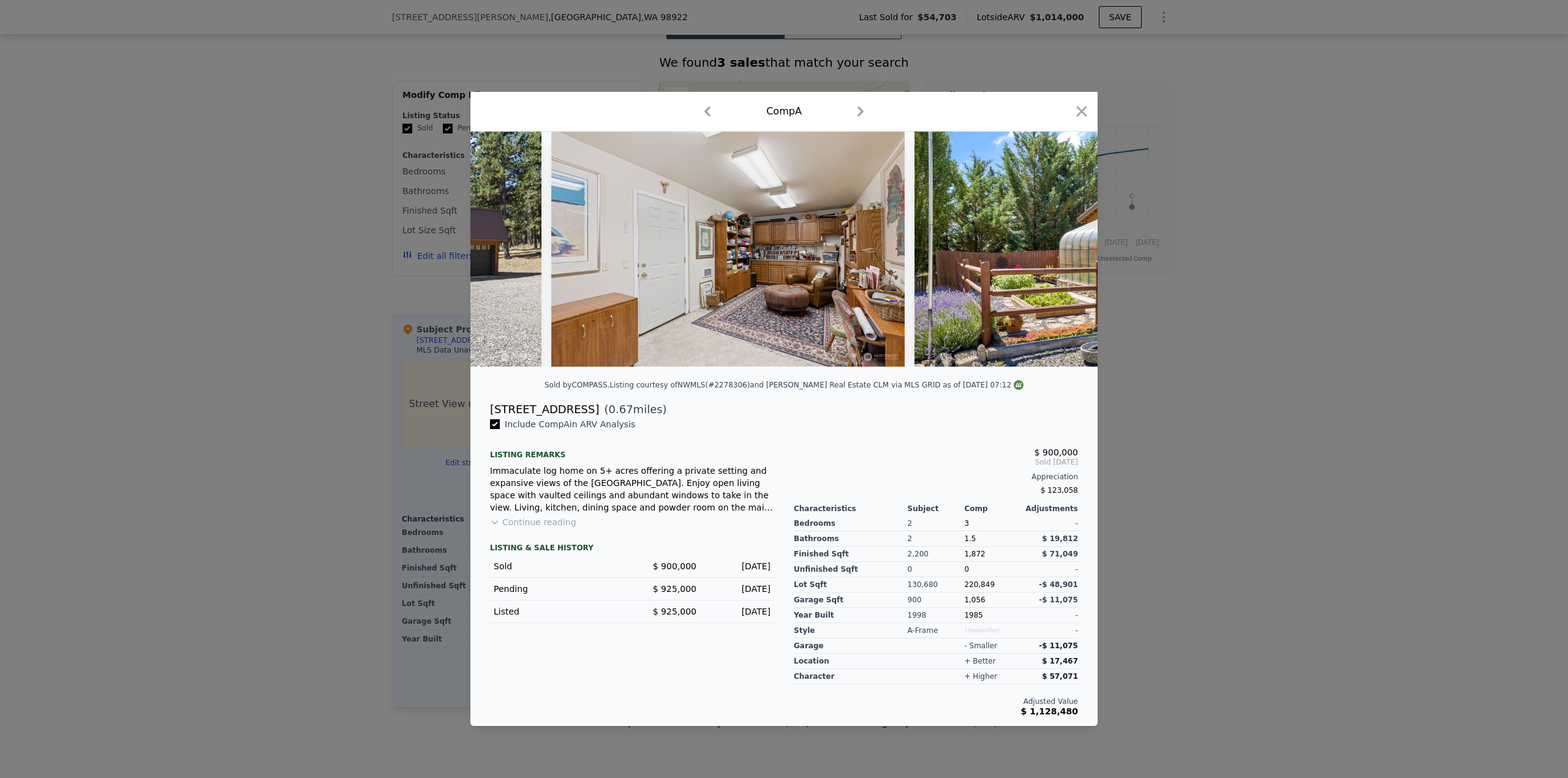
scroll to position [0, 10877]
click at [1064, 245] on icon at bounding box center [1065, 249] width 8 height 12
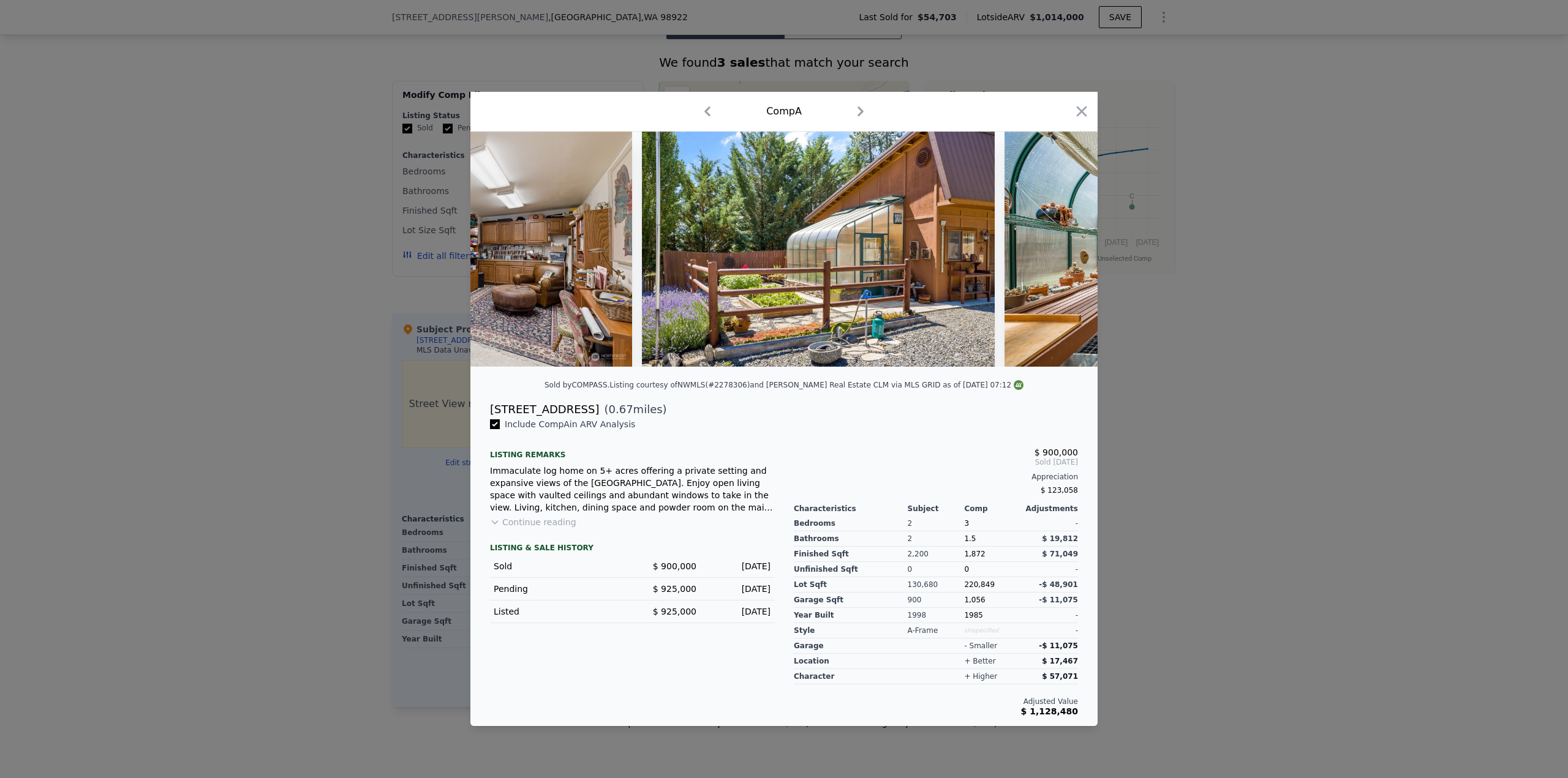
scroll to position [0, 11171]
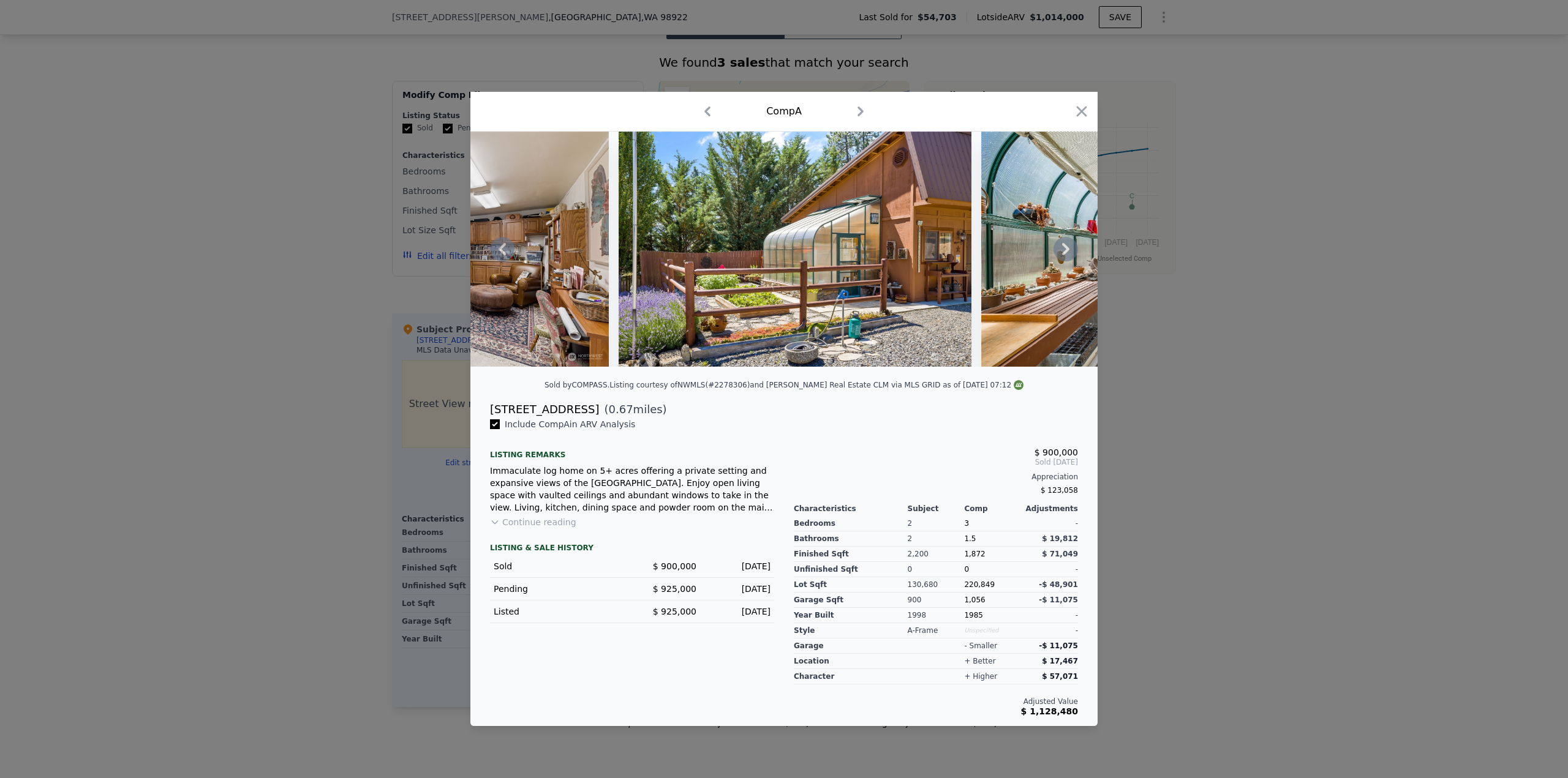
click at [1064, 245] on icon at bounding box center [1065, 249] width 8 height 12
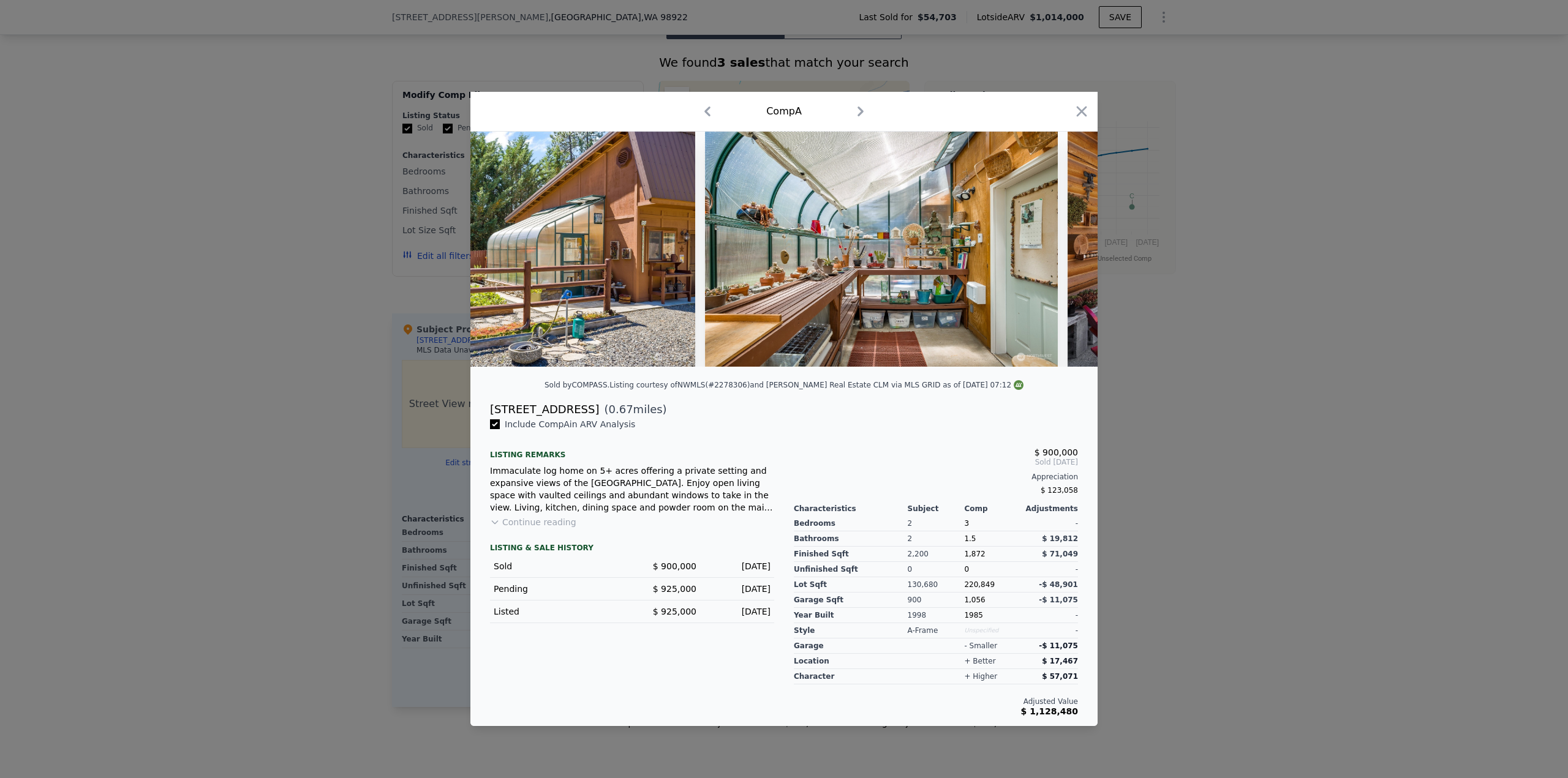
scroll to position [0, 11465]
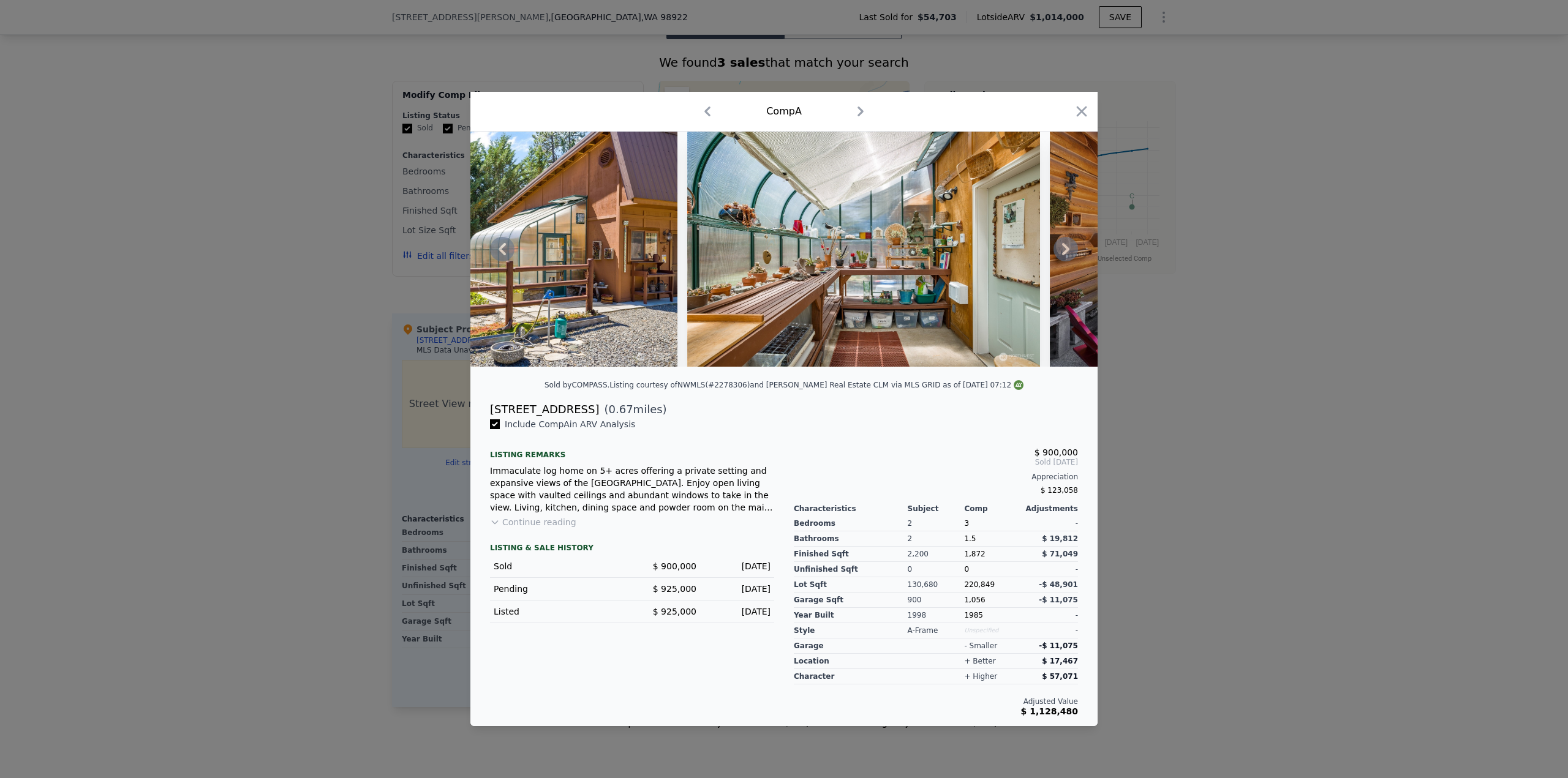
click at [1065, 245] on icon at bounding box center [1065, 249] width 8 height 12
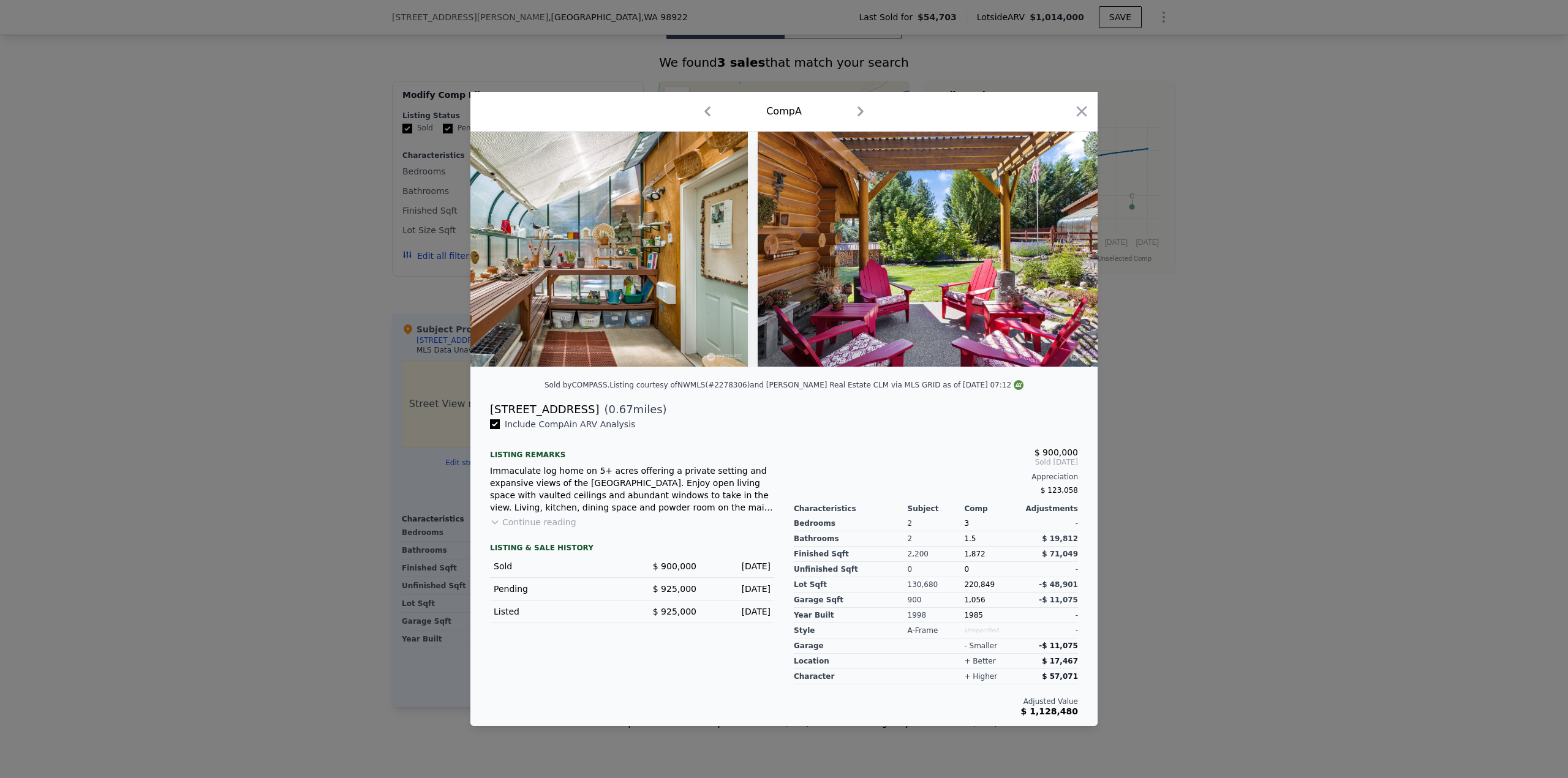
scroll to position [0, 11759]
click at [1082, 108] on icon "button" at bounding box center [1081, 112] width 10 height 10
